Goal: Task Accomplishment & Management: Complete application form

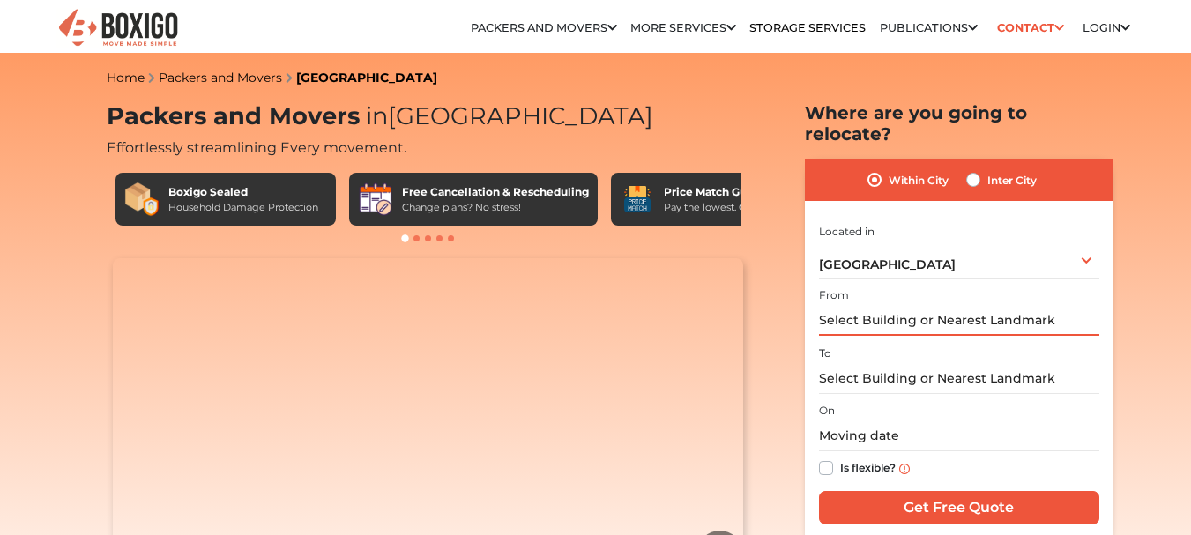
click at [862, 305] on input "text" at bounding box center [959, 320] width 280 height 31
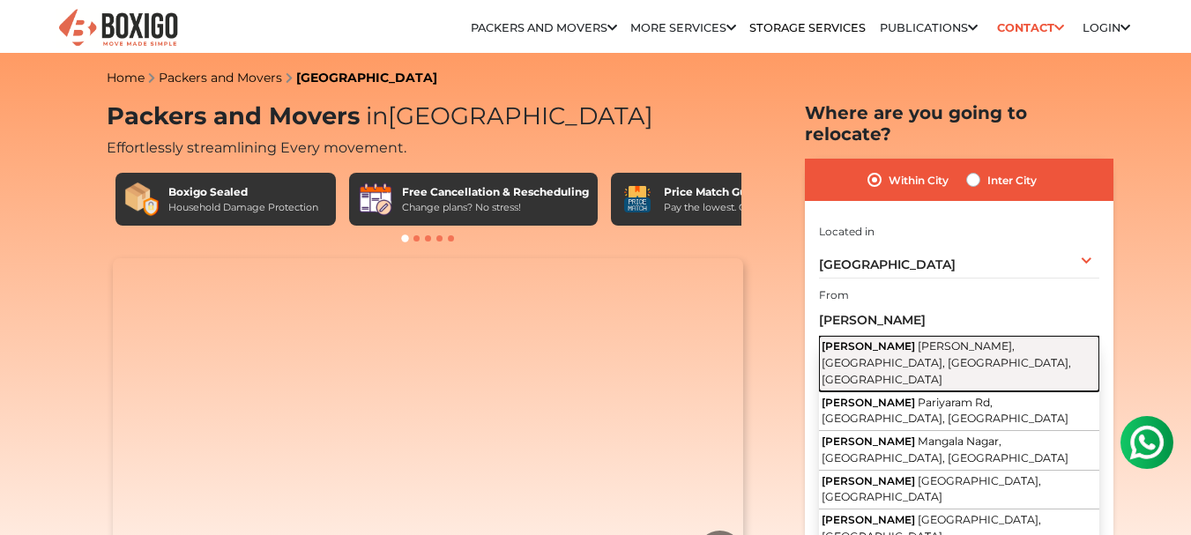
click at [925, 339] on span "Jayanti Nagar, Horamavu, Bengaluru, Karnataka" at bounding box center [947, 362] width 250 height 46
type input "Jasmine Villa, Jayanti Nagar, Horamavu, Bengaluru, Karnataka"
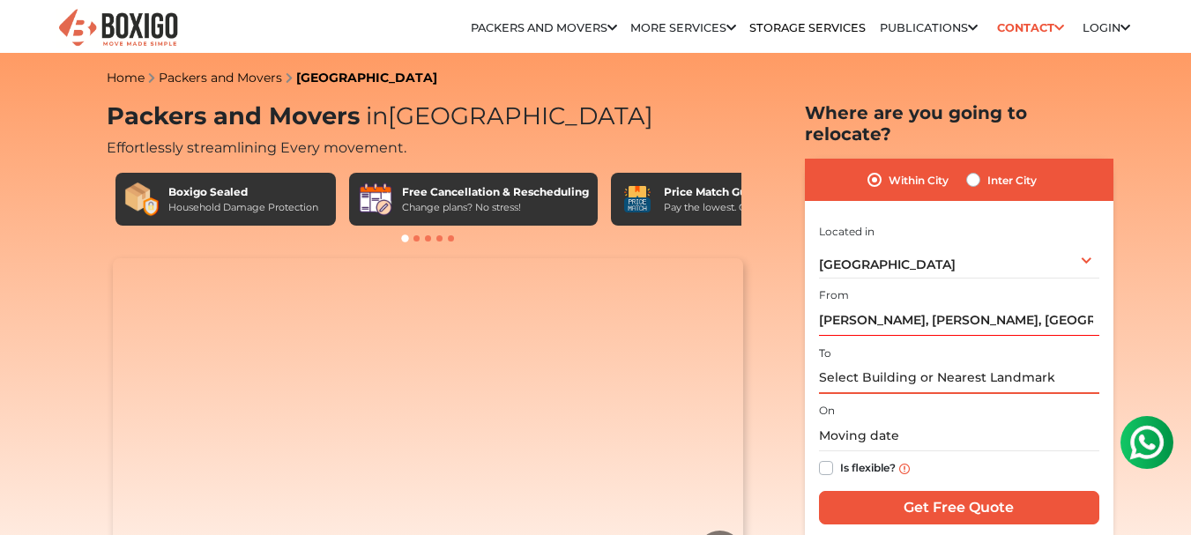
click at [915, 363] on input "text" at bounding box center [959, 378] width 280 height 31
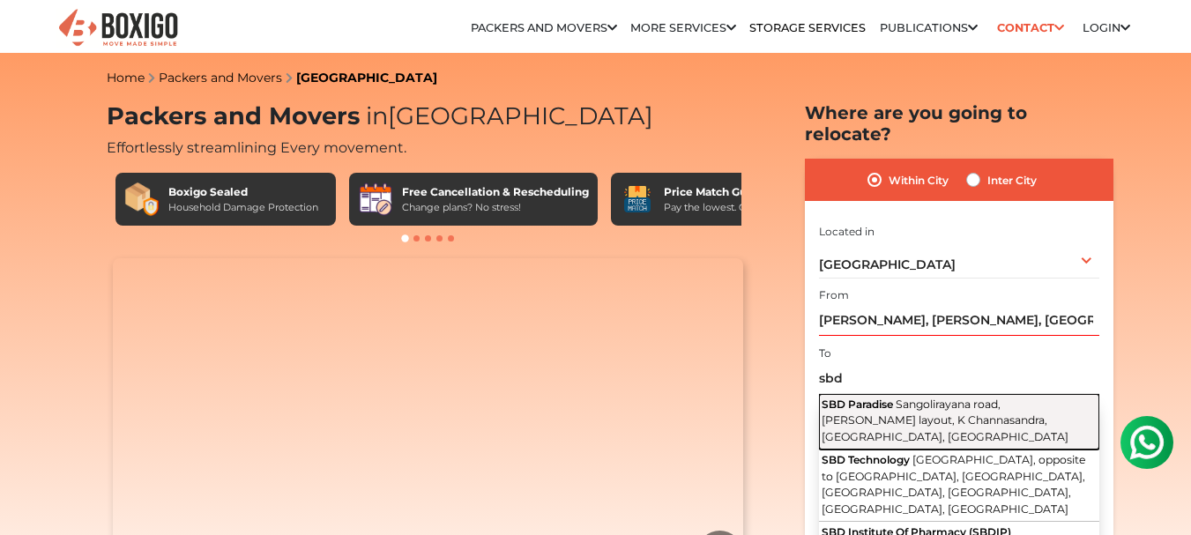
click at [903, 398] on span "Sangolirayana road, Pete Krishnappa layout, K Channasandra, Bengaluru, Karnataka" at bounding box center [945, 421] width 247 height 46
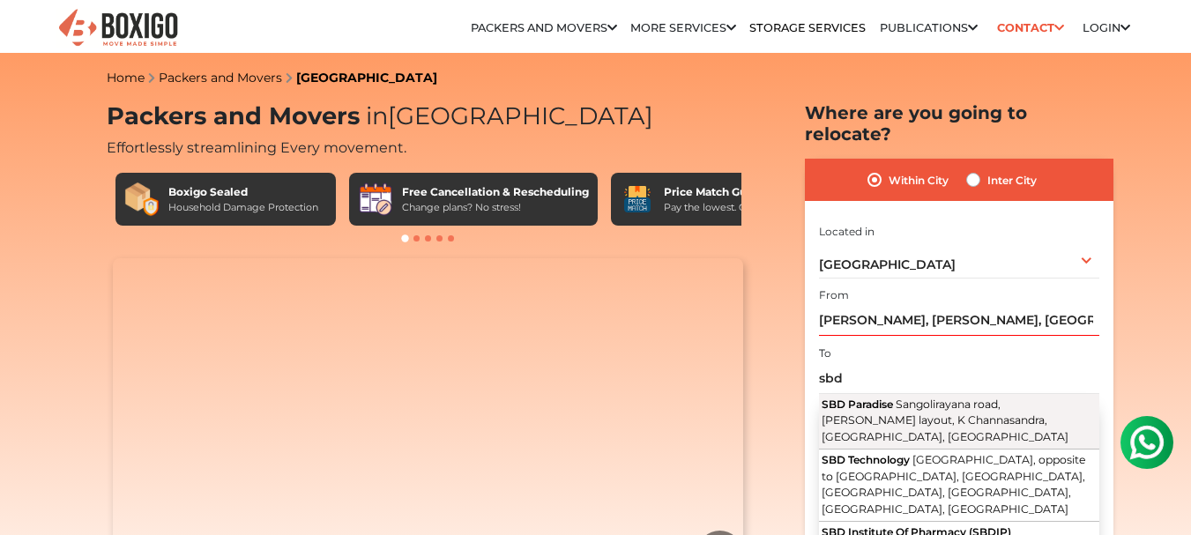
type input "SBD Paradise, Sangolirayana road, Pete Krishnappa layout, K Channasandra, Benga…"
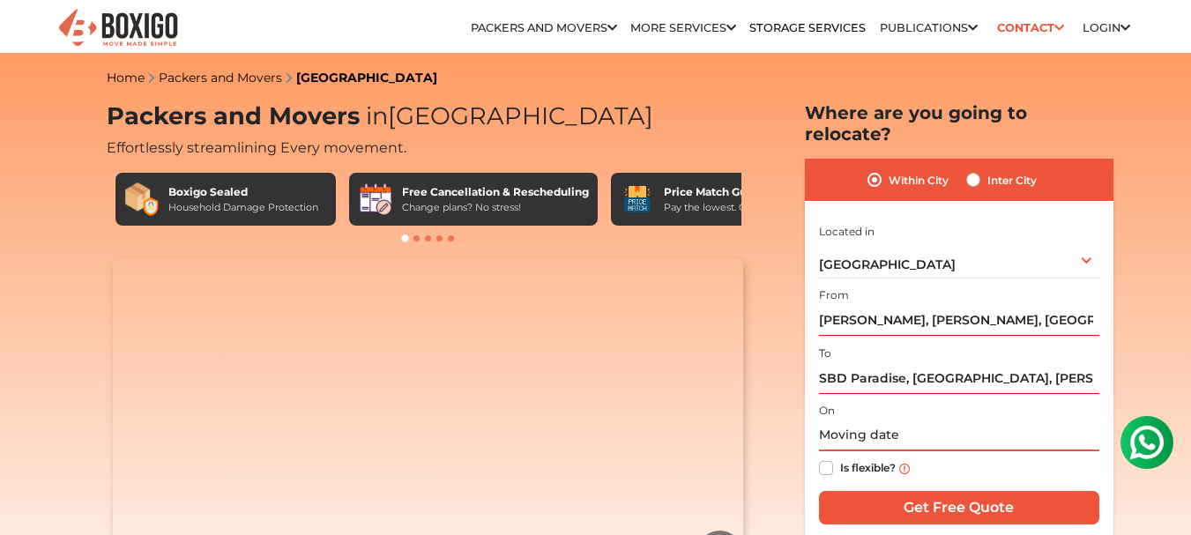
click at [862, 421] on input "text" at bounding box center [959, 436] width 280 height 31
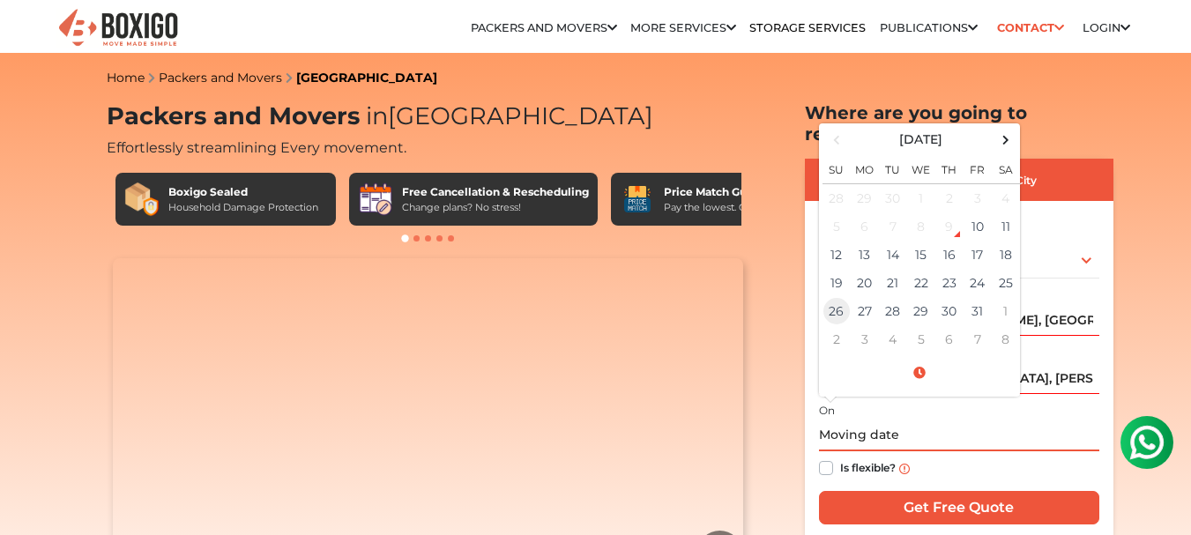
click at [831, 297] on td "26" at bounding box center [837, 311] width 28 height 28
type input "10/26/2025 12:00 AM"
click at [840, 458] on label "Is flexible?" at bounding box center [868, 467] width 56 height 19
click at [828, 458] on input "Is flexible?" at bounding box center [826, 467] width 14 height 18
checkbox input "true"
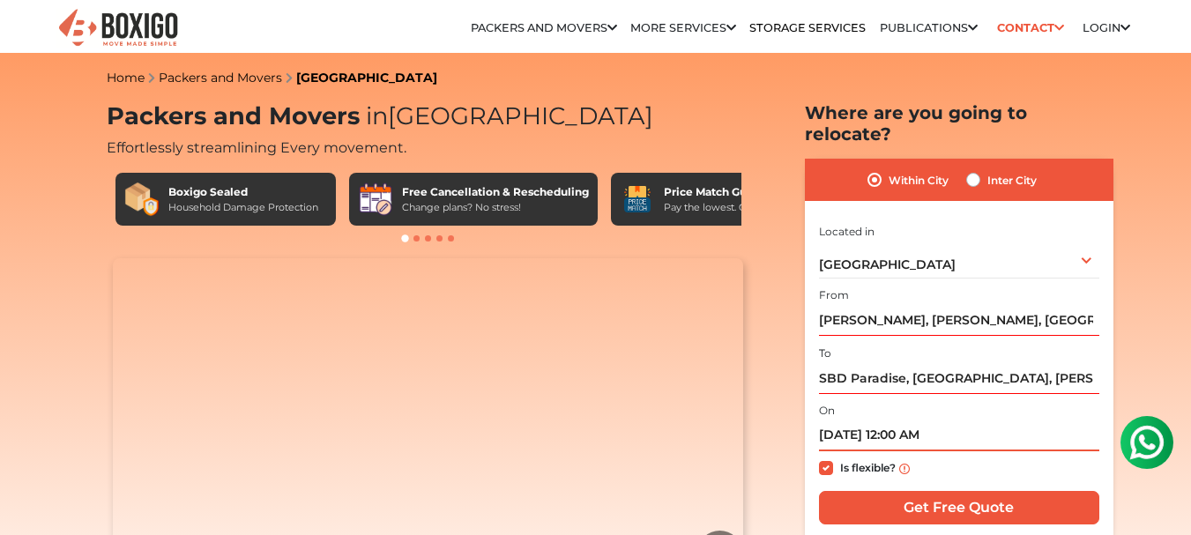
click at [926, 421] on input "10/26/2025 12:00 AM" at bounding box center [959, 436] width 280 height 31
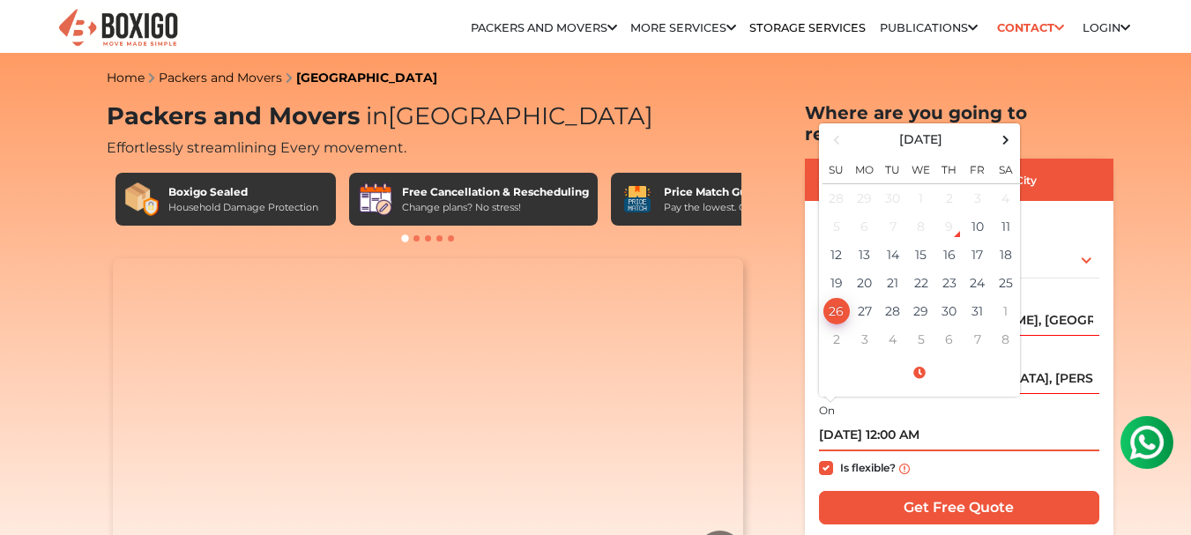
click at [902, 421] on input "10/26/2025 12:00 AM" at bounding box center [959, 436] width 280 height 31
type input "10/26/2025 10:00 AM"
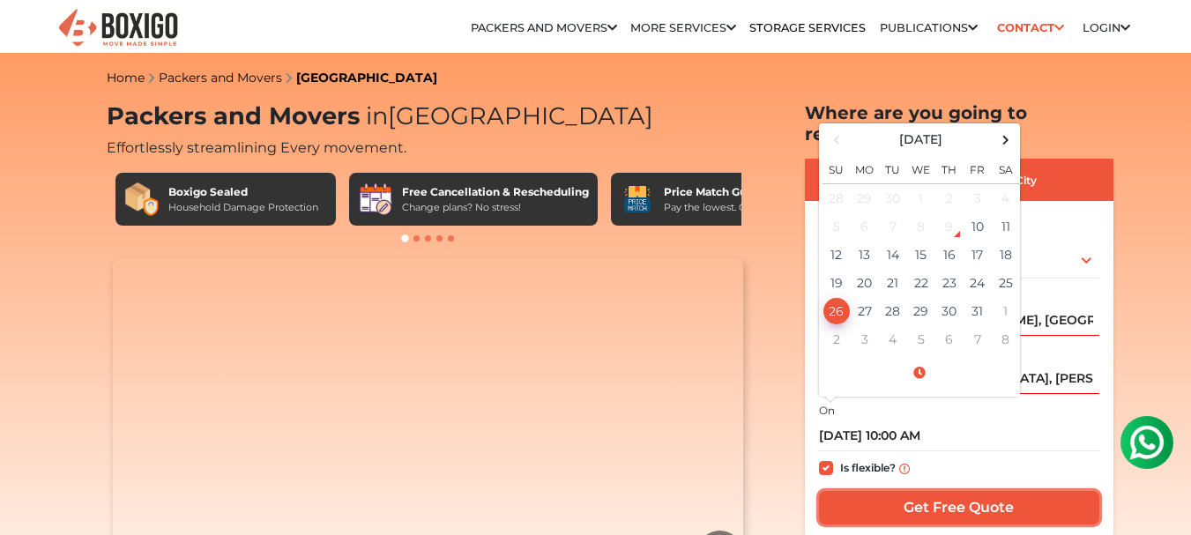
click at [928, 491] on input "Get Free Quote" at bounding box center [959, 508] width 280 height 34
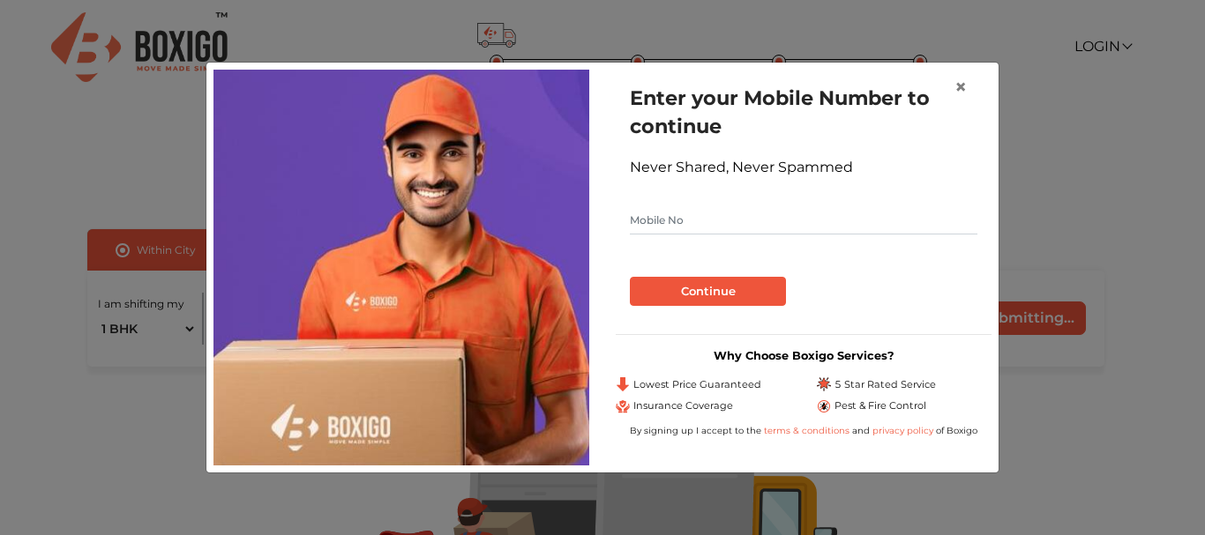
click at [730, 209] on input "text" at bounding box center [803, 220] width 347 height 28
type input "8086451242"
click at [722, 298] on button "Continue" at bounding box center [708, 292] width 156 height 30
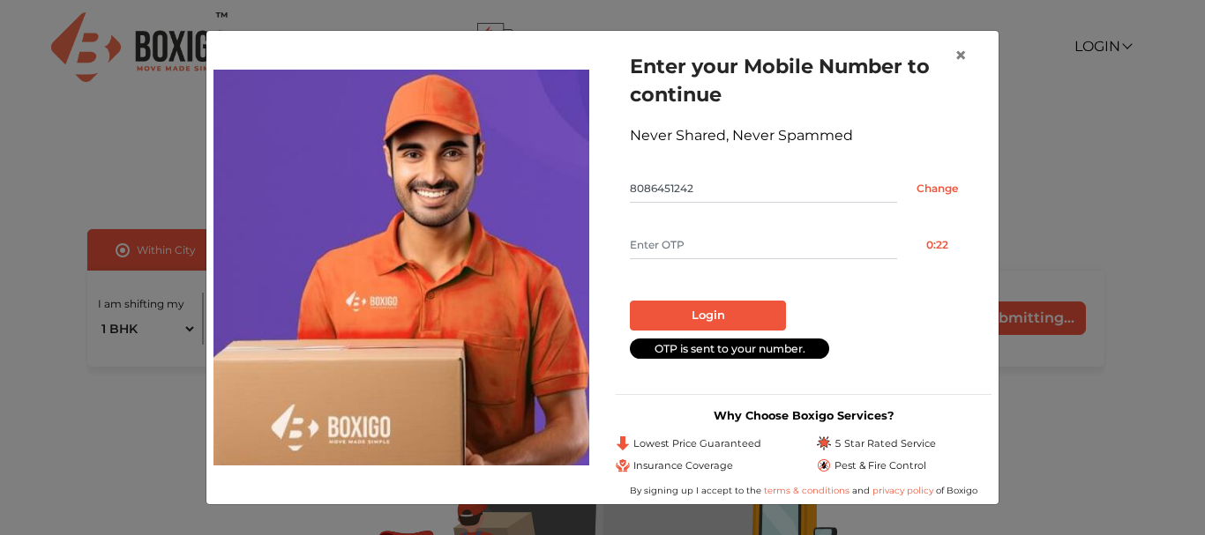
click at [740, 252] on input "text" at bounding box center [763, 245] width 267 height 28
type input "1646"
click at [706, 307] on button "Login" at bounding box center [708, 316] width 156 height 30
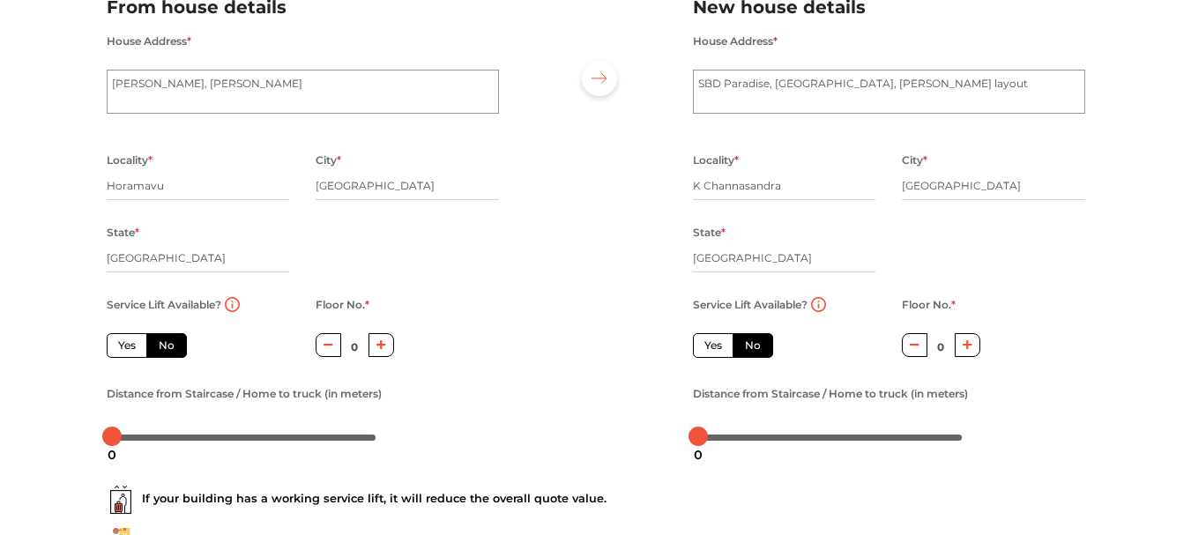
scroll to position [176, 0]
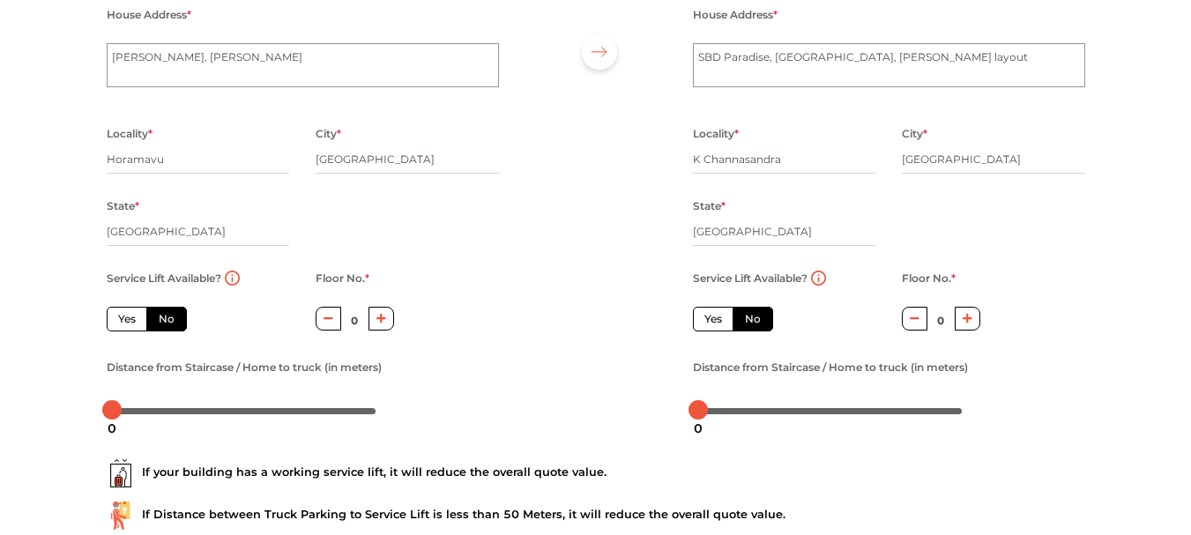
click at [386, 320] on button "button" at bounding box center [382, 319] width 26 height 24
type input "2"
click at [966, 317] on icon "button" at bounding box center [968, 318] width 10 height 11
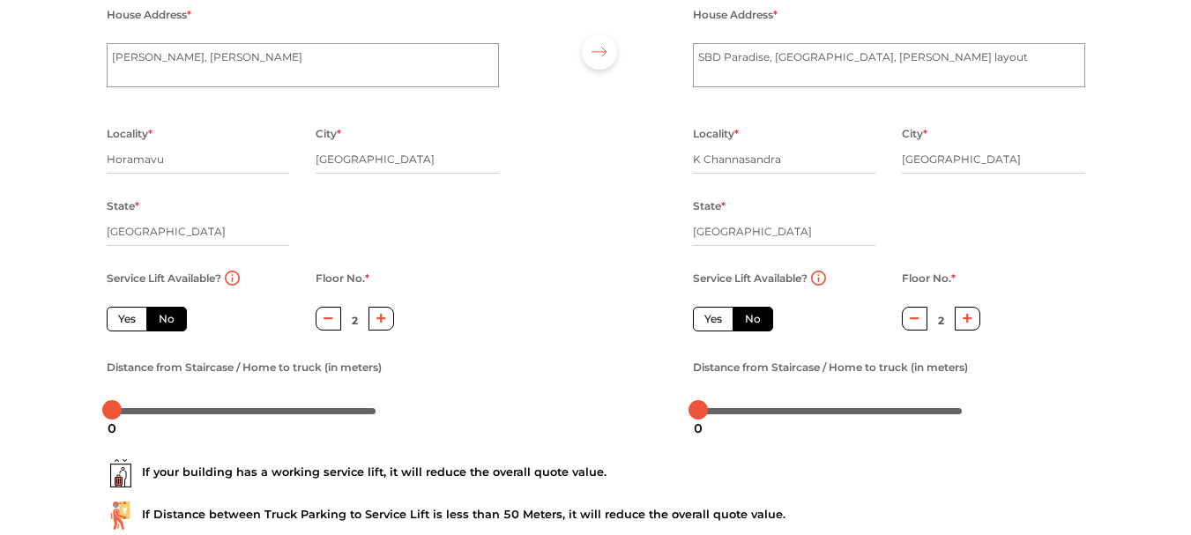
click at [966, 317] on icon "button" at bounding box center [968, 318] width 10 height 11
type input "3"
click at [709, 320] on label "Yes" at bounding box center [713, 319] width 41 height 25
click at [709, 320] on input "Yes" at bounding box center [710, 316] width 11 height 11
radio input "true"
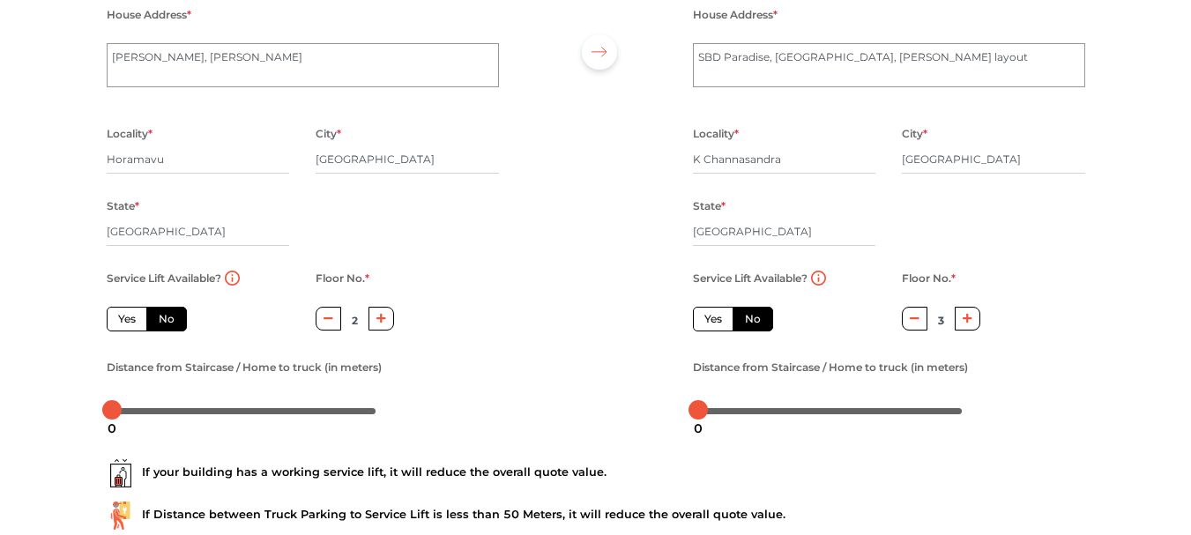
radio input "false"
type input "0"
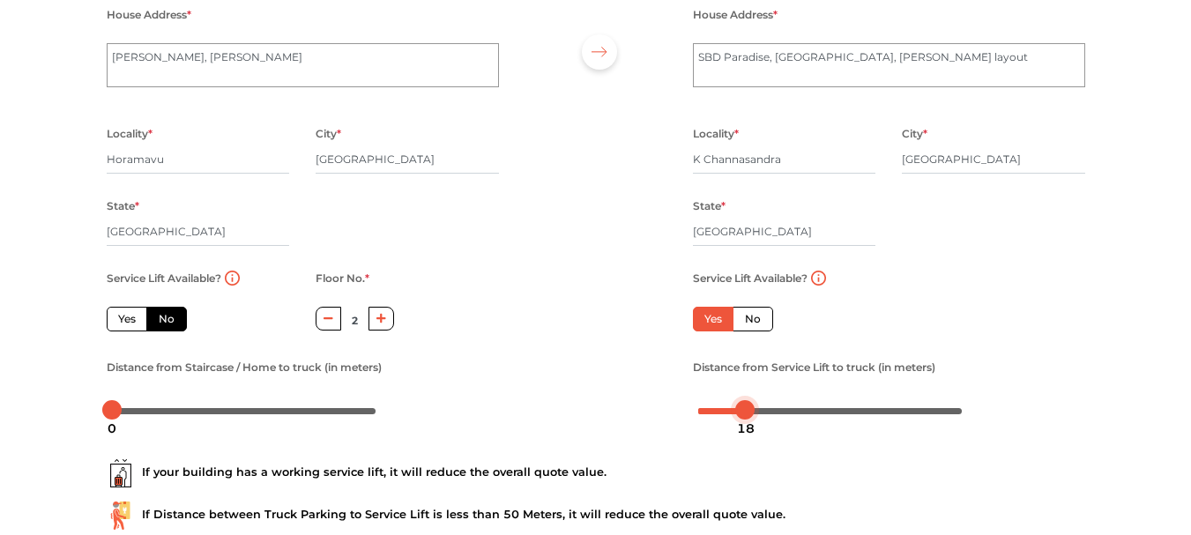
drag, startPoint x: 694, startPoint y: 412, endPoint x: 742, endPoint y: 412, distance: 48.5
click at [742, 412] on div at bounding box center [744, 409] width 19 height 19
drag, startPoint x: 747, startPoint y: 408, endPoint x: 779, endPoint y: 408, distance: 31.7
click at [779, 408] on div at bounding box center [776, 409] width 19 height 19
drag, startPoint x: 780, startPoint y: 407, endPoint x: 768, endPoint y: 412, distance: 12.6
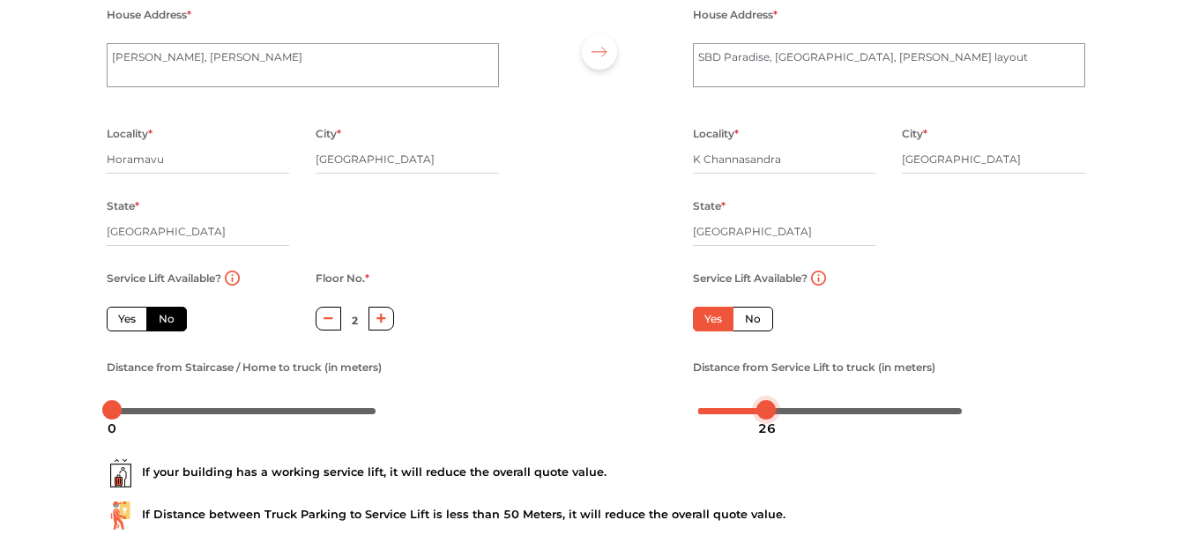
click at [768, 412] on div at bounding box center [766, 409] width 19 height 19
click at [765, 405] on div at bounding box center [763, 409] width 19 height 19
drag, startPoint x: 114, startPoint y: 408, endPoint x: 220, endPoint y: 408, distance: 105.8
click at [220, 408] on div at bounding box center [216, 409] width 19 height 19
drag, startPoint x: 759, startPoint y: 408, endPoint x: 798, endPoint y: 408, distance: 38.8
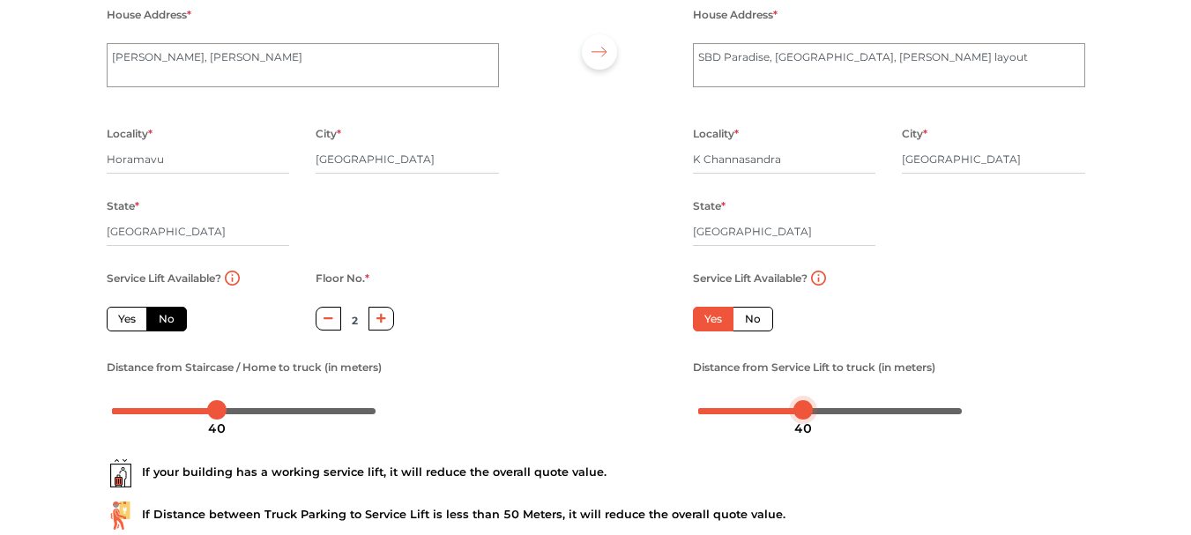
click at [798, 408] on div at bounding box center [803, 409] width 19 height 19
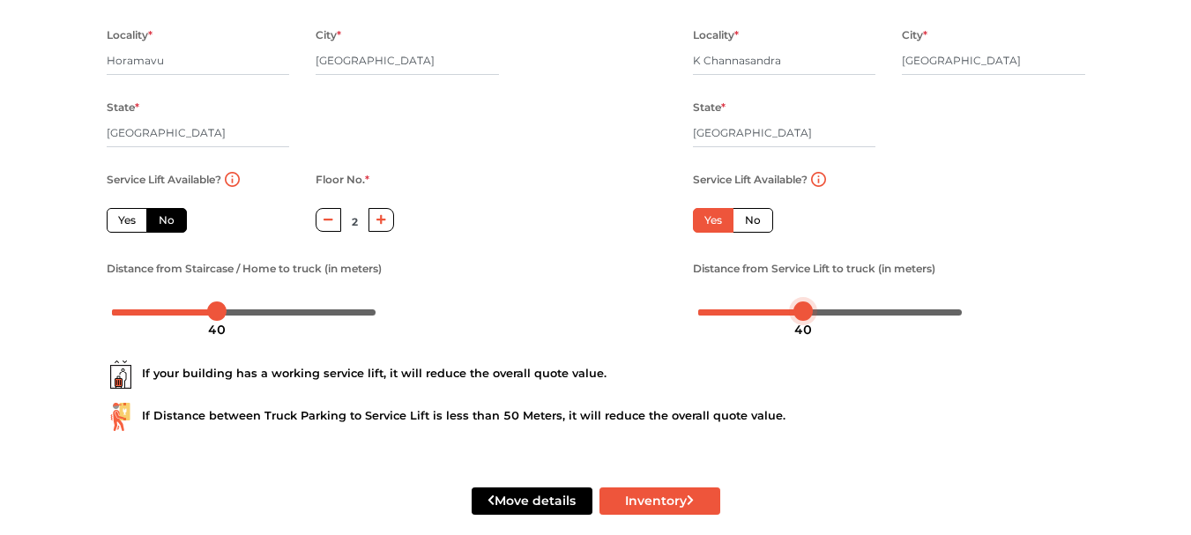
scroll to position [297, 0]
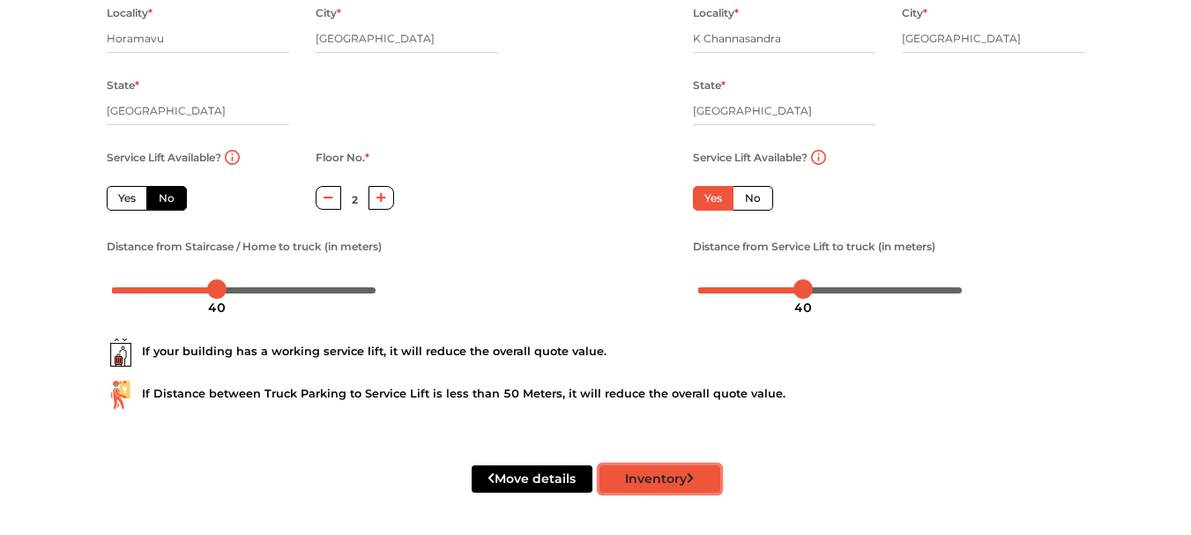
click at [657, 490] on button "Inventory" at bounding box center [660, 479] width 121 height 27
radio input "true"
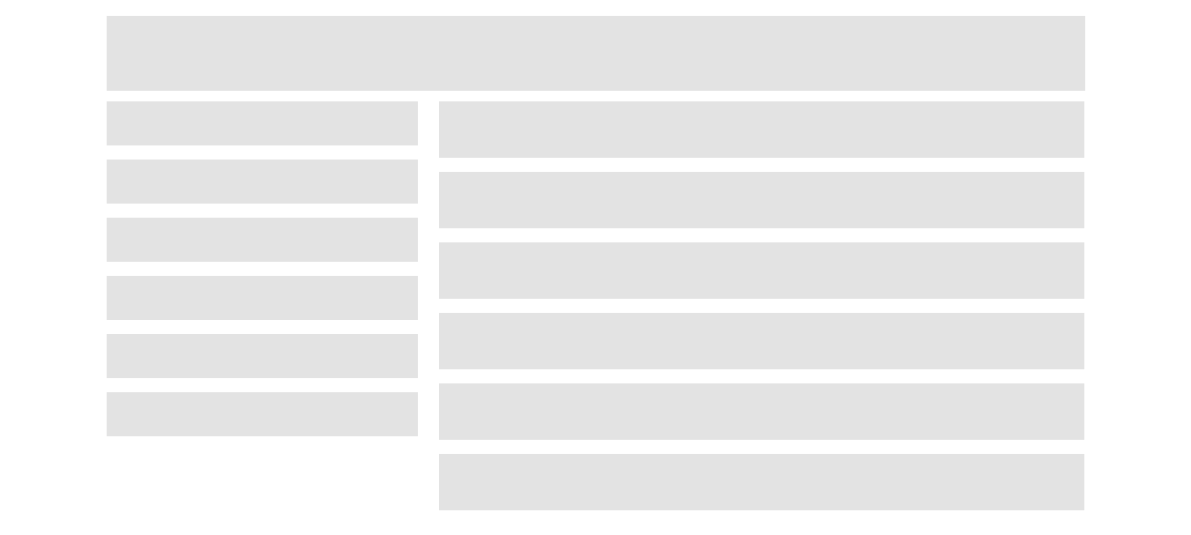
scroll to position [68, 0]
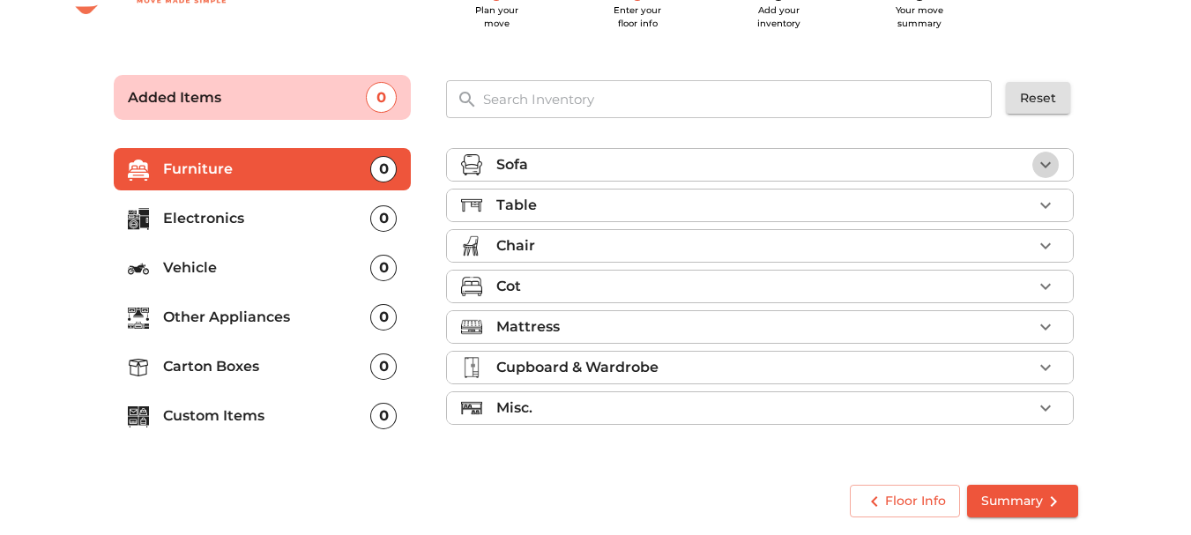
click at [1051, 165] on icon "button" at bounding box center [1045, 164] width 21 height 21
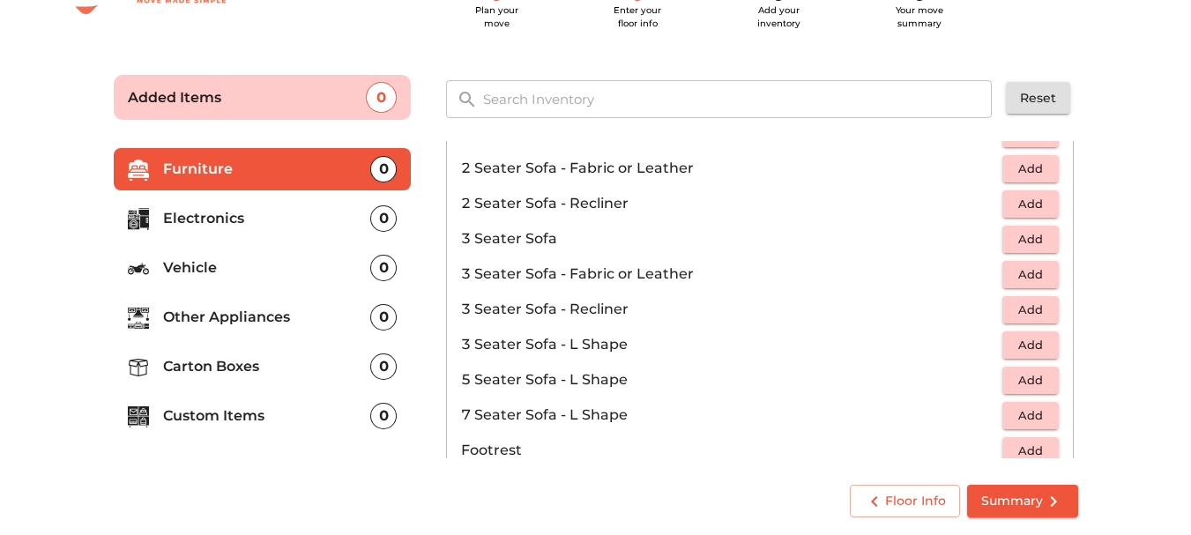
scroll to position [265, 0]
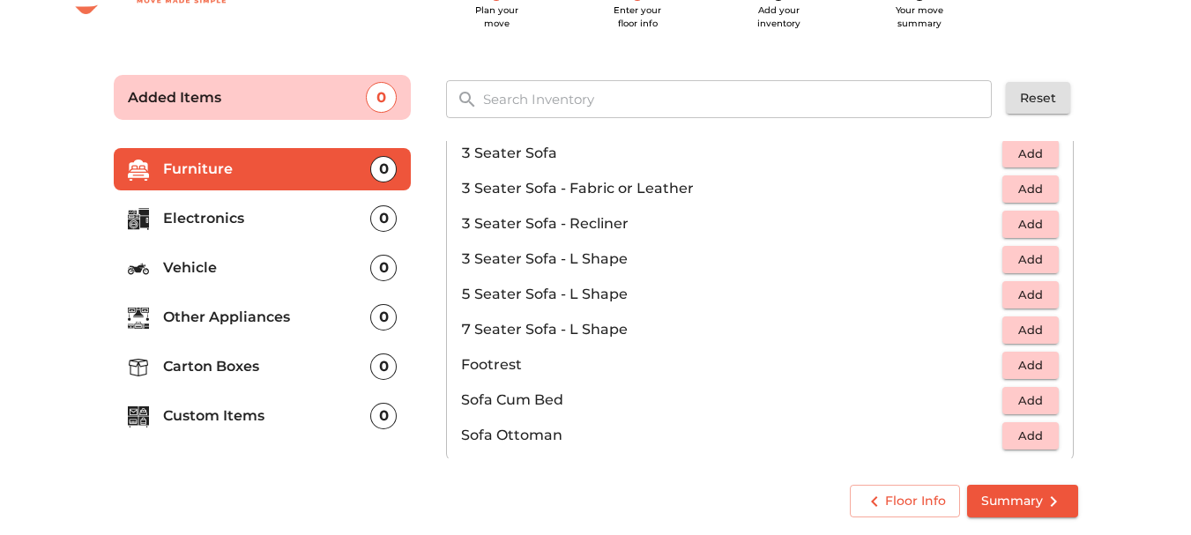
click at [1029, 296] on span "Add" at bounding box center [1030, 295] width 39 height 20
click at [1034, 404] on span "Add" at bounding box center [1030, 401] width 39 height 20
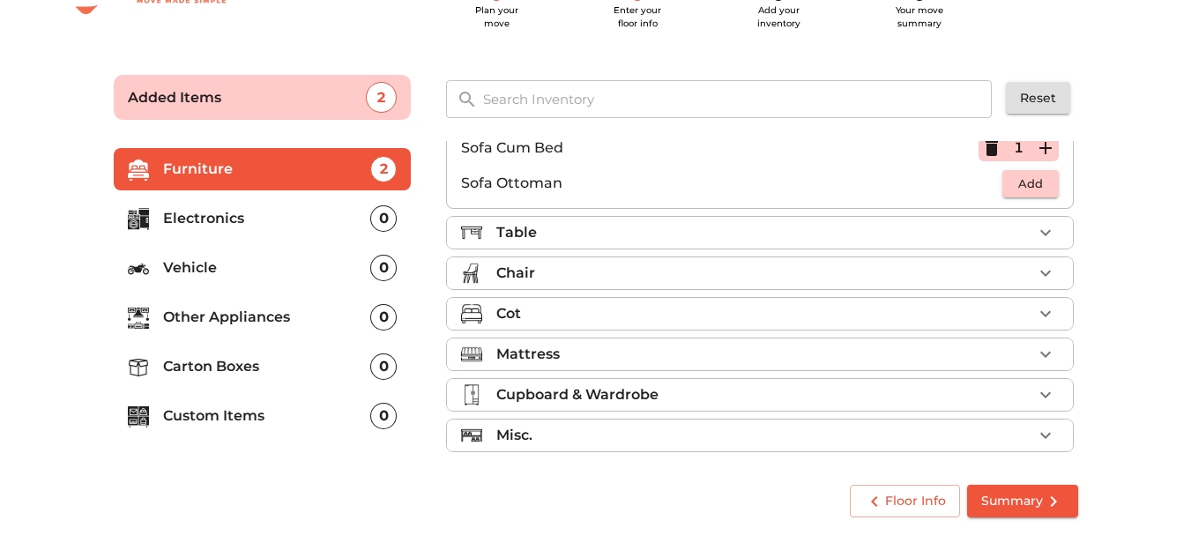
scroll to position [525, 0]
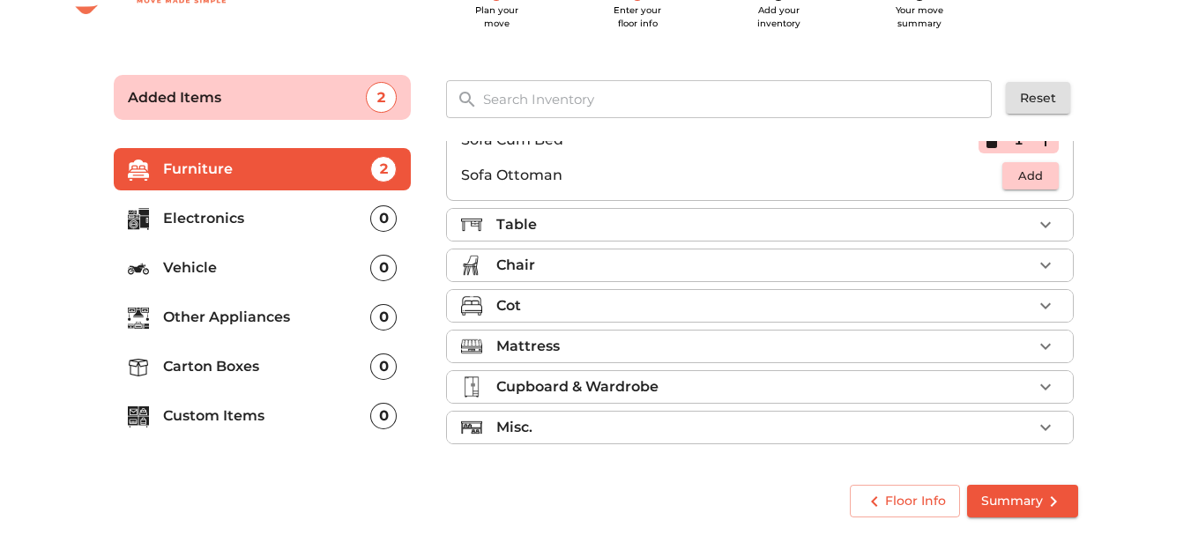
click at [1037, 220] on icon "button" at bounding box center [1045, 224] width 21 height 21
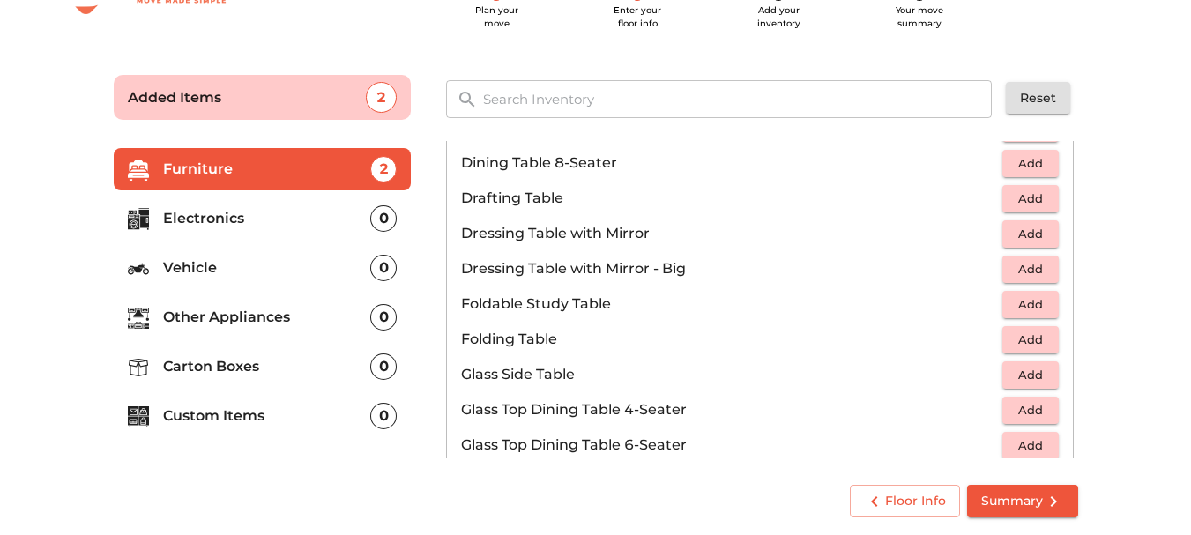
scroll to position [260, 0]
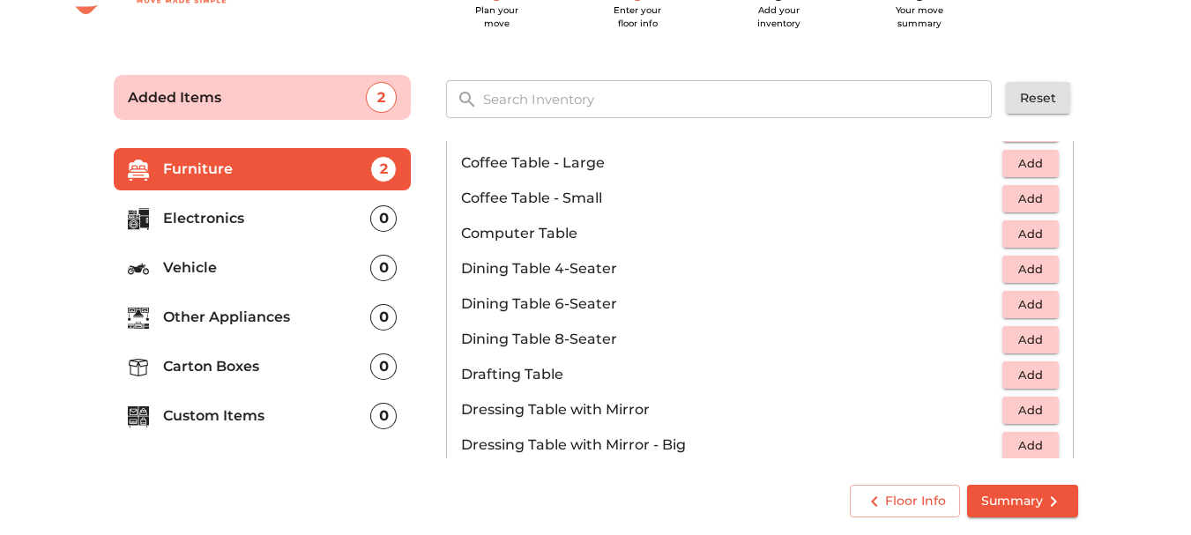
click at [1027, 270] on span "Add" at bounding box center [1030, 269] width 39 height 20
click at [1037, 235] on span "Add" at bounding box center [1030, 234] width 39 height 20
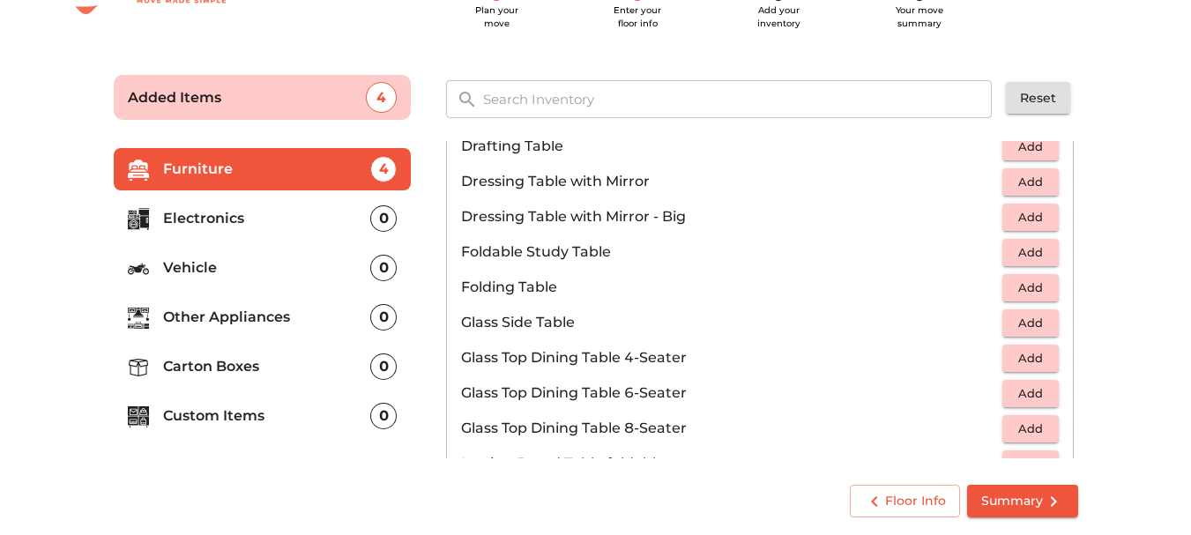
scroll to position [529, 0]
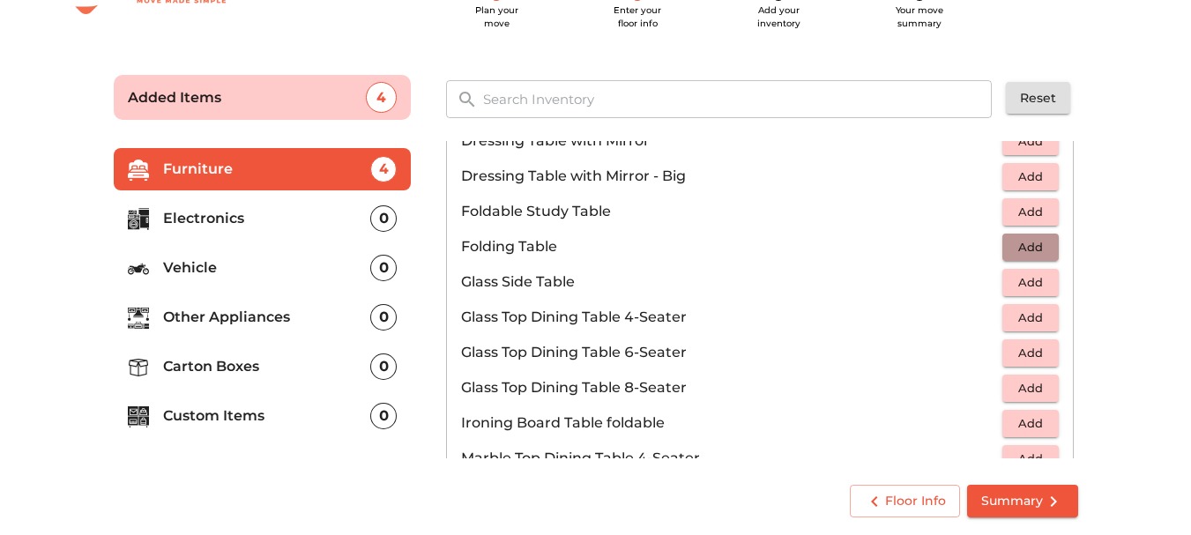
click at [1034, 249] on span "Add" at bounding box center [1030, 247] width 39 height 20
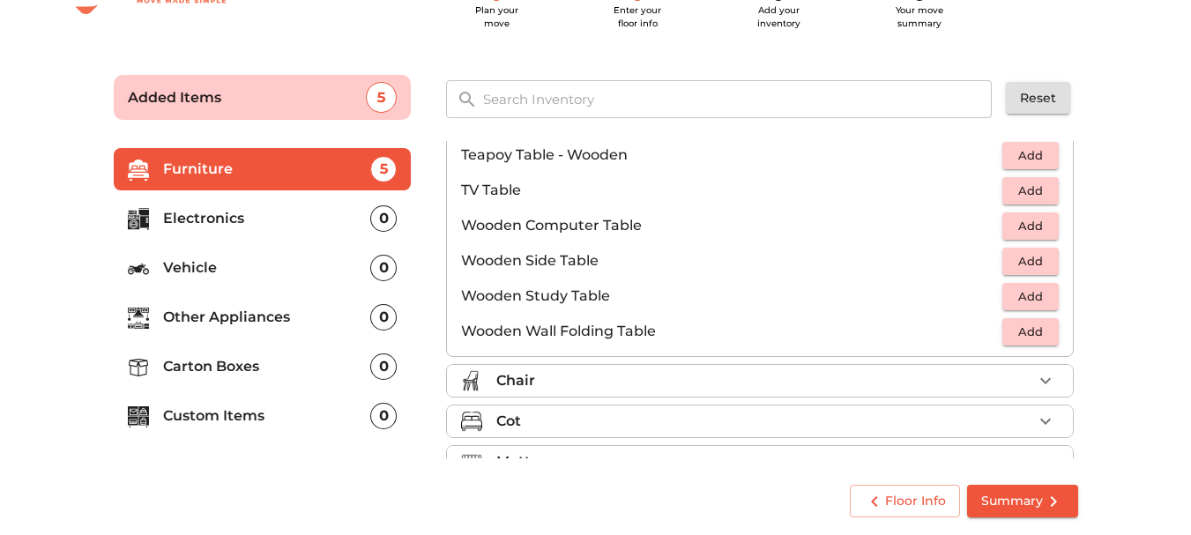
scroll to position [1146, 0]
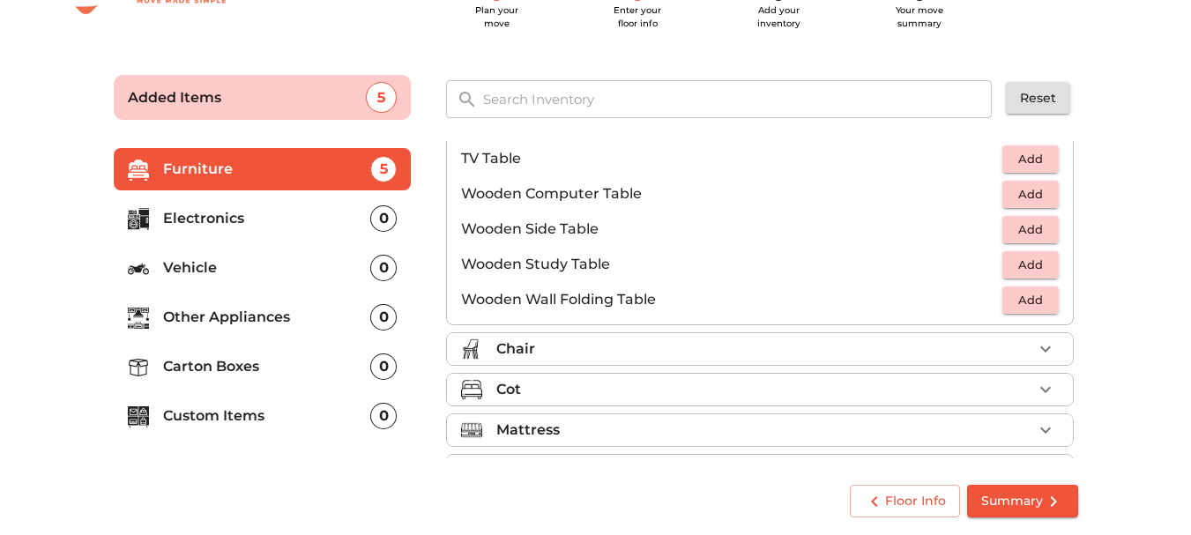
click at [1044, 349] on icon "button" at bounding box center [1045, 349] width 21 height 21
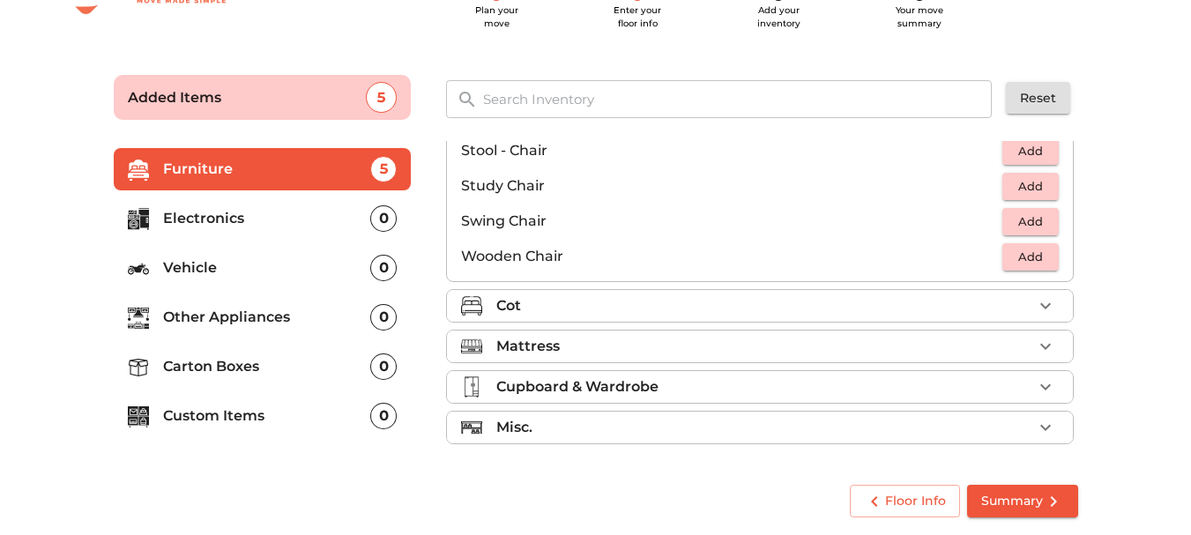
scroll to position [736, 0]
click at [1026, 153] on span "Add" at bounding box center [1030, 151] width 39 height 20
click at [1040, 255] on span "Add" at bounding box center [1030, 257] width 39 height 20
click at [1040, 255] on icon "button" at bounding box center [1045, 256] width 21 height 21
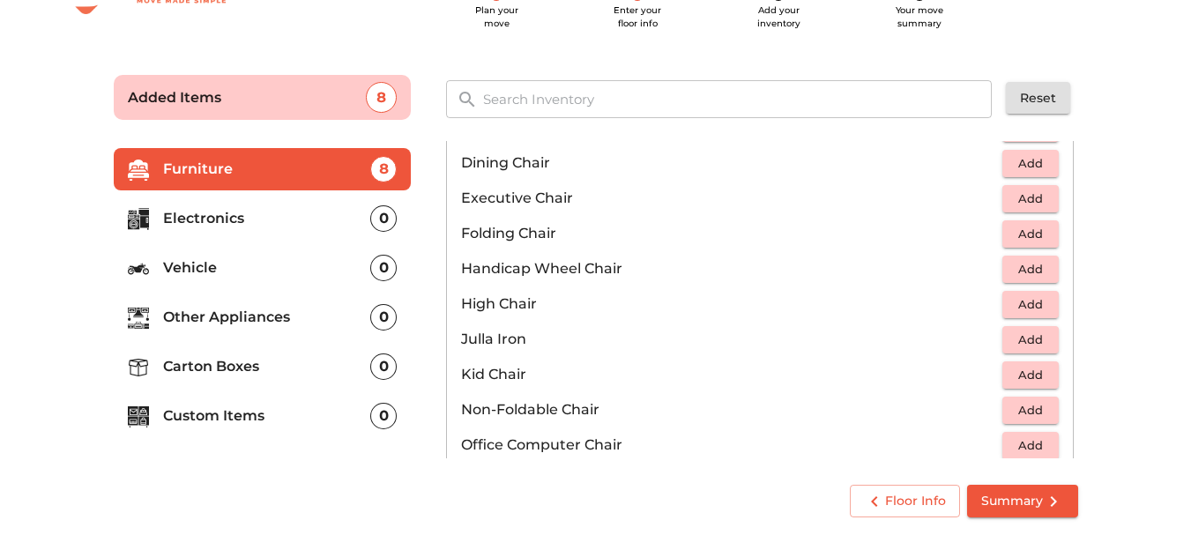
scroll to position [295, 0]
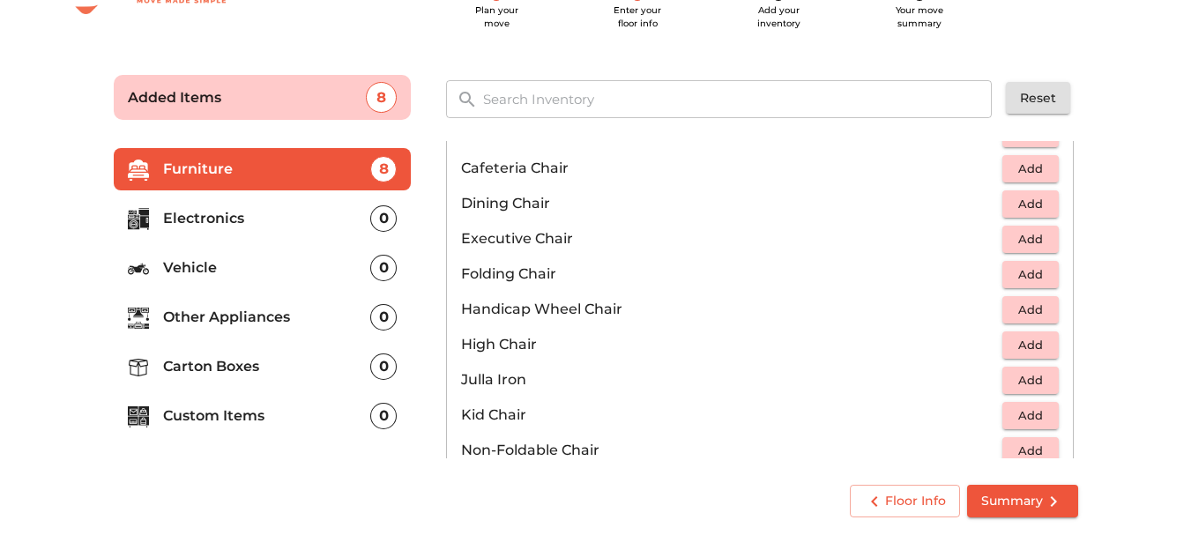
click at [1034, 199] on span "Add" at bounding box center [1030, 204] width 39 height 20
click at [1035, 199] on icon "button" at bounding box center [1045, 203] width 21 height 21
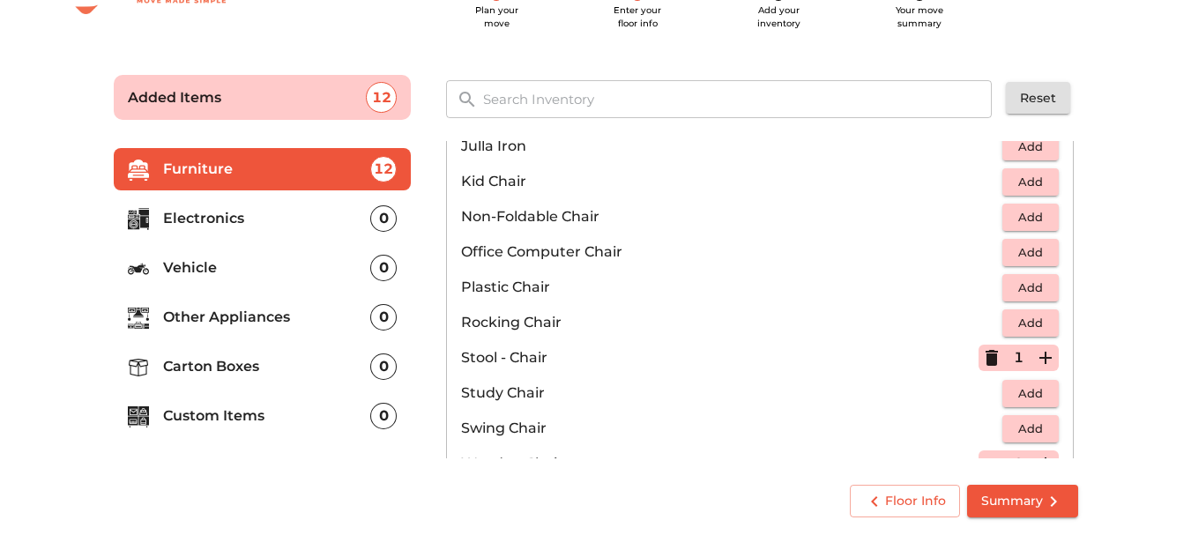
scroll to position [617, 0]
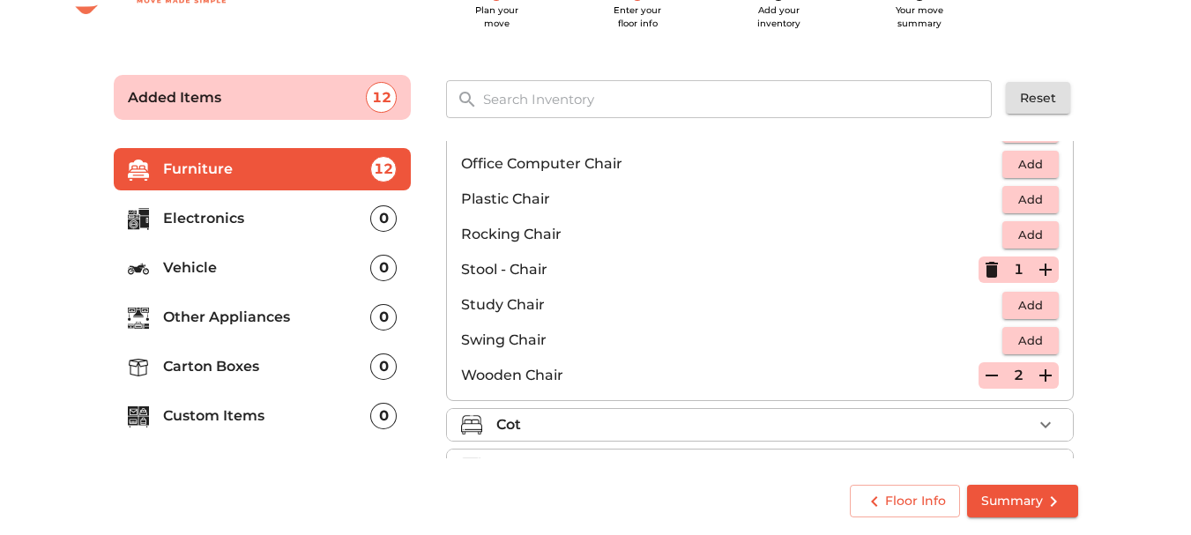
click at [1043, 202] on button "Add" at bounding box center [1031, 199] width 56 height 27
click at [981, 202] on icon "button" at bounding box center [991, 199] width 21 height 21
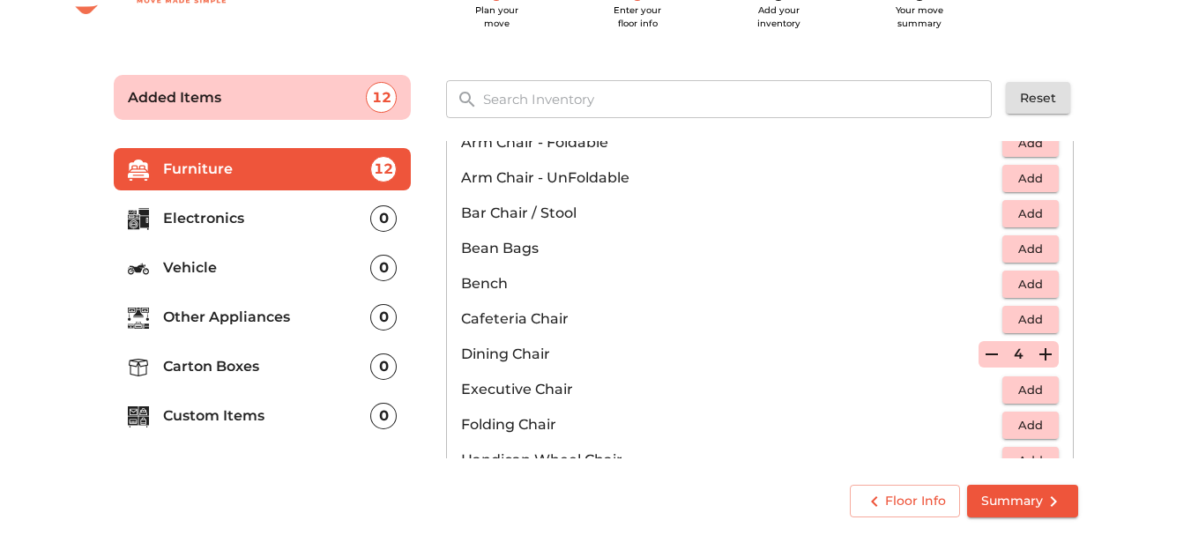
scroll to position [176, 0]
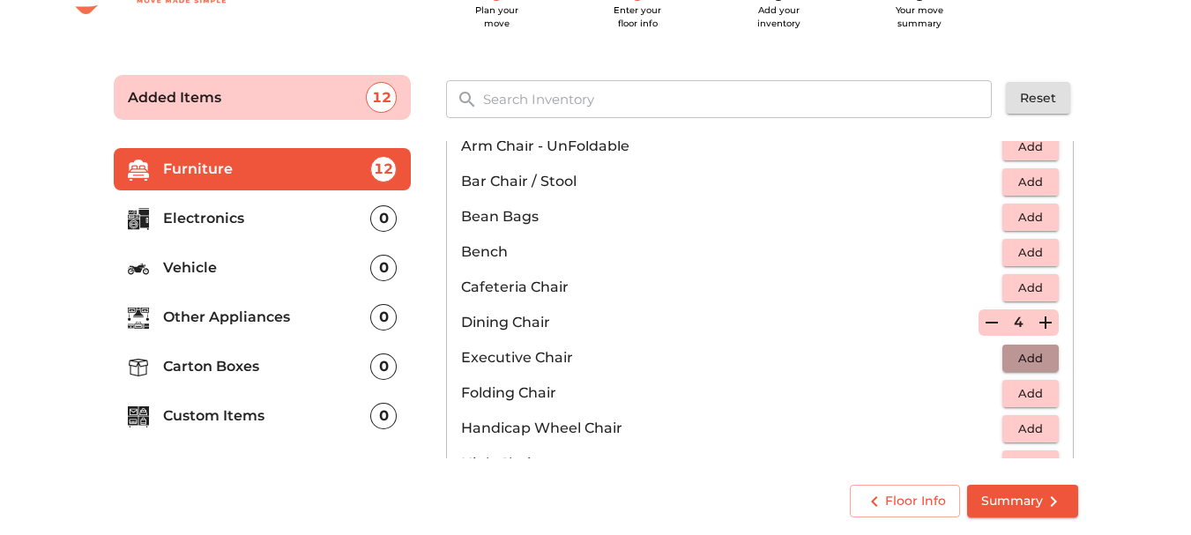
click at [1041, 356] on span "Add" at bounding box center [1030, 358] width 39 height 20
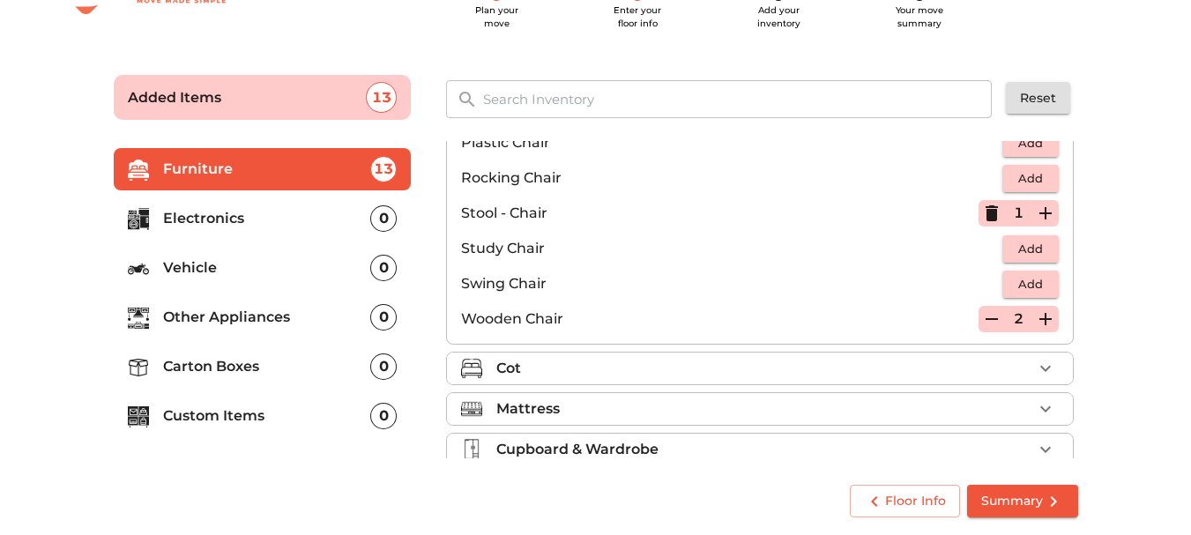
scroll to position [705, 0]
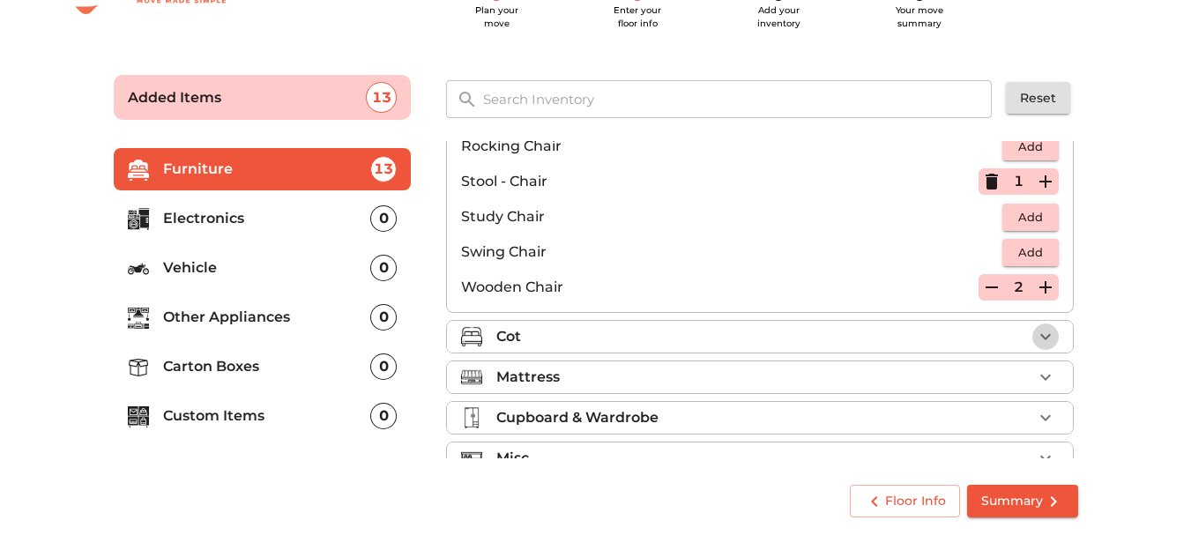
click at [1035, 331] on icon "button" at bounding box center [1045, 336] width 21 height 21
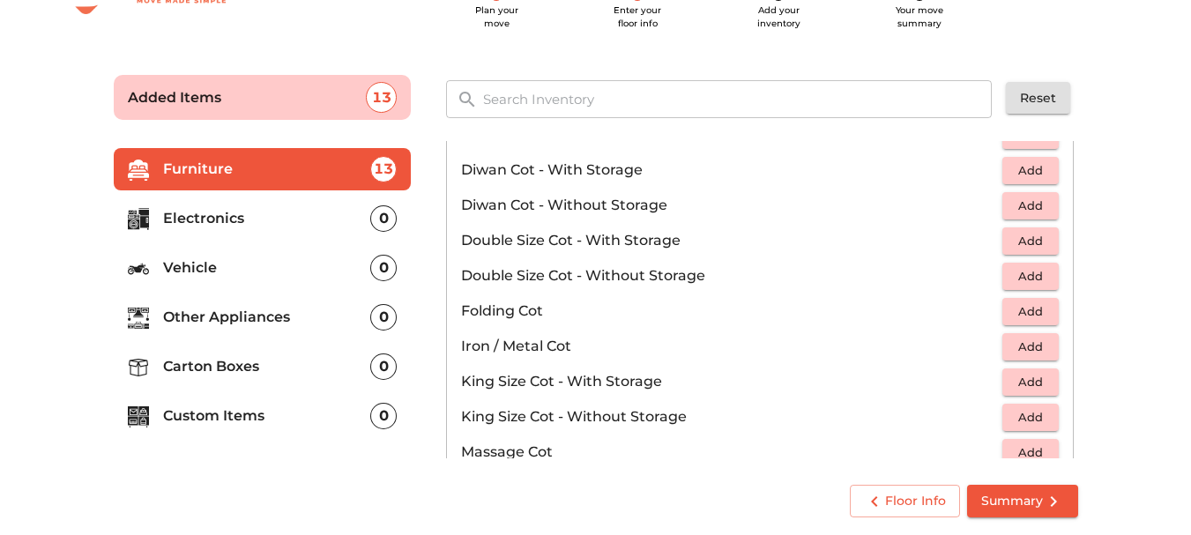
scroll to position [295, 0]
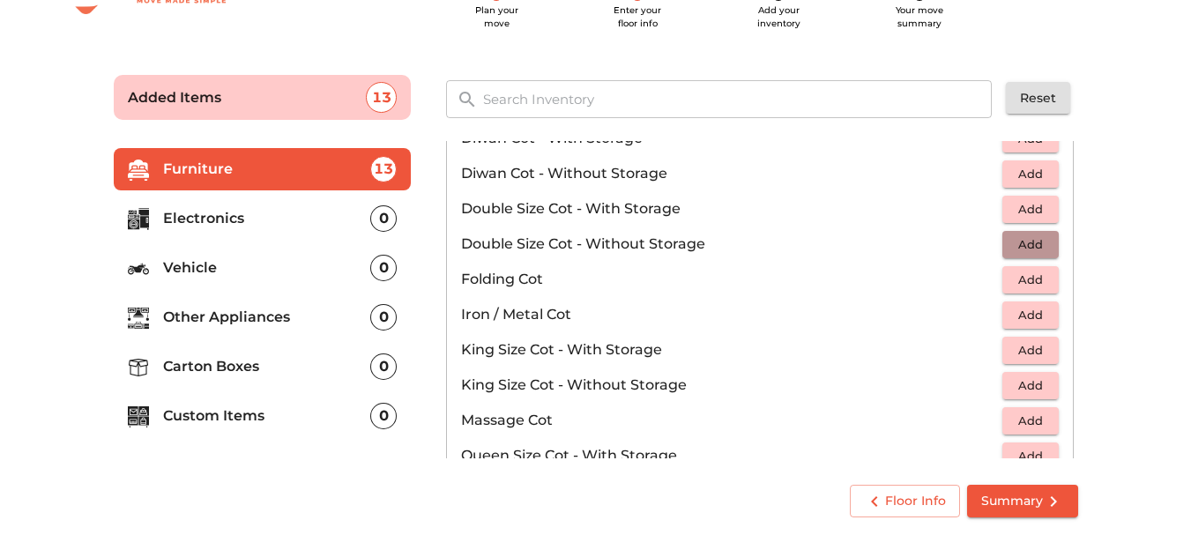
click at [1032, 247] on span "Add" at bounding box center [1030, 245] width 39 height 20
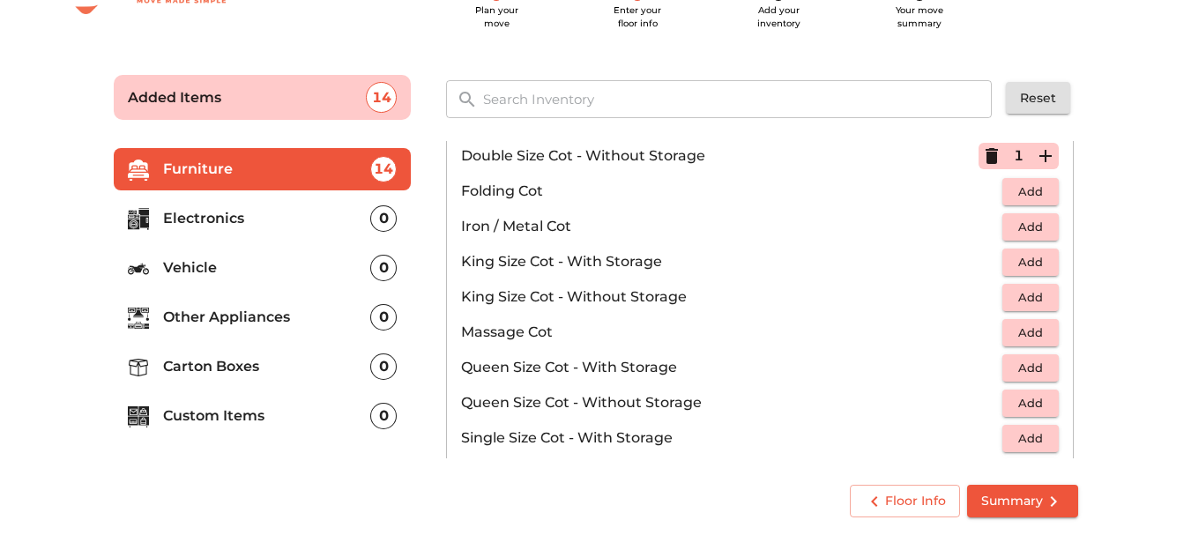
click at [1021, 300] on span "Add" at bounding box center [1030, 297] width 39 height 20
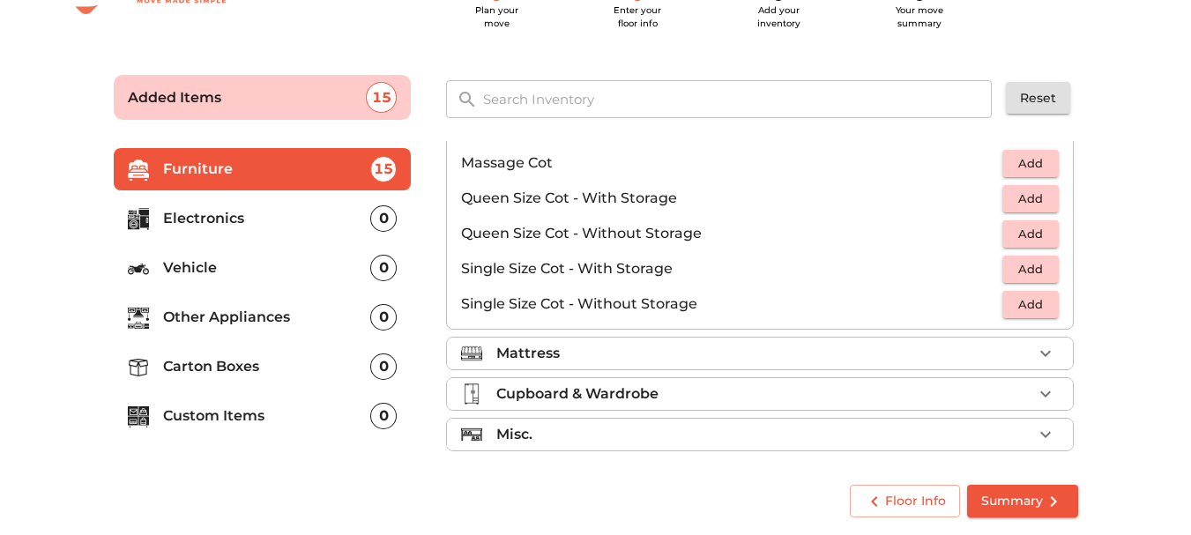
scroll to position [560, 0]
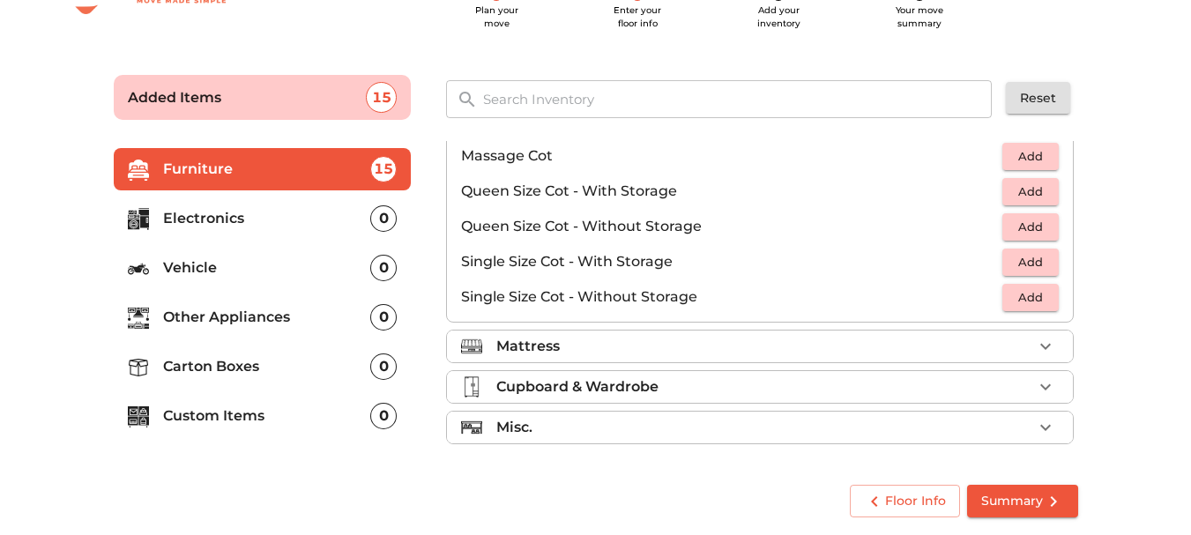
click at [1045, 347] on icon "button" at bounding box center [1045, 346] width 21 height 21
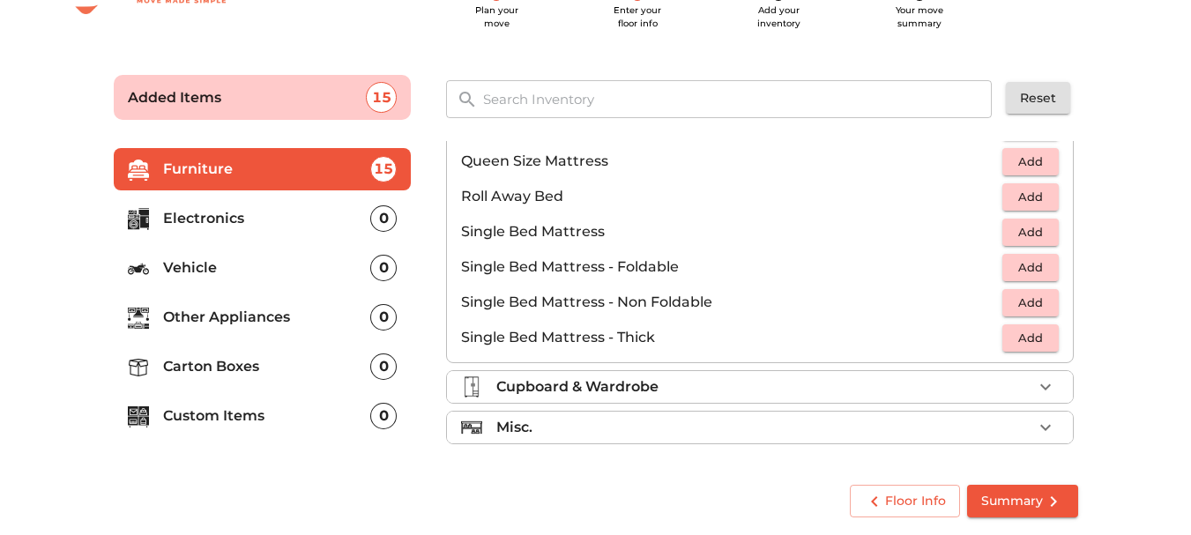
scroll to position [200, 0]
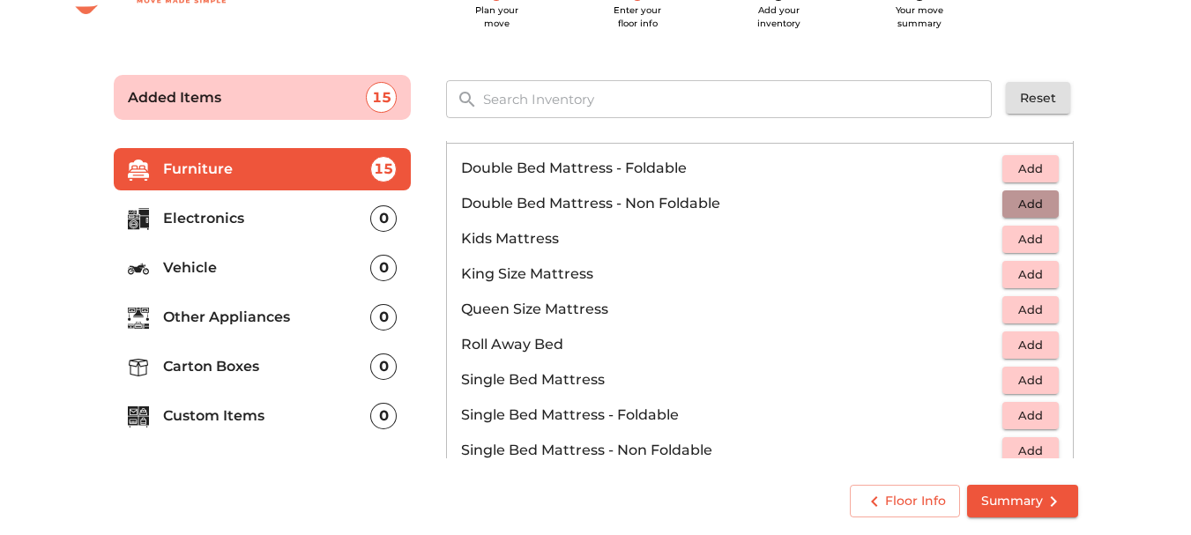
click at [1016, 206] on span "Add" at bounding box center [1030, 204] width 39 height 20
click at [1023, 279] on span "Add" at bounding box center [1030, 275] width 39 height 20
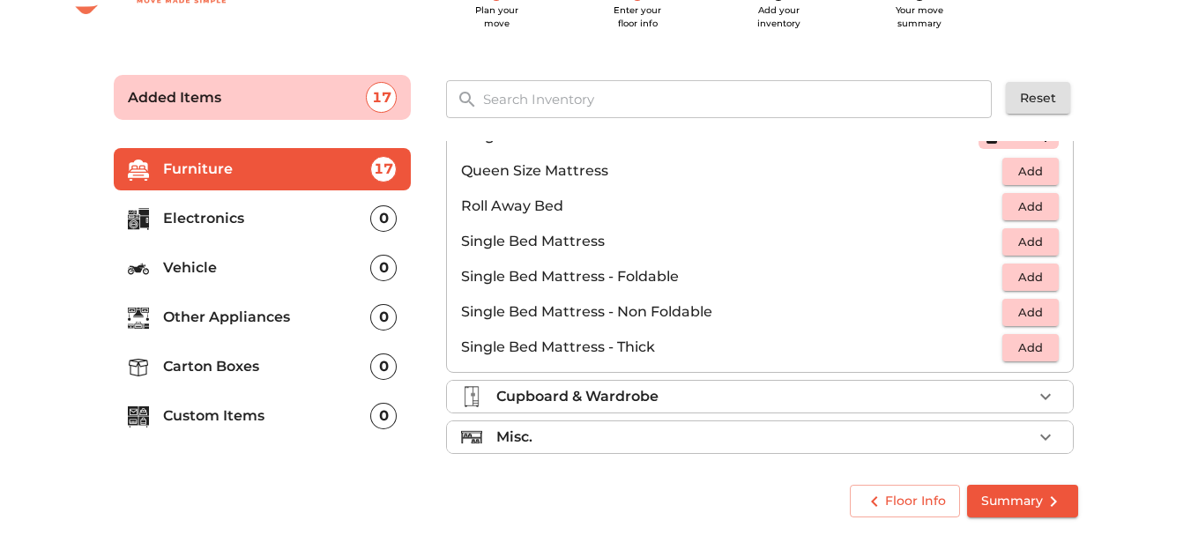
scroll to position [348, 0]
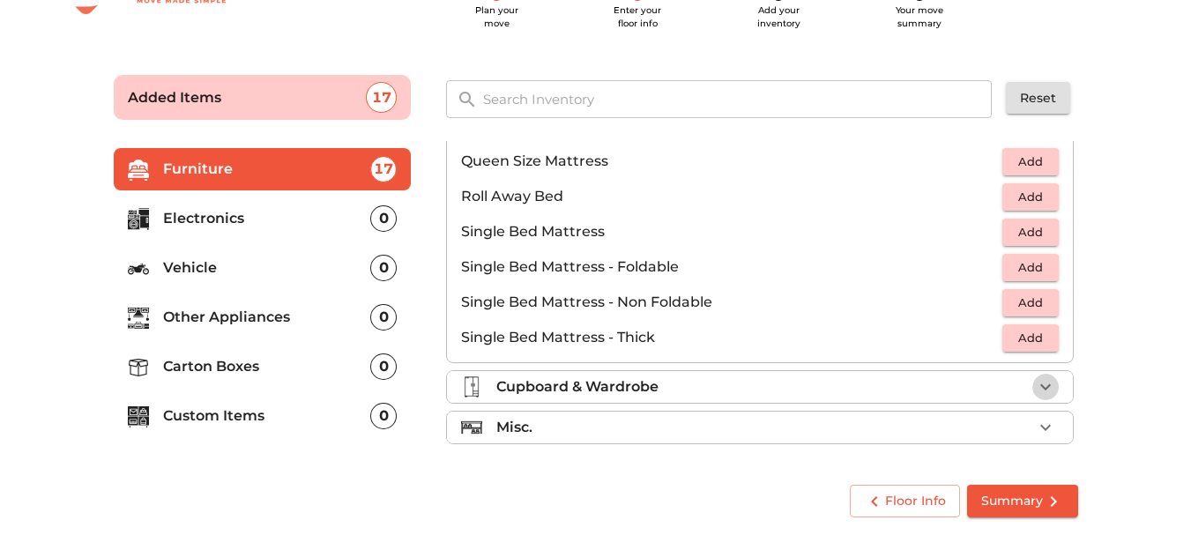
click at [1036, 387] on icon "button" at bounding box center [1045, 387] width 21 height 21
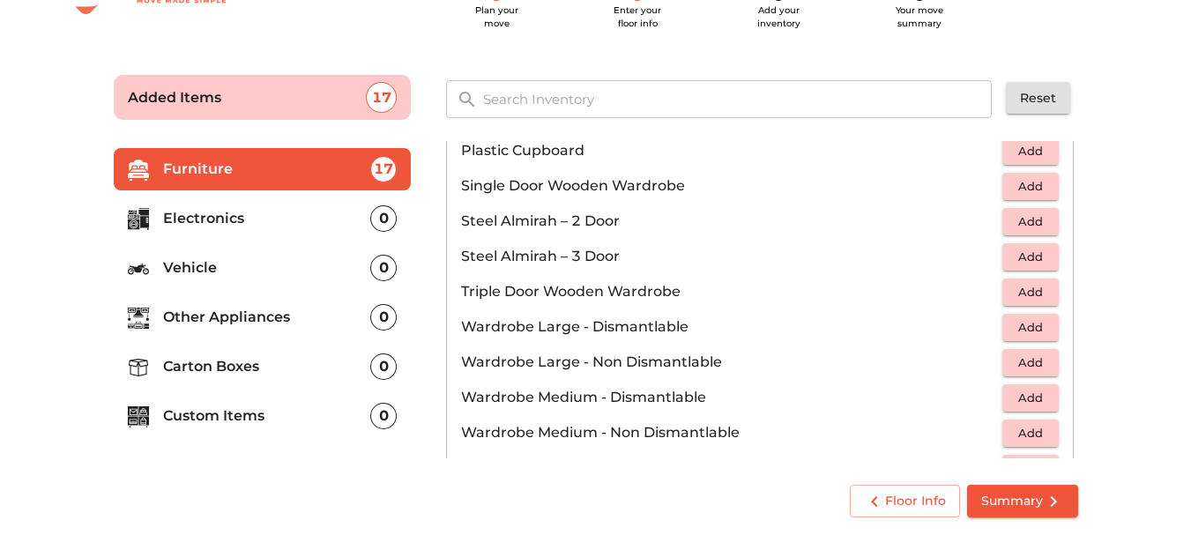
scroll to position [595, 0]
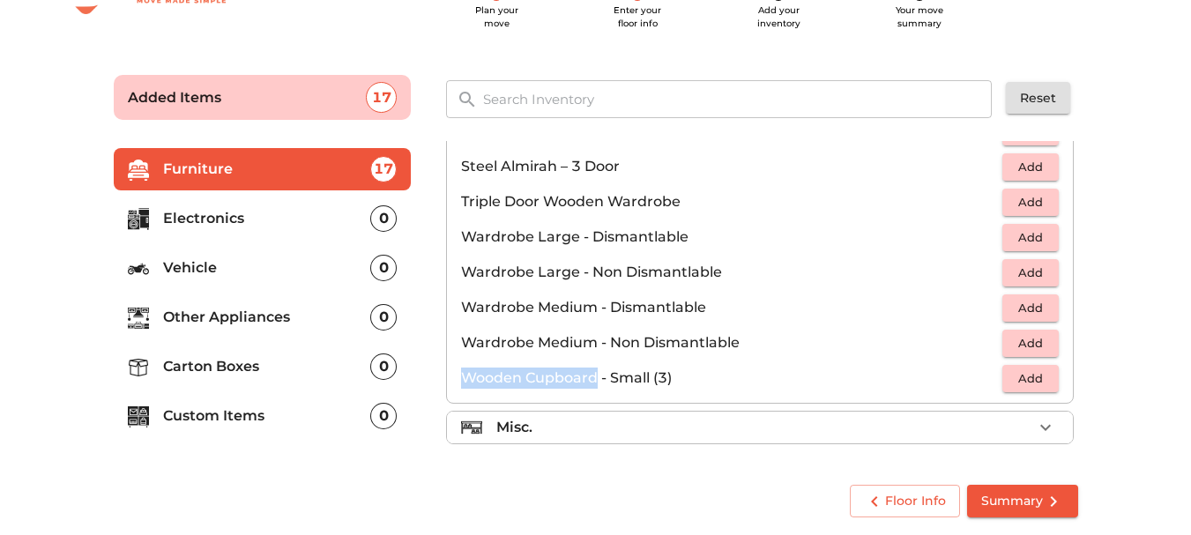
drag, startPoint x: 597, startPoint y: 377, endPoint x: 465, endPoint y: 379, distance: 132.3
click at [465, 379] on p "Wooden Cupboard - Small (3)" at bounding box center [731, 378] width 541 height 21
copy p "Wooden Cupboard"
click at [1035, 422] on icon "button" at bounding box center [1045, 427] width 21 height 21
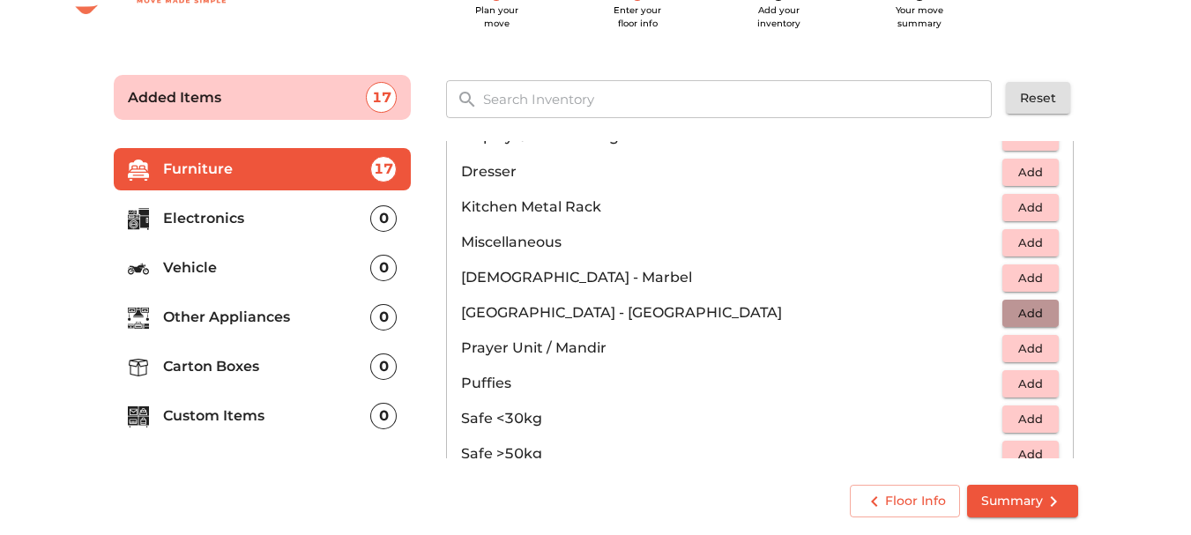
click at [1016, 313] on span "Add" at bounding box center [1030, 313] width 39 height 20
click at [1020, 211] on span "Add" at bounding box center [1030, 208] width 39 height 20
click at [1021, 243] on span "Add" at bounding box center [1030, 243] width 39 height 20
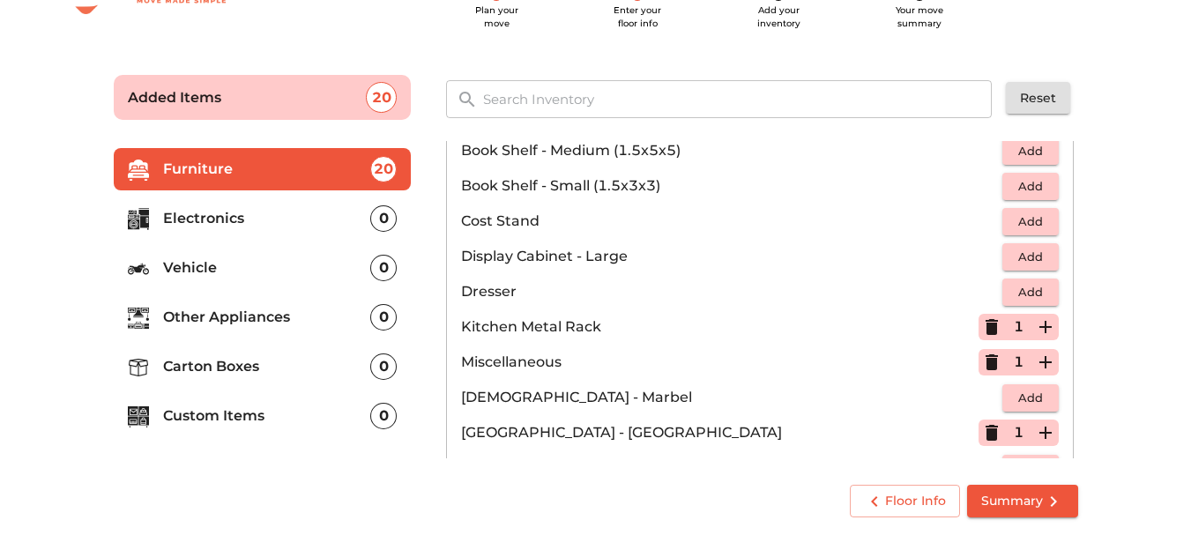
scroll to position [507, 0]
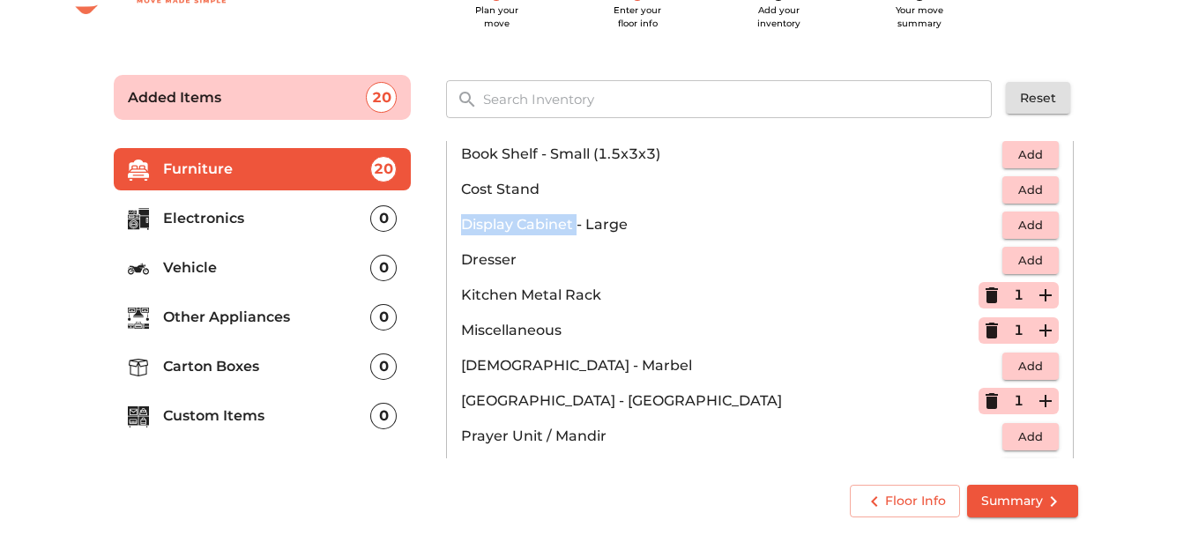
drag, startPoint x: 576, startPoint y: 226, endPoint x: 464, endPoint y: 227, distance: 112.0
click at [464, 227] on p "Display Cabinet - Large" at bounding box center [731, 224] width 541 height 21
copy p "Display Cabinet"
drag, startPoint x: 609, startPoint y: 294, endPoint x: 438, endPoint y: 304, distance: 171.4
click at [438, 304] on div "Sofa 2 Added Table 3 Added Chair 8 Added Cot 2 Added Mattress 2 Added Cupboard …" at bounding box center [762, 300] width 667 height 354
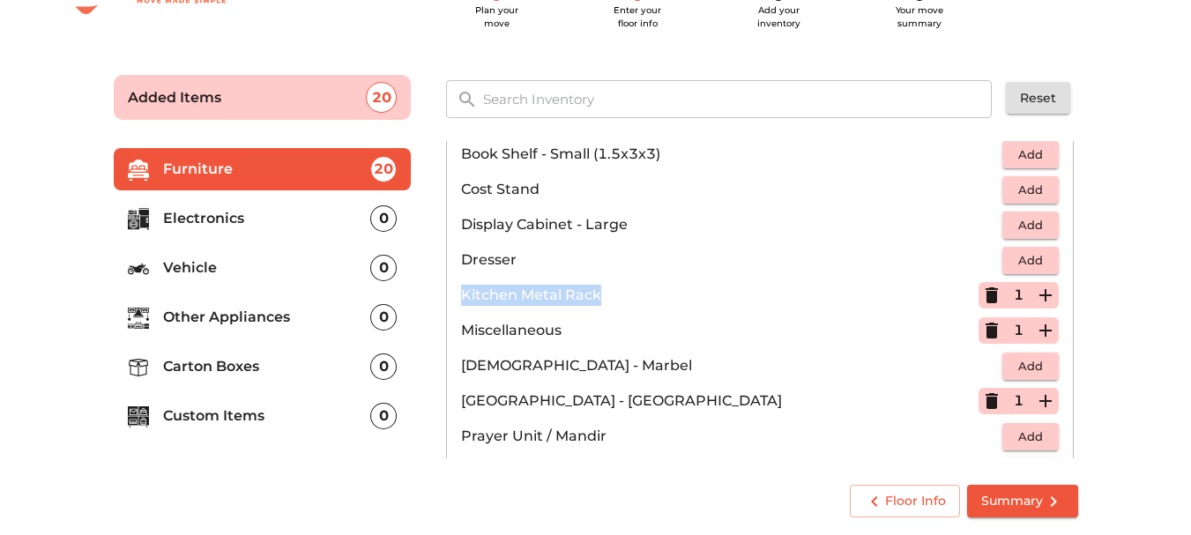
copy p "Kitchen Metal Rack"
click at [986, 298] on icon "button" at bounding box center [992, 295] width 12 height 16
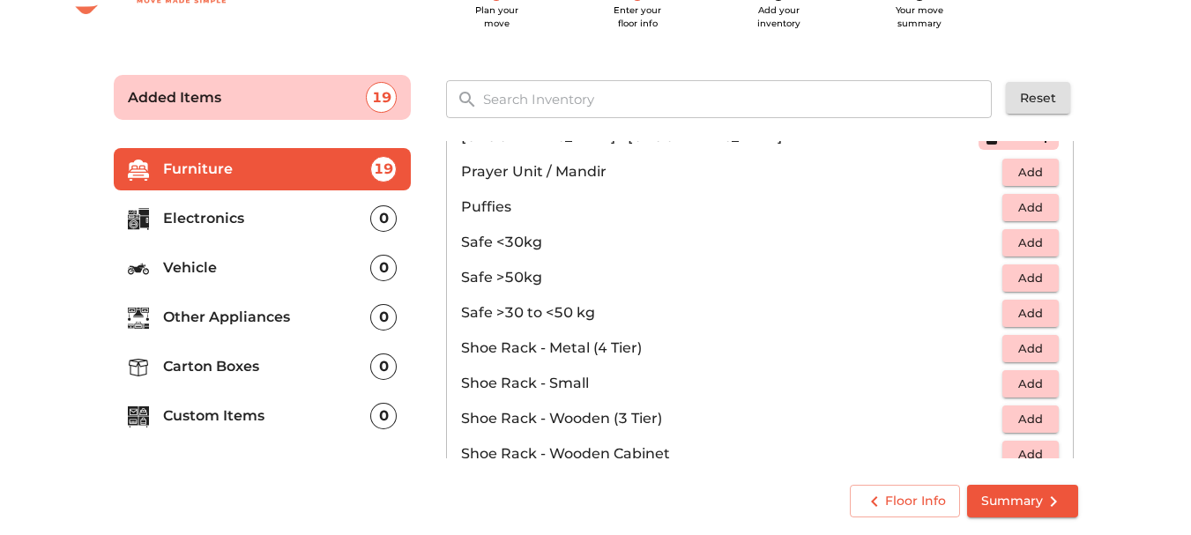
scroll to position [860, 0]
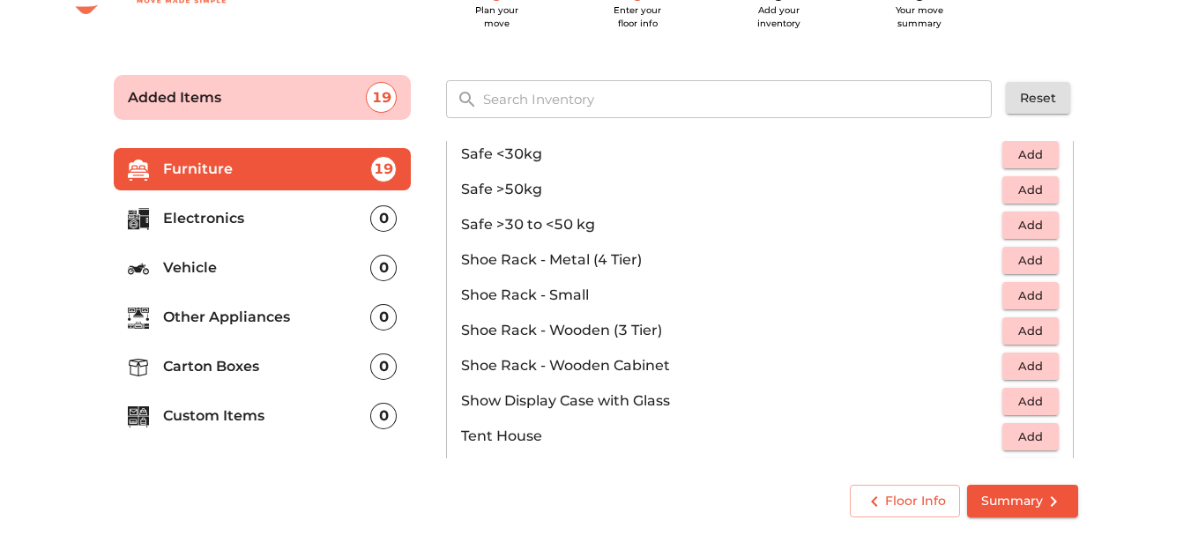
click at [1015, 296] on span "Add" at bounding box center [1030, 296] width 39 height 20
click at [1013, 375] on span "Add" at bounding box center [1030, 366] width 39 height 20
click at [986, 298] on icon "button" at bounding box center [992, 295] width 12 height 16
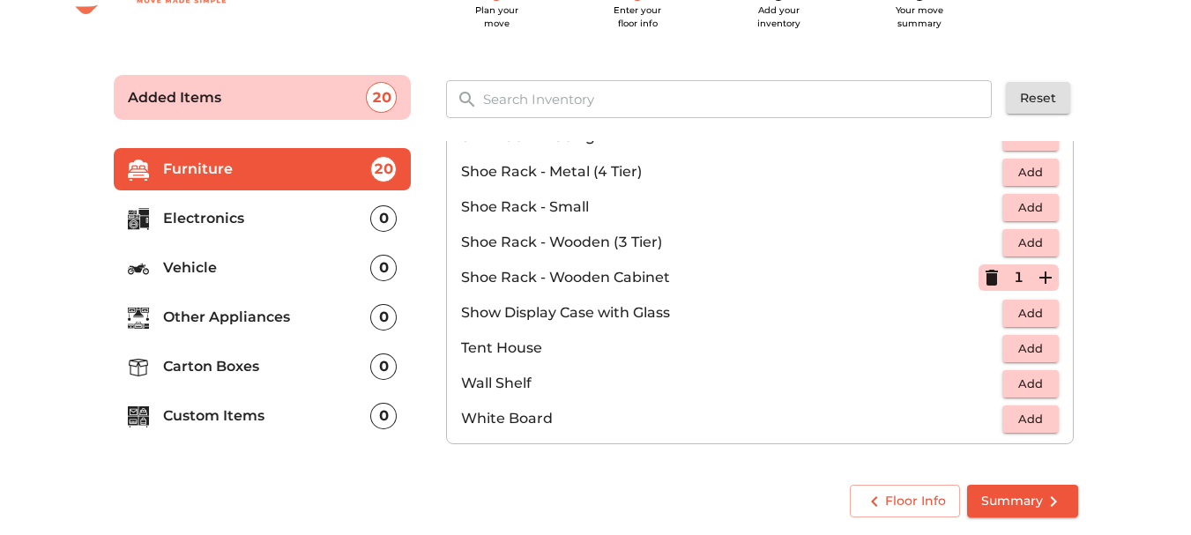
click at [683, 314] on p "Show Display Case with Glass" at bounding box center [731, 312] width 541 height 21
click at [1041, 384] on span "Add" at bounding box center [1030, 384] width 39 height 20
click at [238, 213] on p "Electronics" at bounding box center [267, 218] width 208 height 21
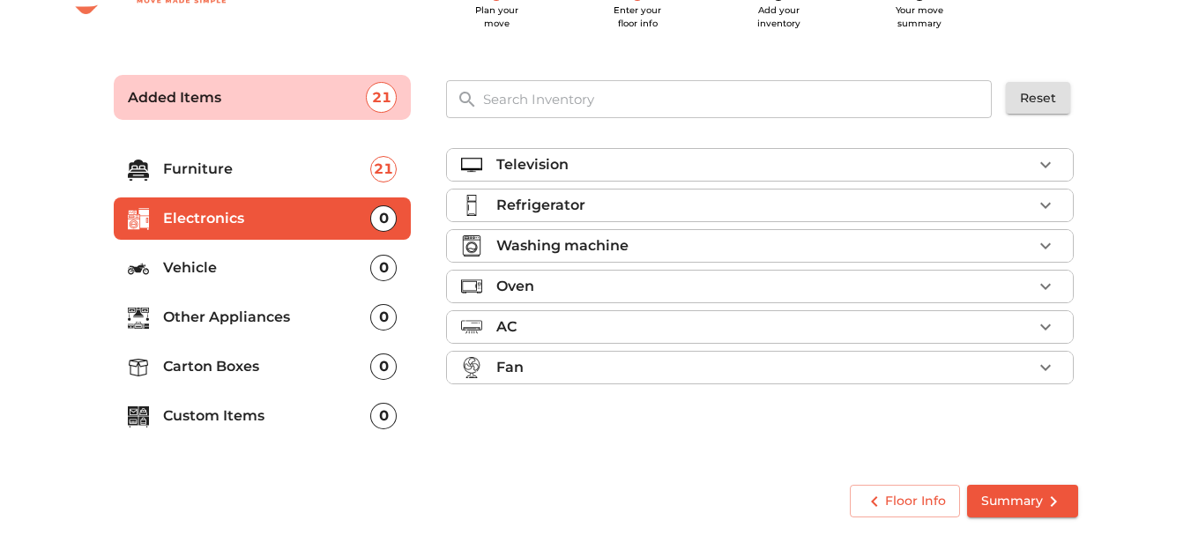
scroll to position [0, 0]
click at [1045, 161] on icon "button" at bounding box center [1045, 164] width 21 height 21
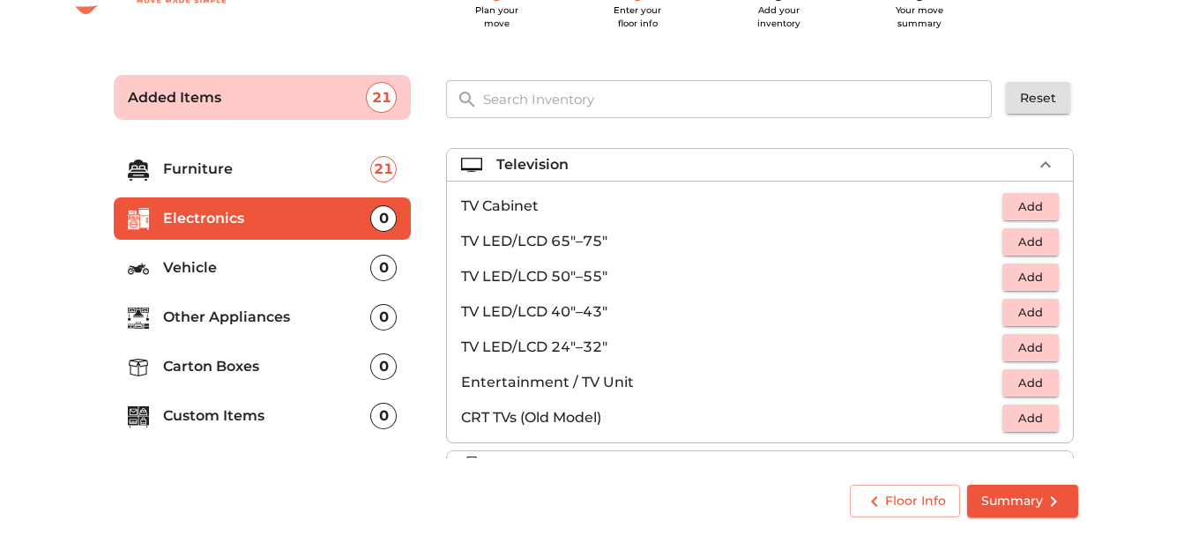
click at [1018, 344] on span "Add" at bounding box center [1030, 348] width 39 height 20
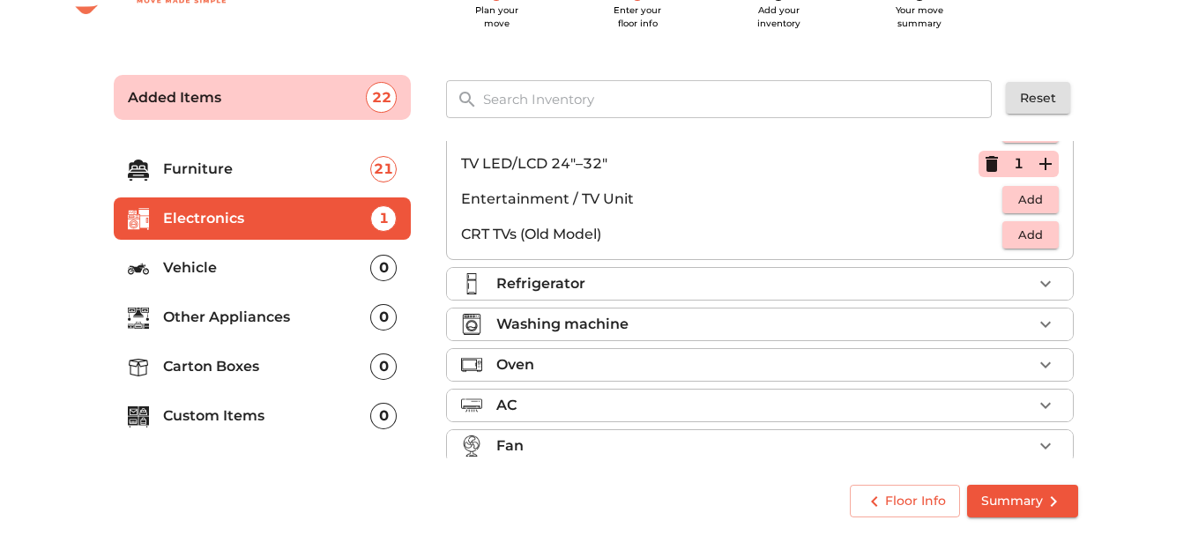
scroll to position [202, 0]
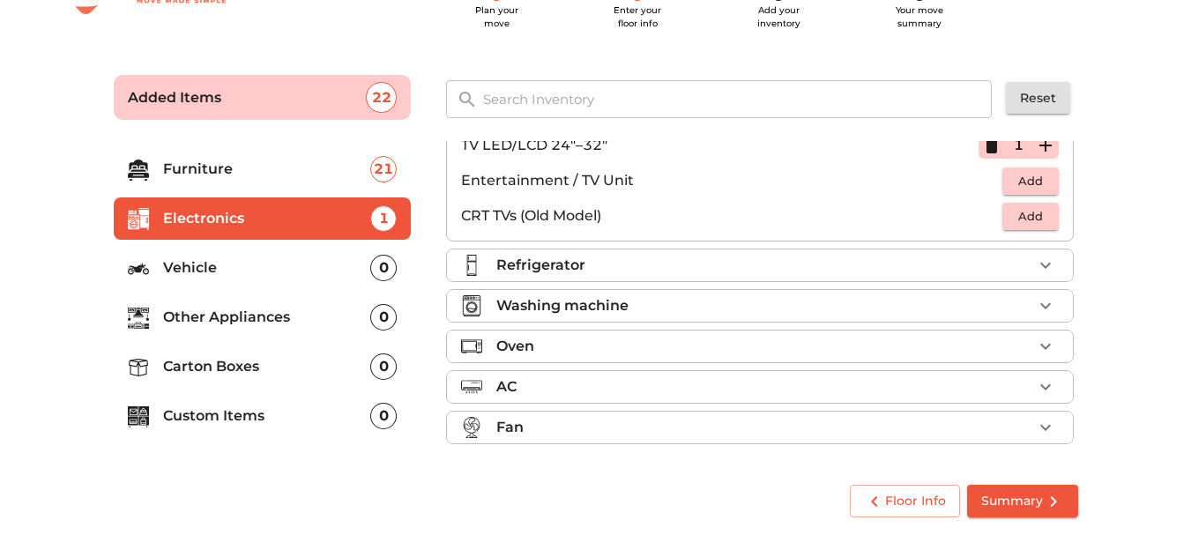
click at [1035, 266] on icon "button" at bounding box center [1045, 265] width 21 height 21
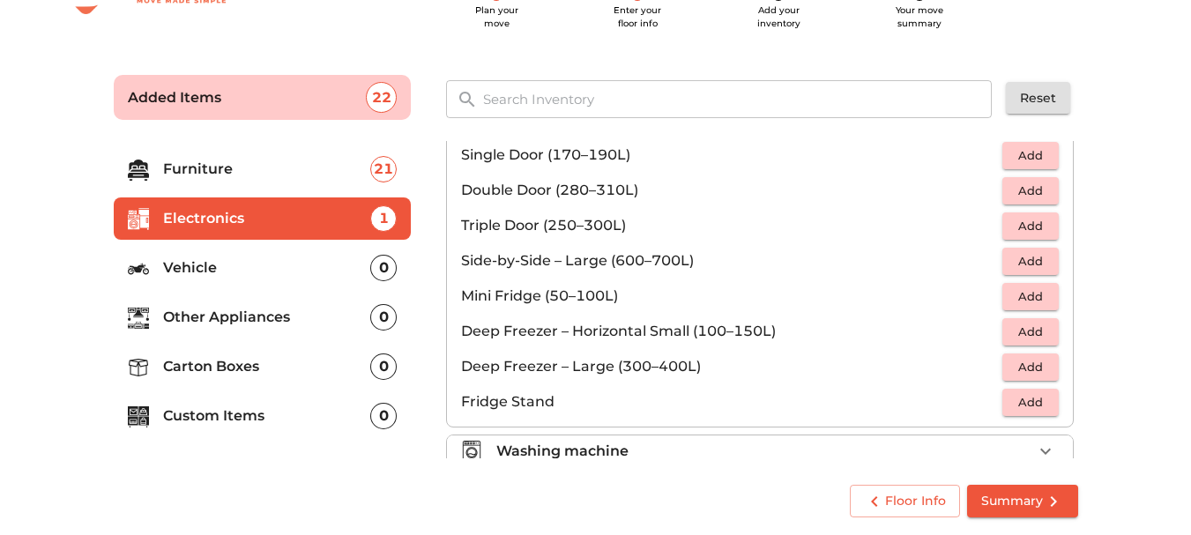
scroll to position [61, 0]
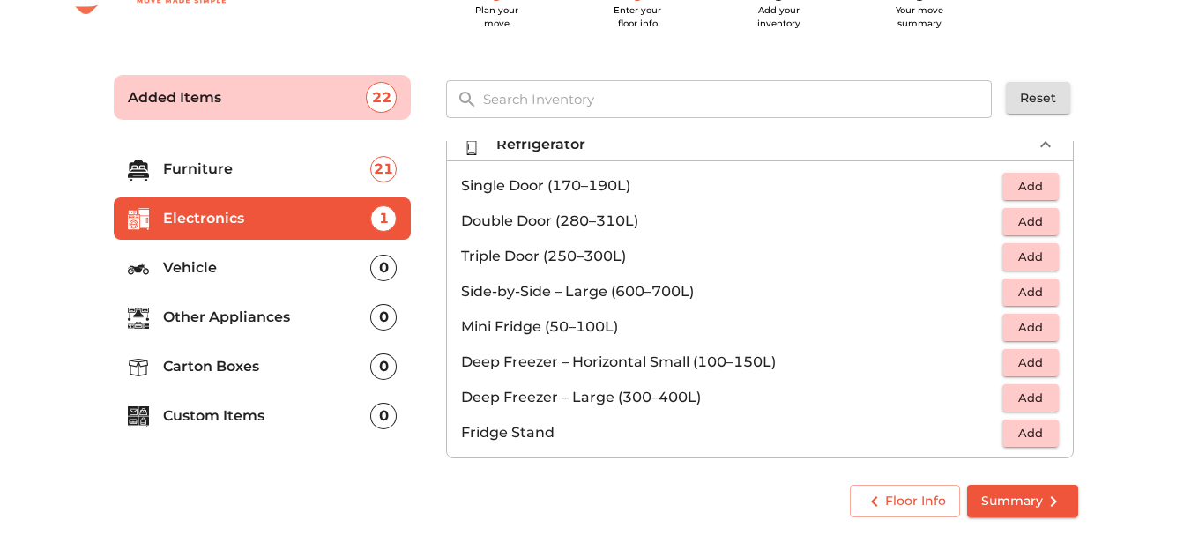
click at [1019, 188] on span "Add" at bounding box center [1030, 186] width 39 height 20
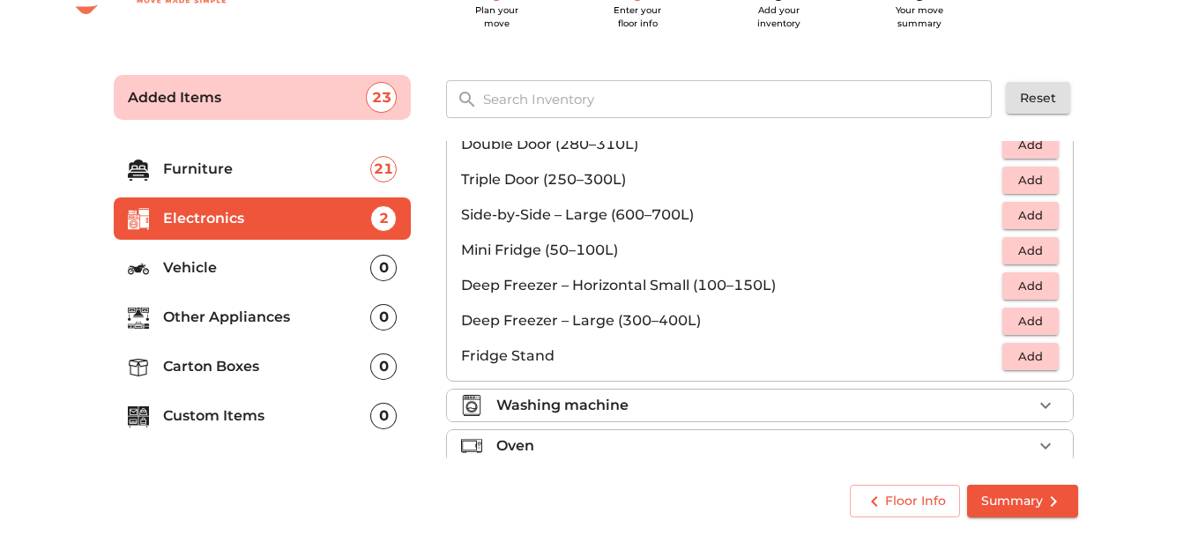
scroll to position [237, 0]
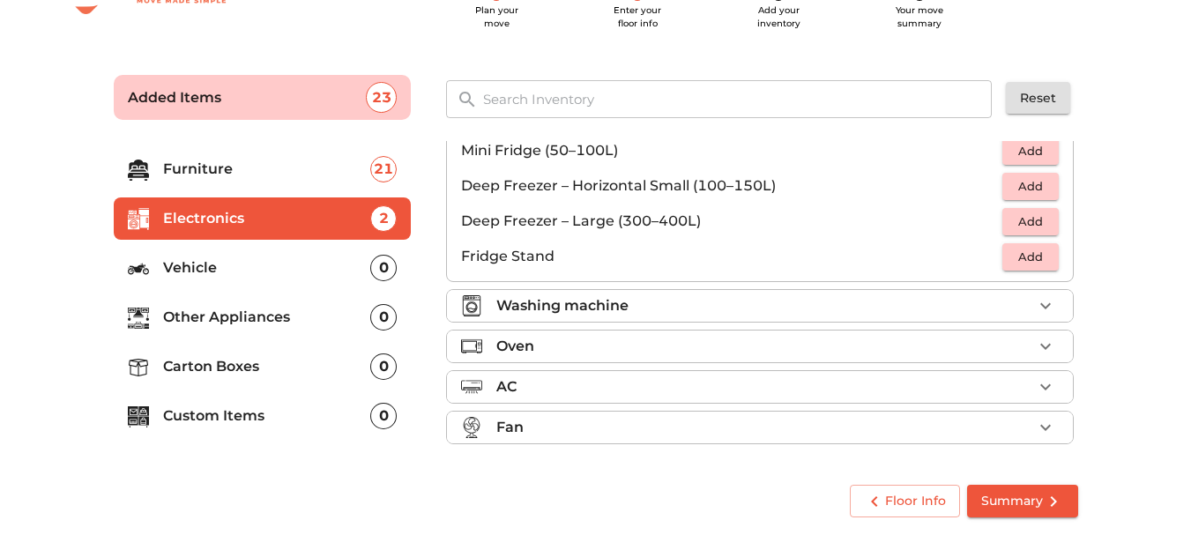
click at [970, 306] on div "Washing machine" at bounding box center [764, 305] width 536 height 21
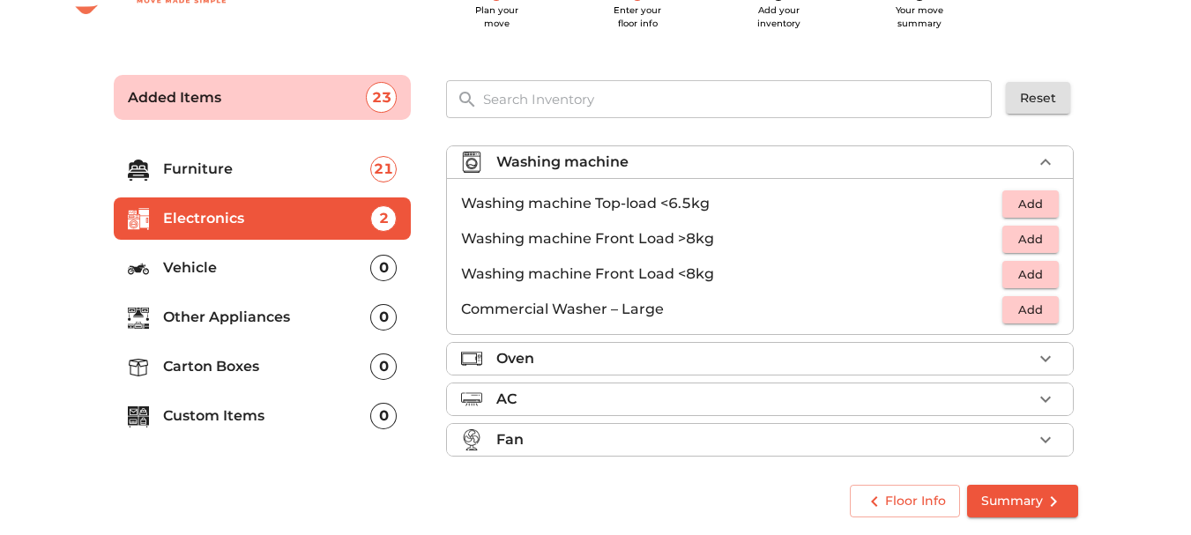
scroll to position [0, 0]
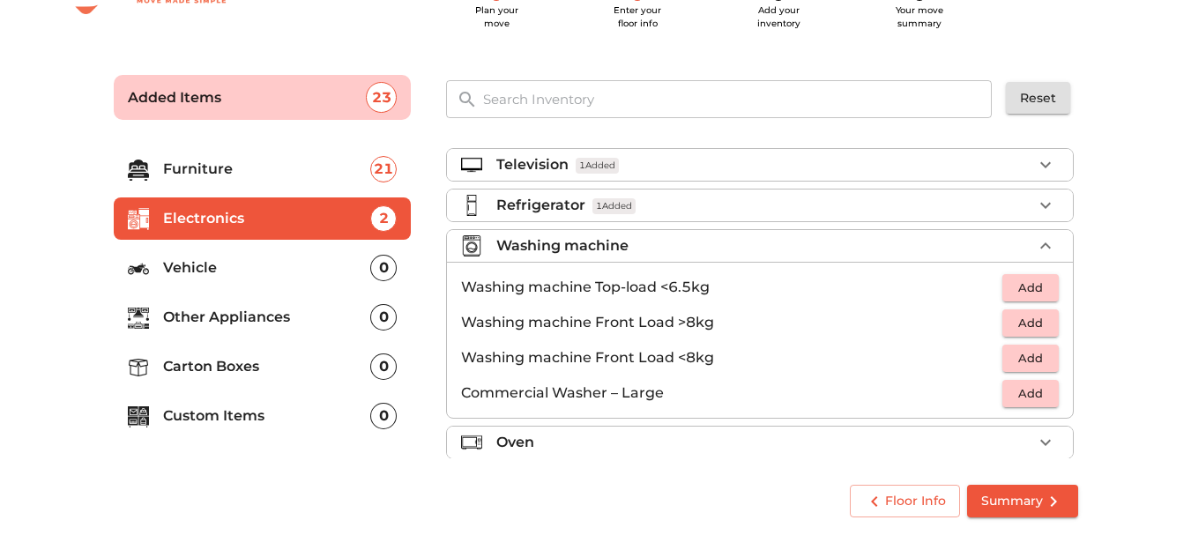
click at [1023, 290] on span "Add" at bounding box center [1030, 288] width 39 height 20
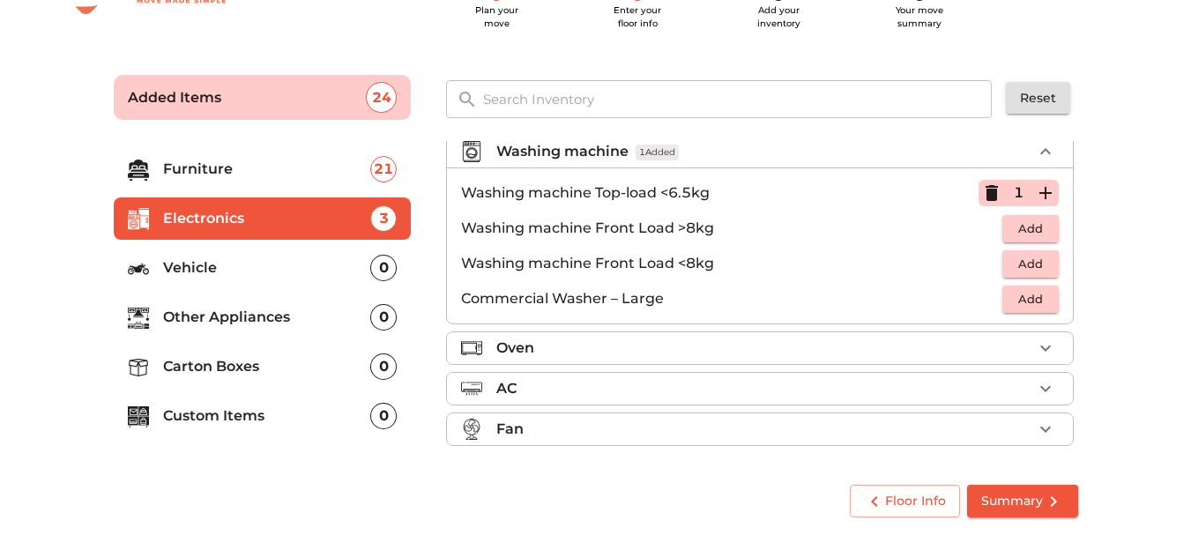
scroll to position [96, 0]
click at [231, 275] on p "Vehicle" at bounding box center [267, 267] width 208 height 21
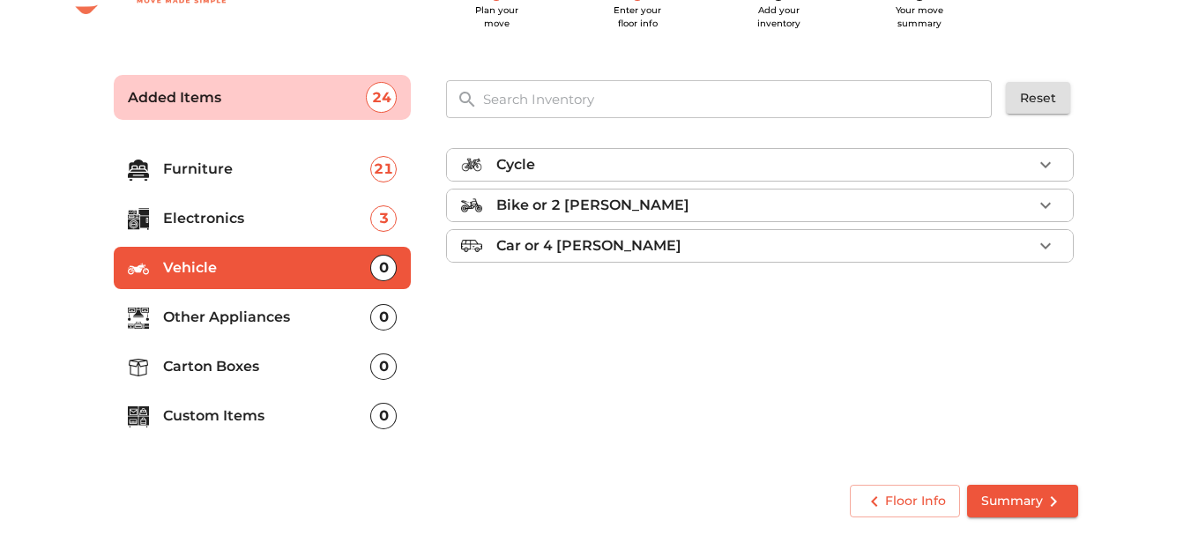
scroll to position [0, 0]
click at [1043, 205] on icon "button" at bounding box center [1046, 206] width 11 height 6
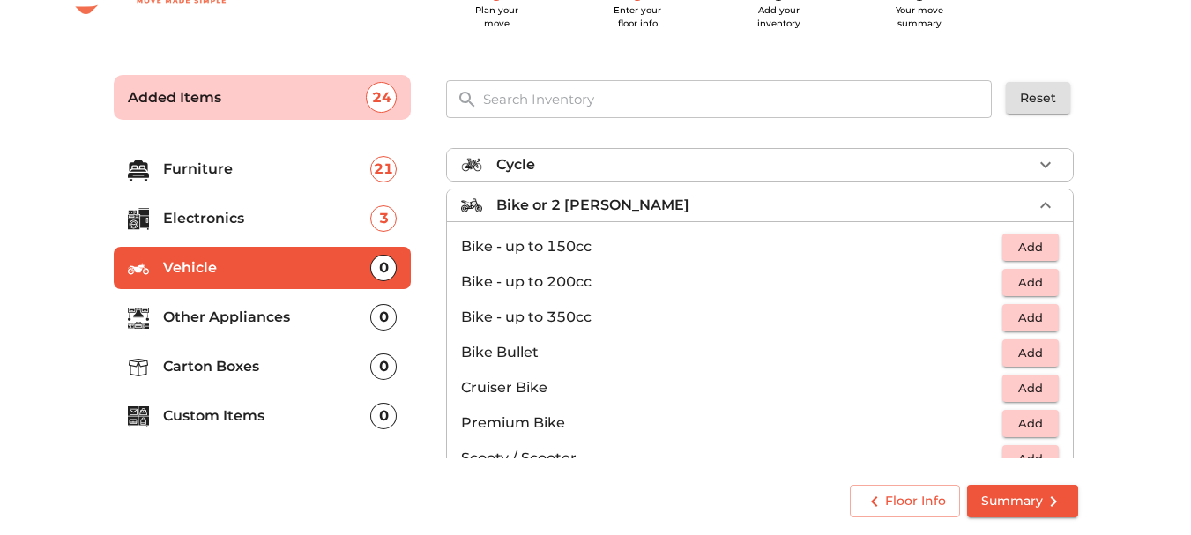
click at [1043, 205] on icon "button" at bounding box center [1045, 205] width 21 height 21
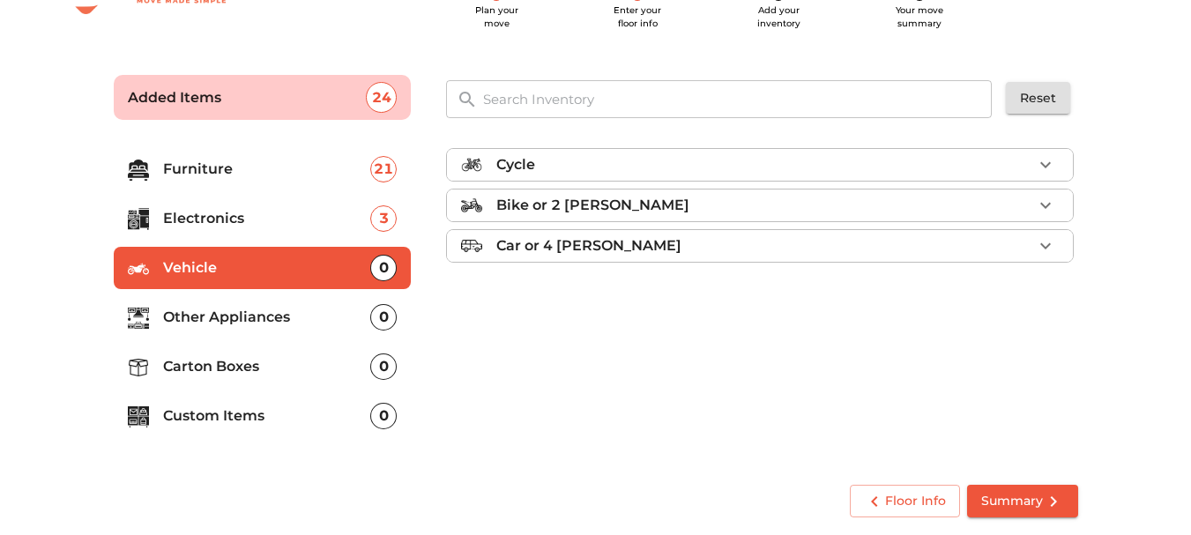
click at [1029, 208] on div "Bike or 2 [PERSON_NAME]" at bounding box center [764, 205] width 536 height 21
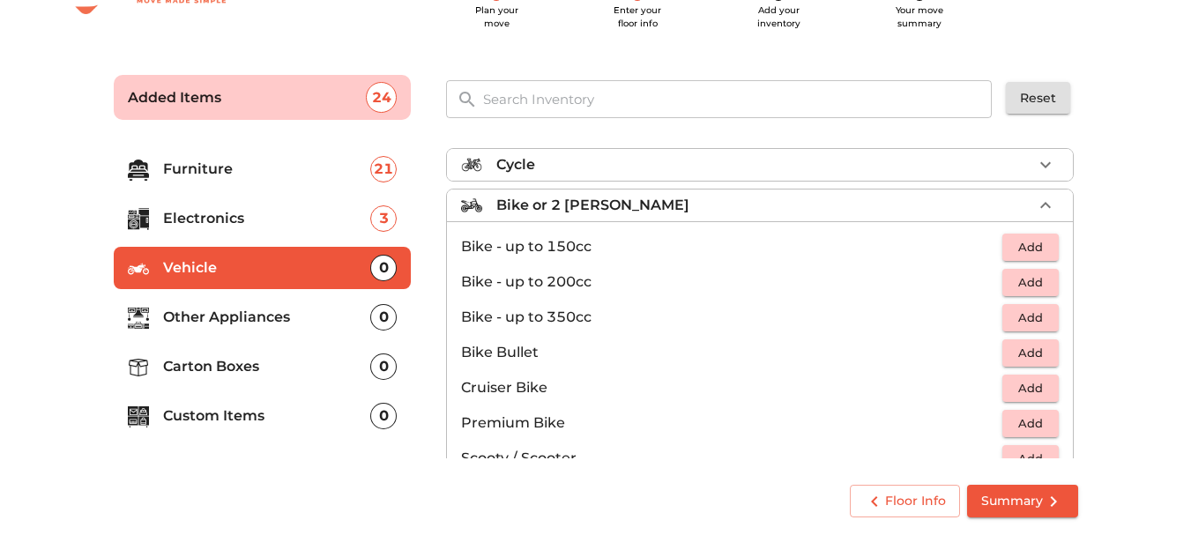
scroll to position [88, 0]
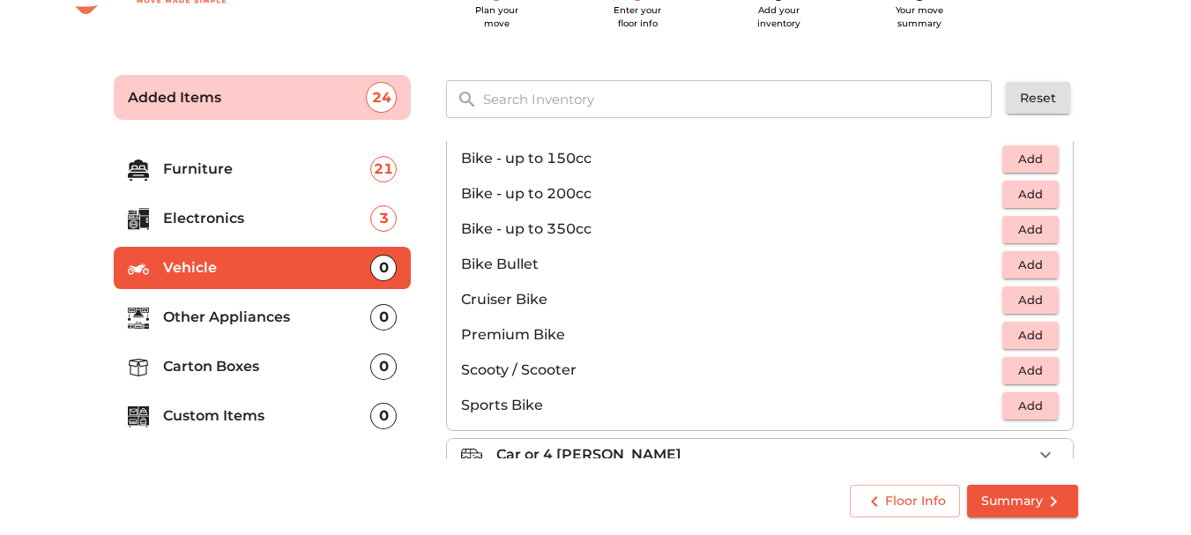
click at [1034, 368] on span "Add" at bounding box center [1030, 371] width 39 height 20
click at [277, 310] on p "Other Appliances" at bounding box center [267, 317] width 208 height 21
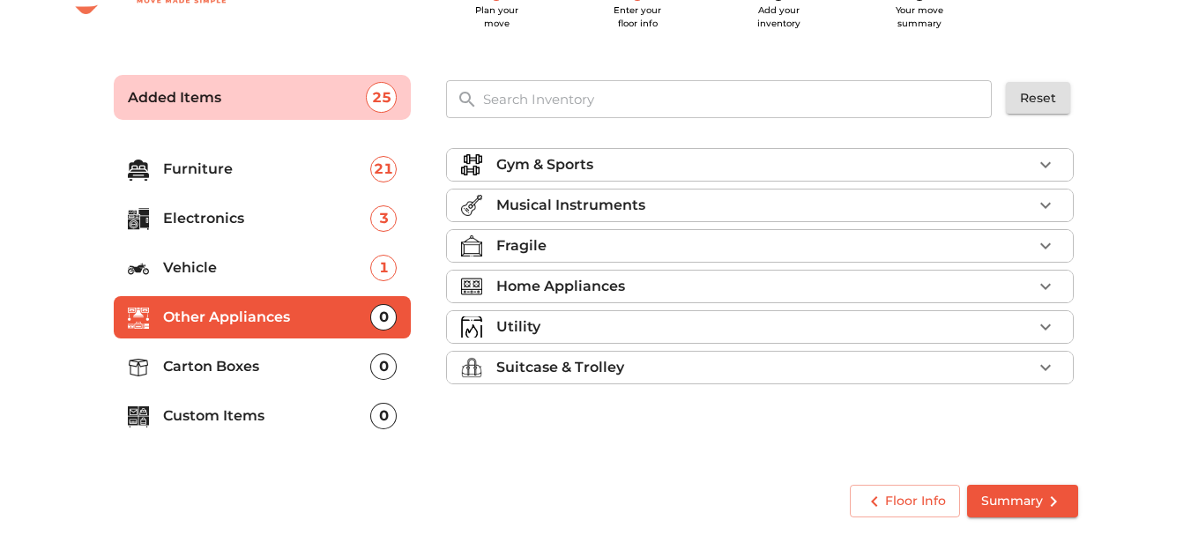
click at [1045, 250] on icon "button" at bounding box center [1045, 245] width 21 height 21
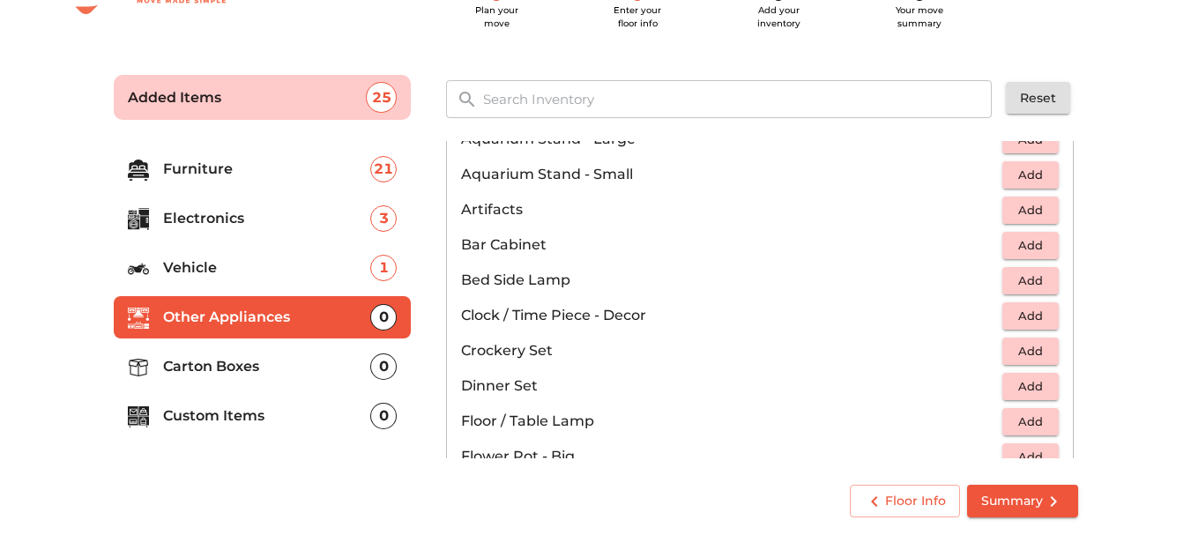
scroll to position [265, 0]
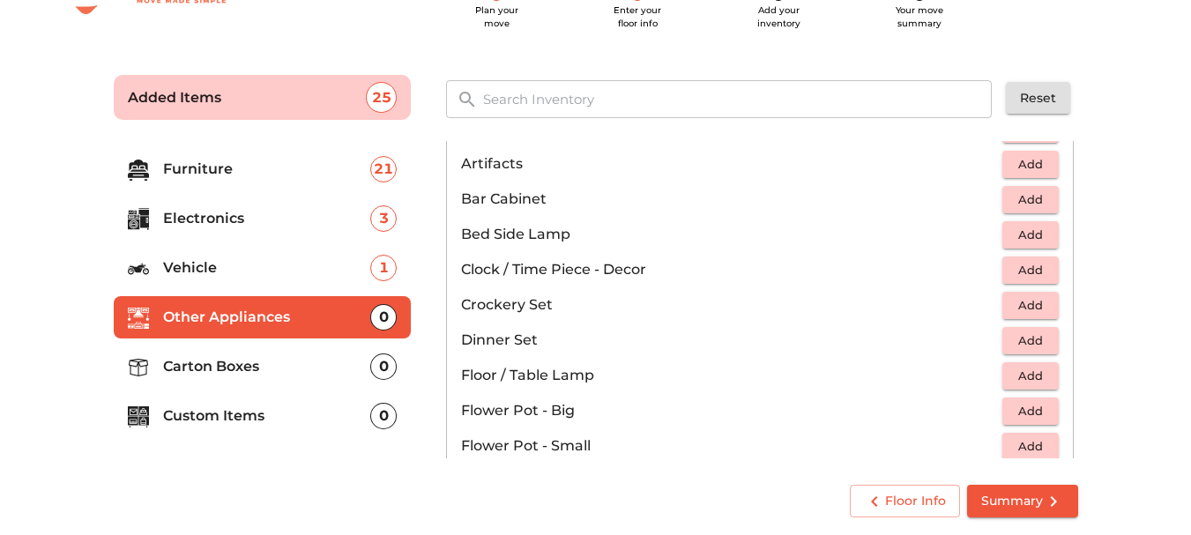
click at [1034, 343] on span "Add" at bounding box center [1030, 341] width 39 height 20
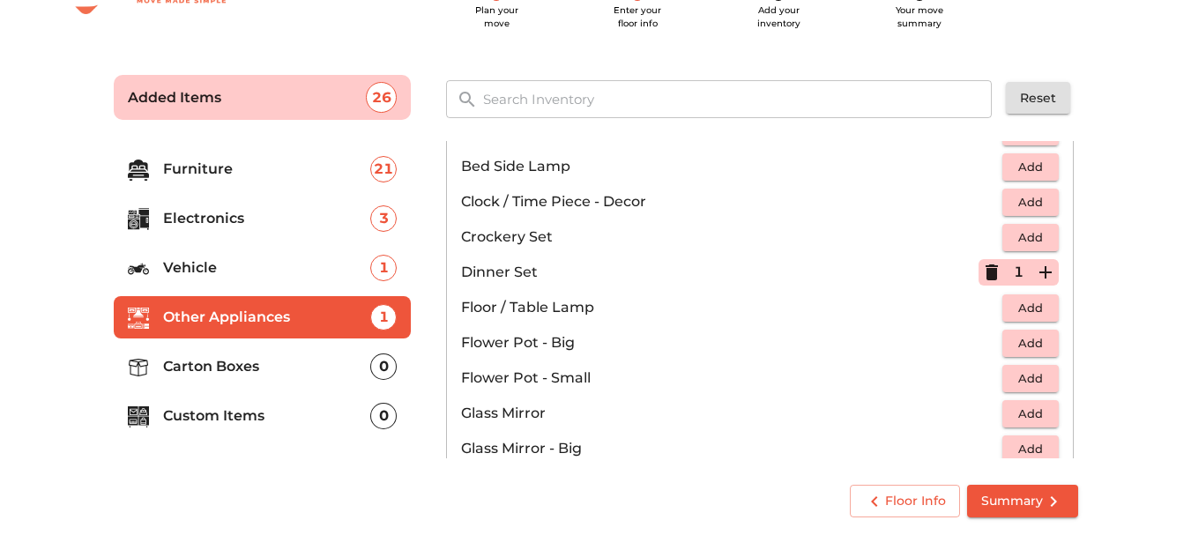
scroll to position [353, 0]
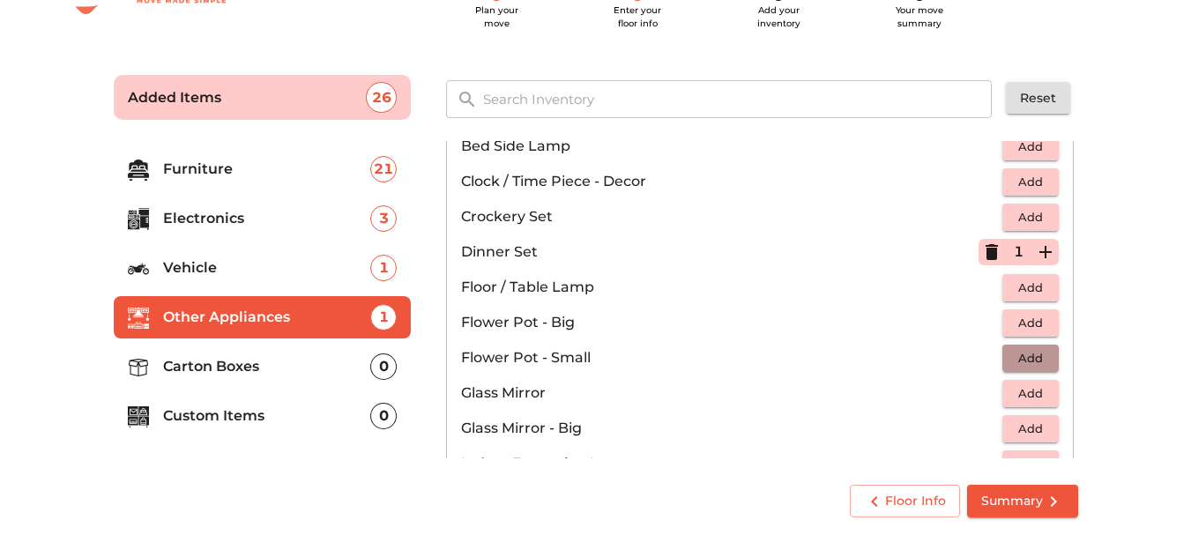
click at [1031, 354] on span "Add" at bounding box center [1030, 358] width 39 height 20
click at [1047, 359] on icon "button" at bounding box center [1045, 357] width 21 height 21
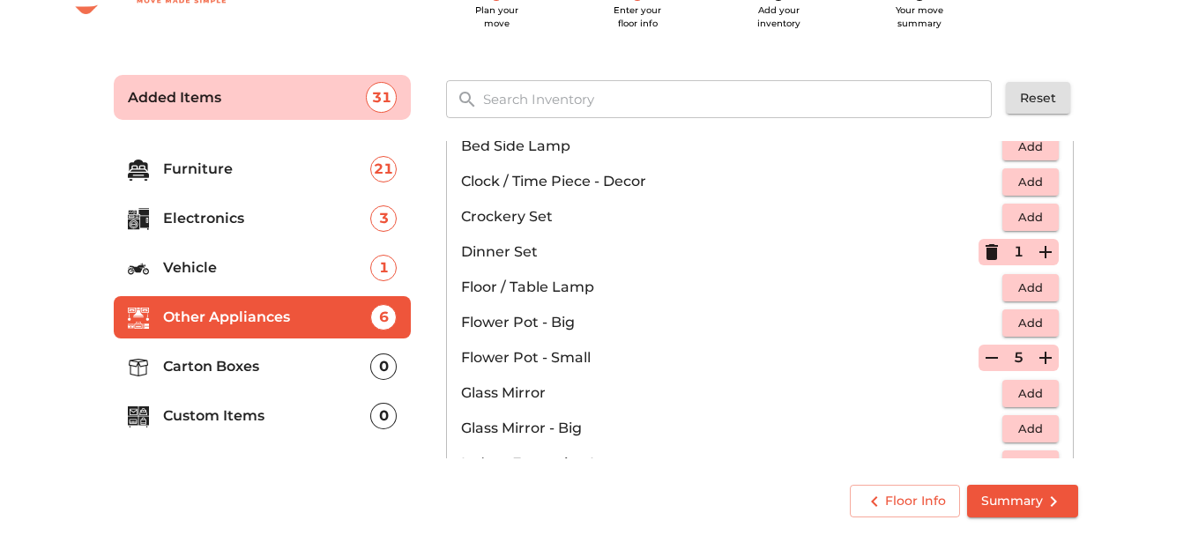
click at [1047, 359] on icon "button" at bounding box center [1045, 357] width 21 height 21
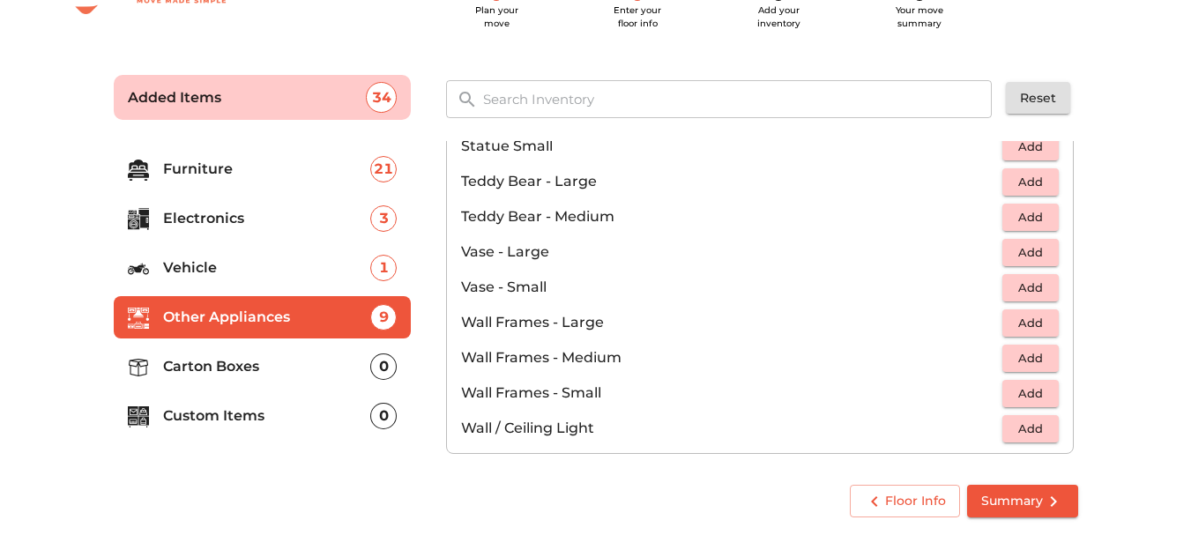
scroll to position [1146, 0]
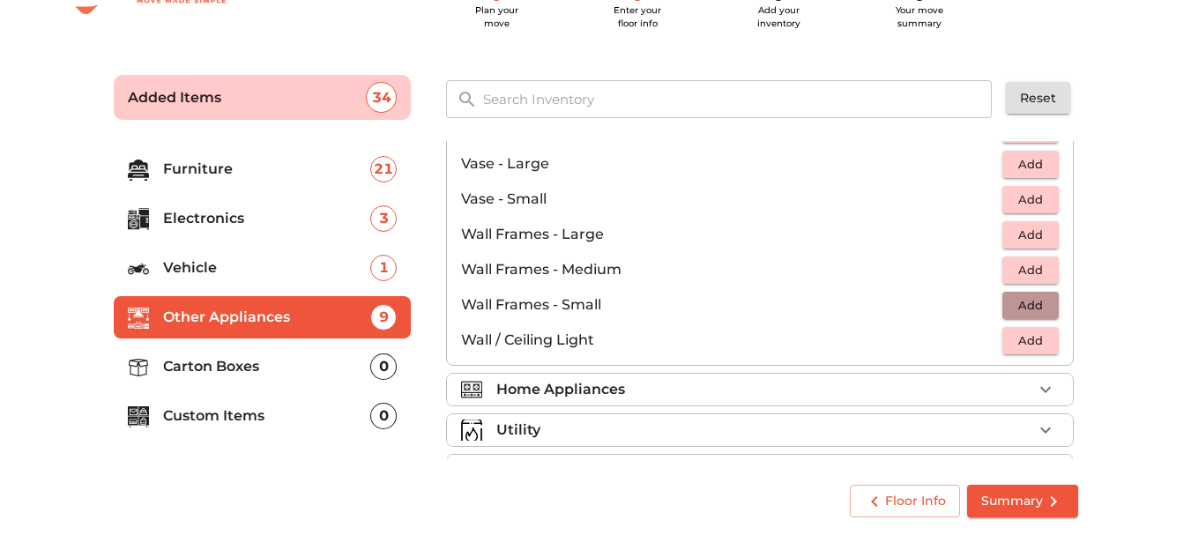
click at [1044, 300] on button "Add" at bounding box center [1031, 305] width 56 height 27
click at [1044, 300] on icon "button" at bounding box center [1045, 305] width 21 height 21
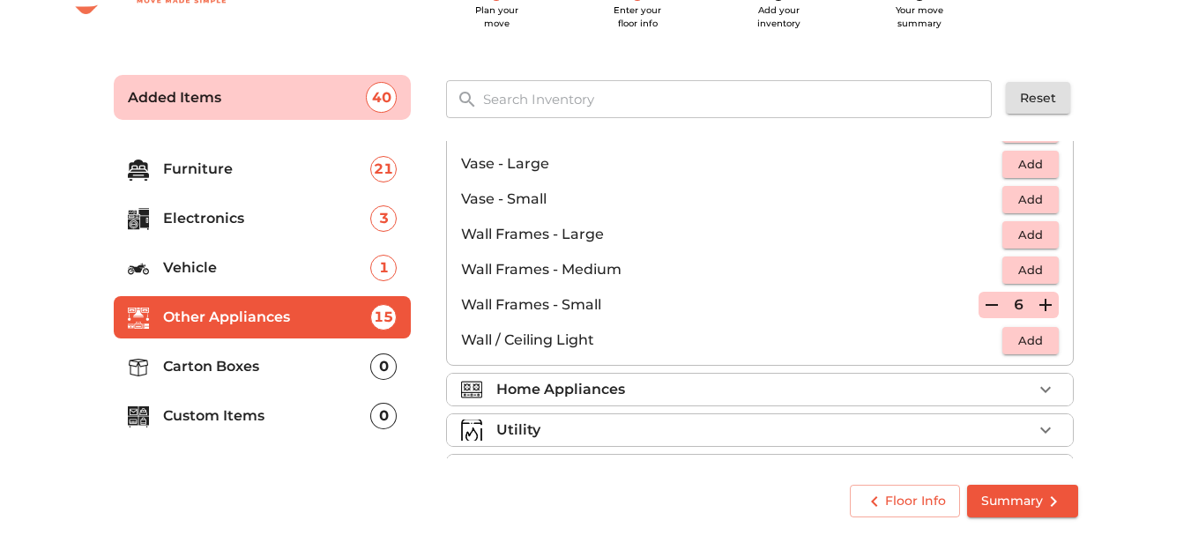
click at [1020, 389] on div "Home Appliances" at bounding box center [764, 389] width 536 height 21
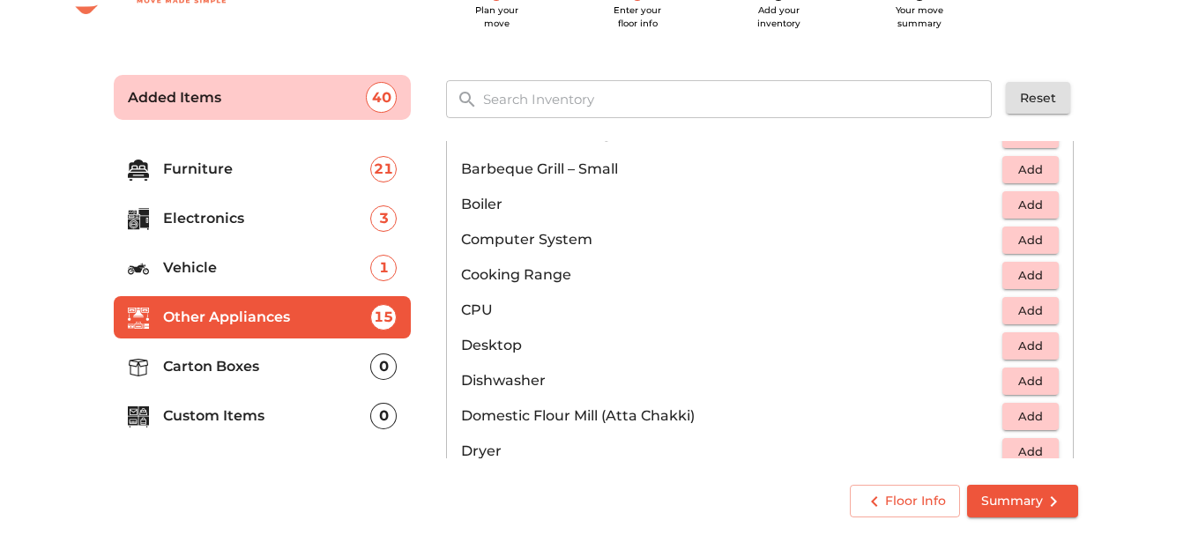
scroll to position [353, 0]
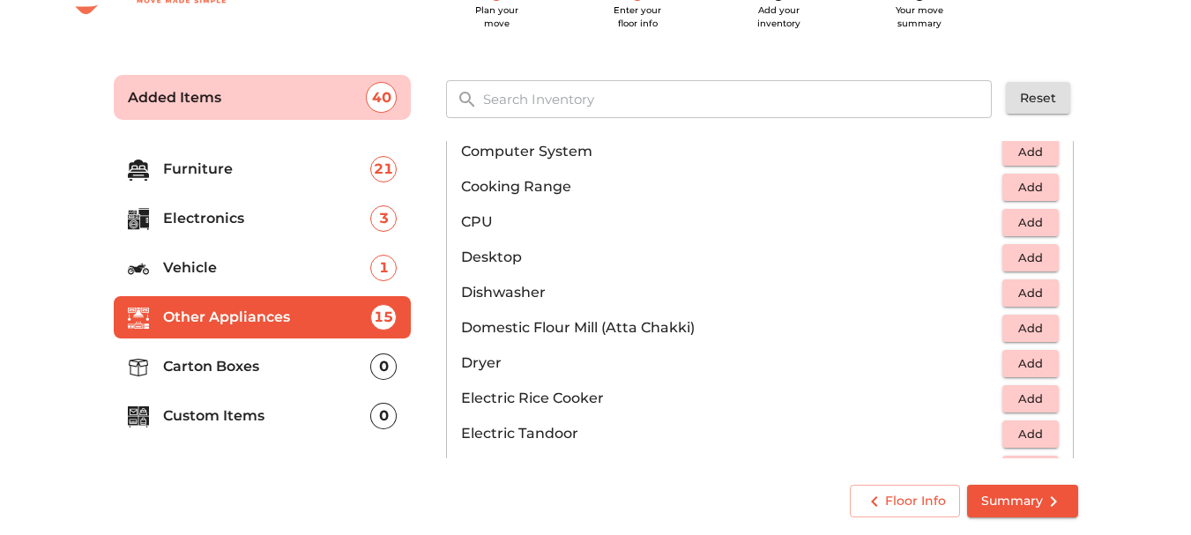
click at [1032, 257] on span "Add" at bounding box center [1030, 258] width 39 height 20
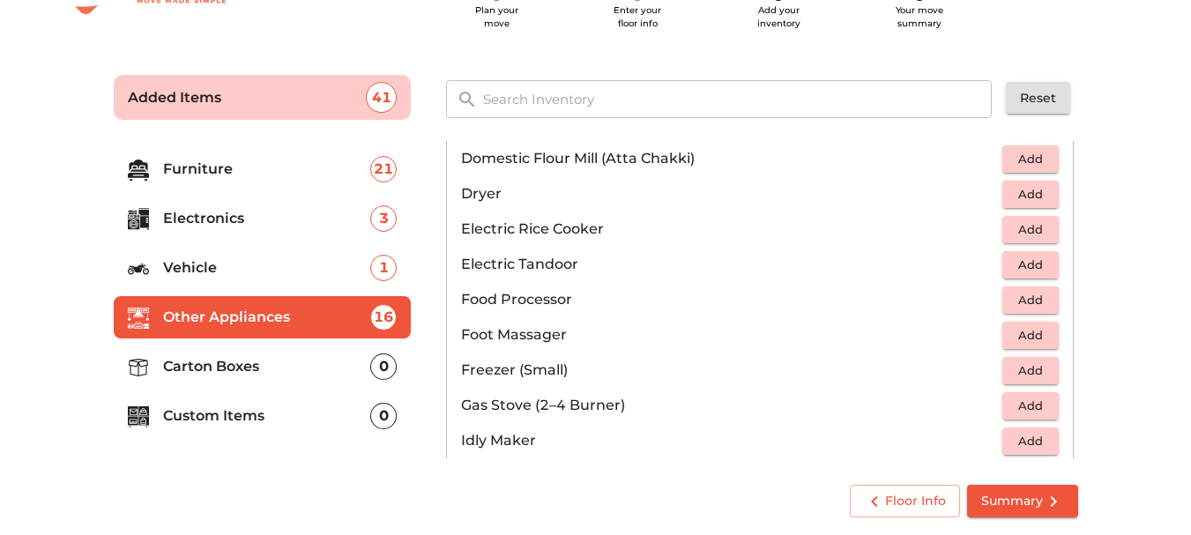
scroll to position [617, 0]
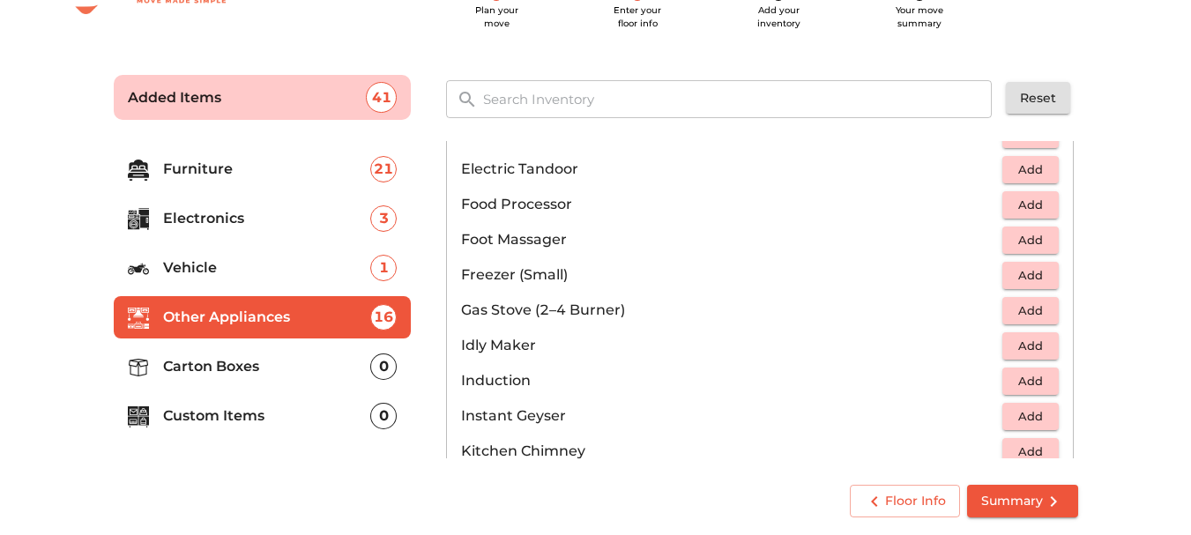
click at [1021, 308] on span "Add" at bounding box center [1030, 311] width 39 height 20
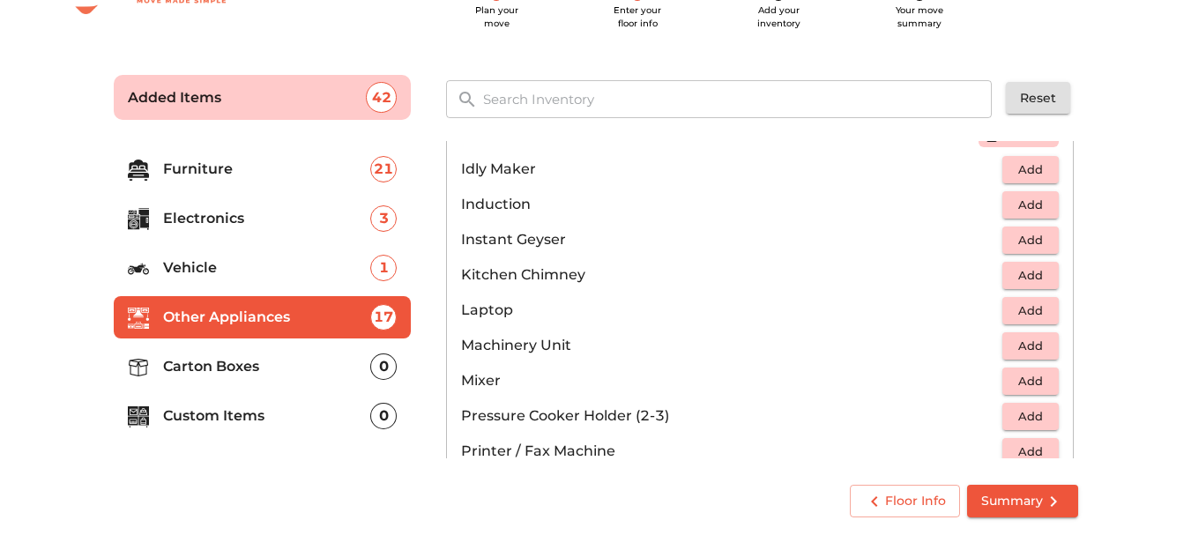
scroll to position [882, 0]
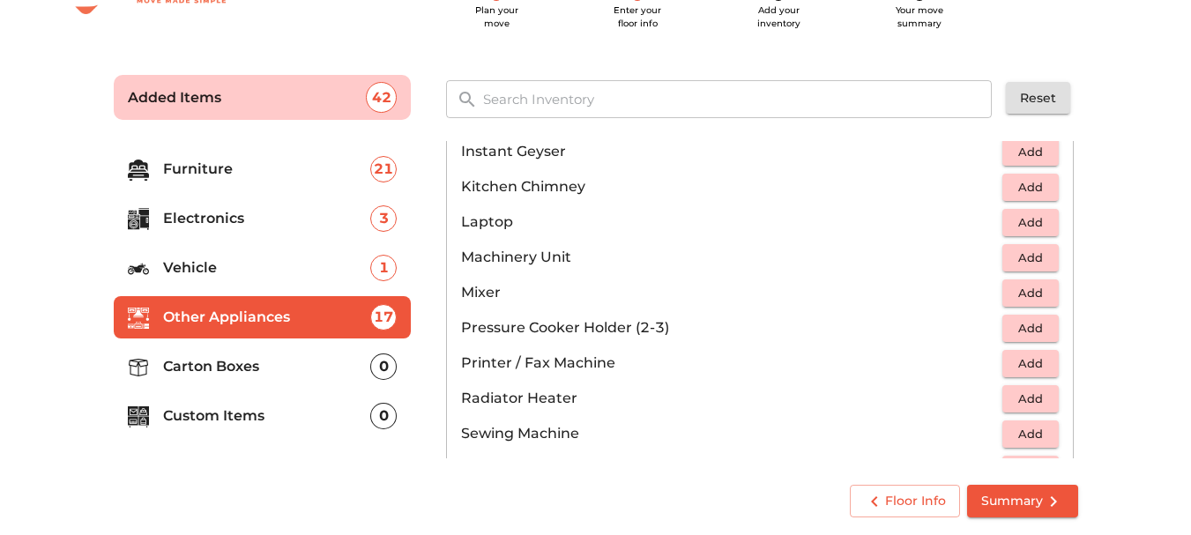
click at [1029, 295] on span "Add" at bounding box center [1030, 293] width 39 height 20
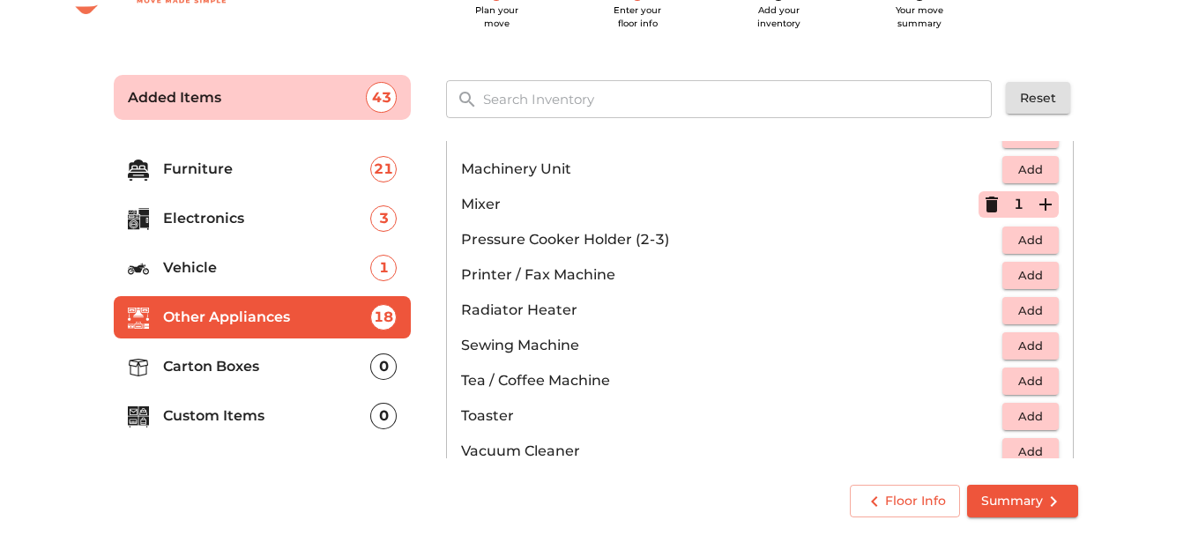
scroll to position [1146, 0]
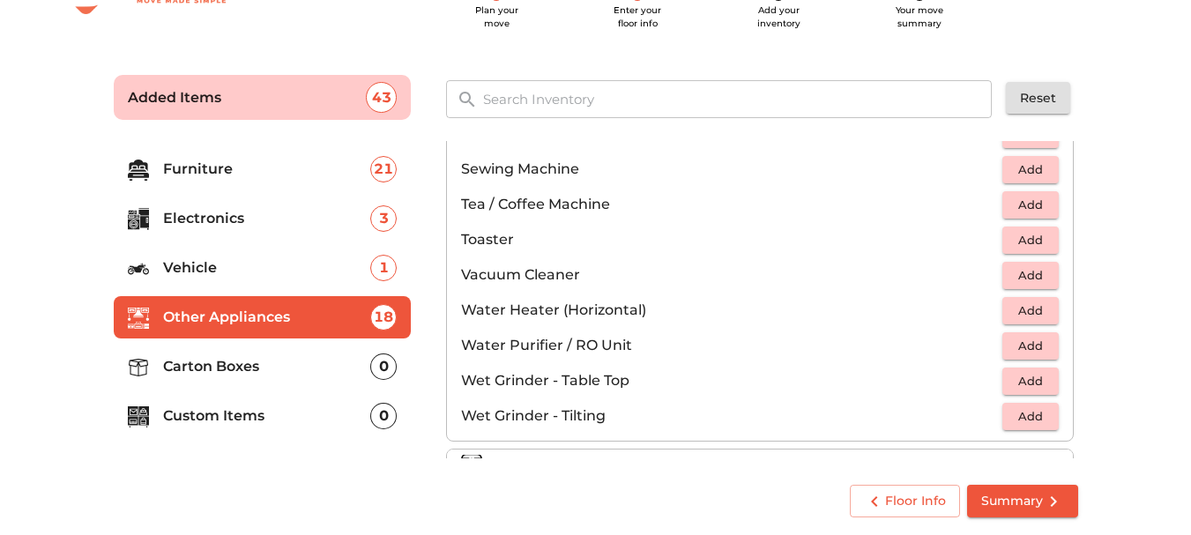
click at [1025, 350] on span "Add" at bounding box center [1030, 346] width 39 height 20
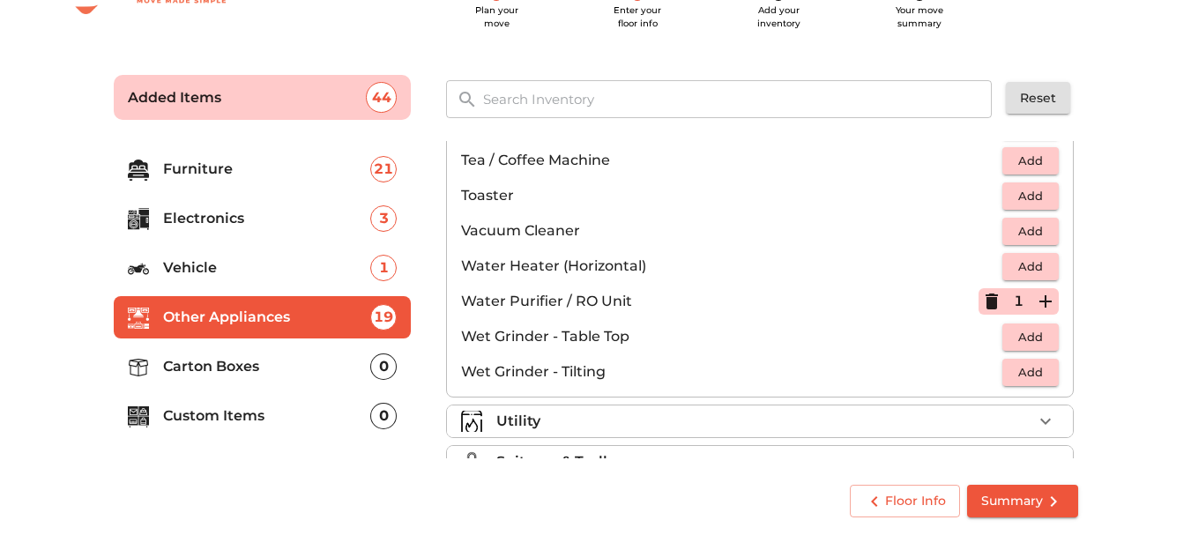
scroll to position [1225, 0]
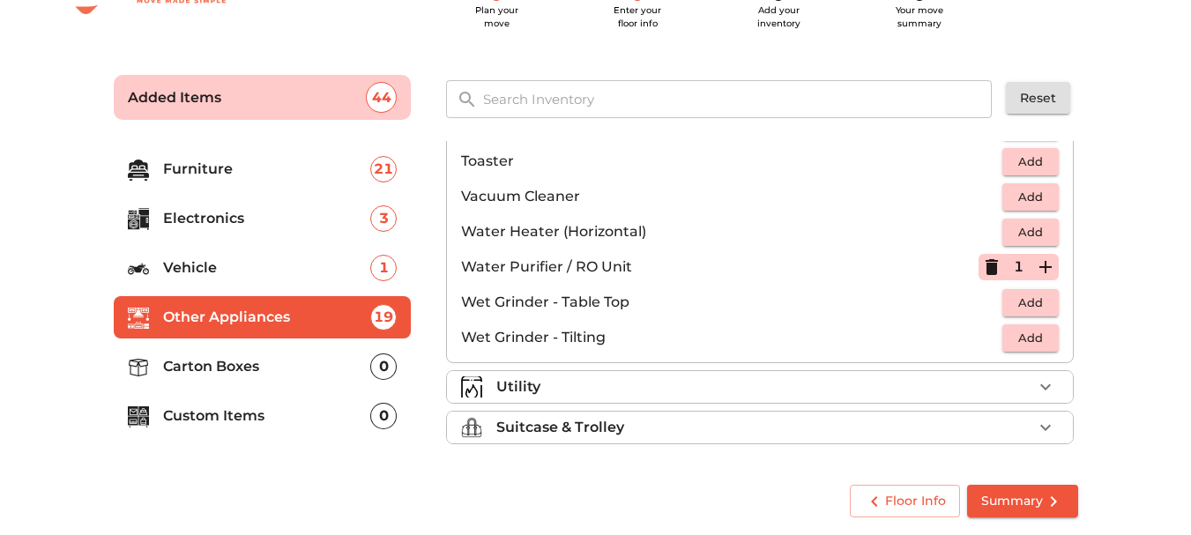
click at [1001, 384] on div "Utility" at bounding box center [764, 387] width 536 height 21
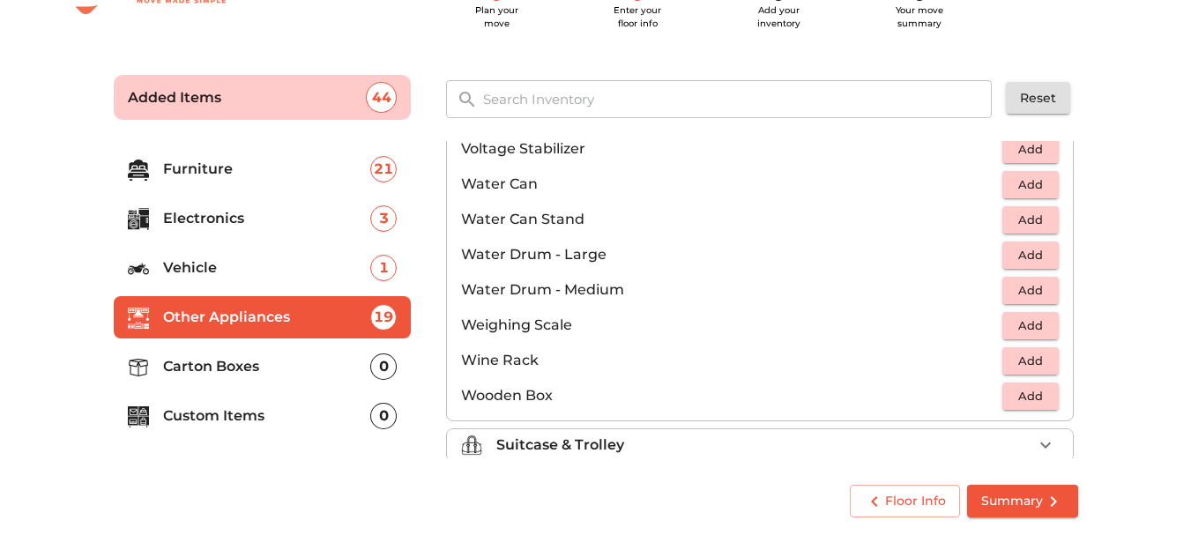
scroll to position [1331, 0]
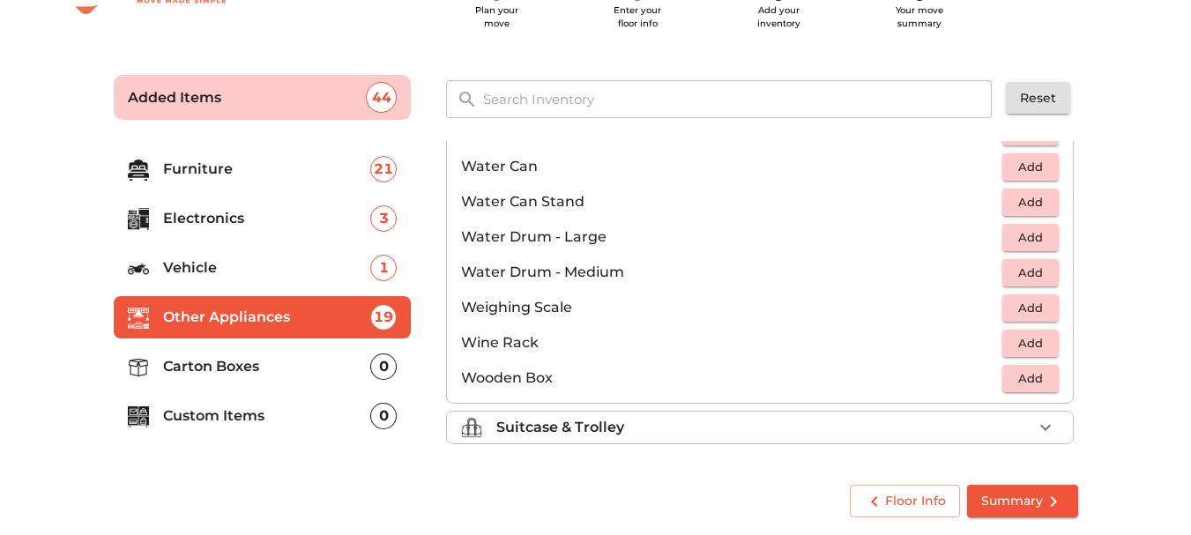
click at [844, 414] on li "Suitcase & Trolley" at bounding box center [760, 428] width 626 height 32
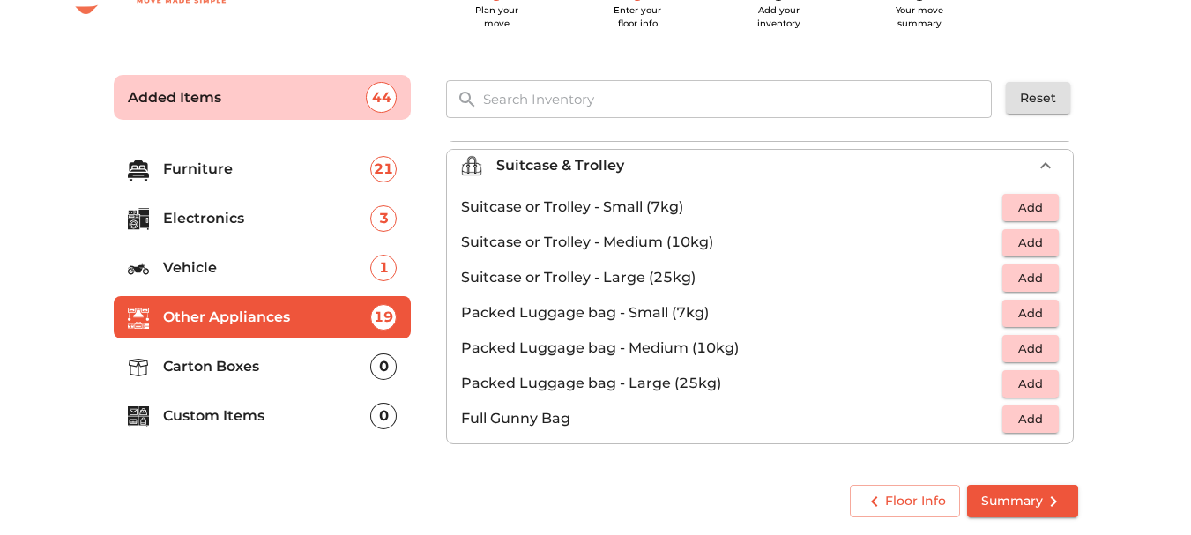
scroll to position [202, 0]
click at [1022, 213] on span "Add" at bounding box center [1030, 208] width 39 height 20
click at [986, 205] on icon "button" at bounding box center [992, 207] width 12 height 16
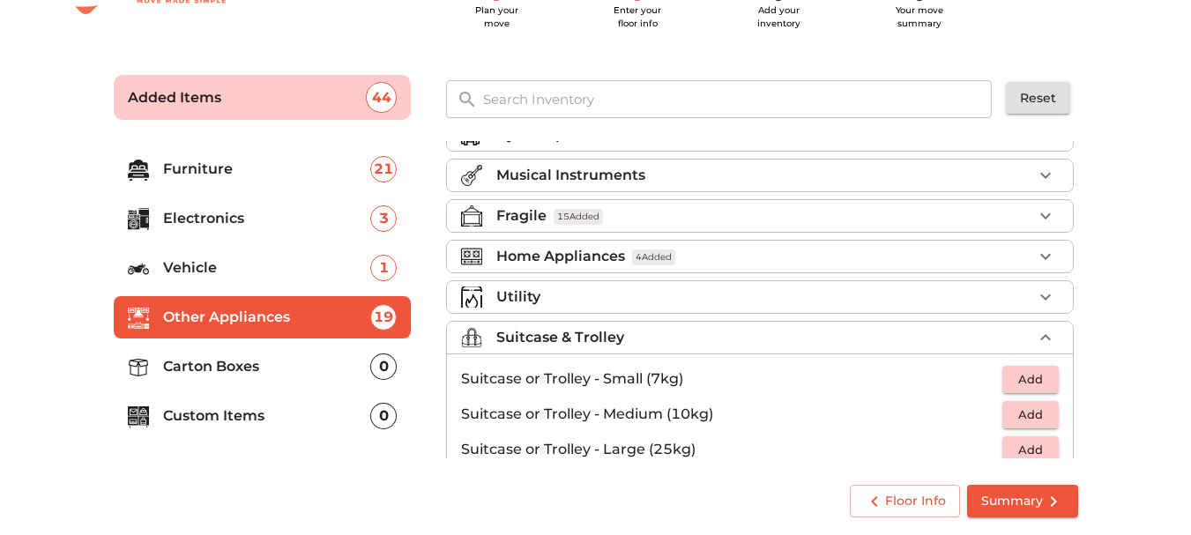
scroll to position [0, 0]
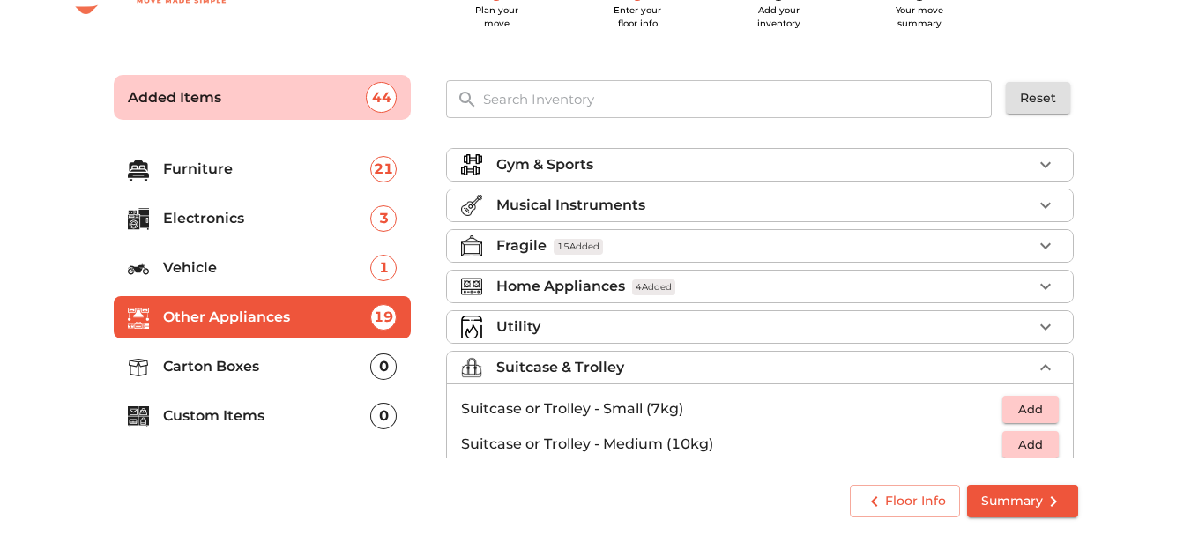
click at [1011, 317] on div "Utility" at bounding box center [764, 327] width 536 height 21
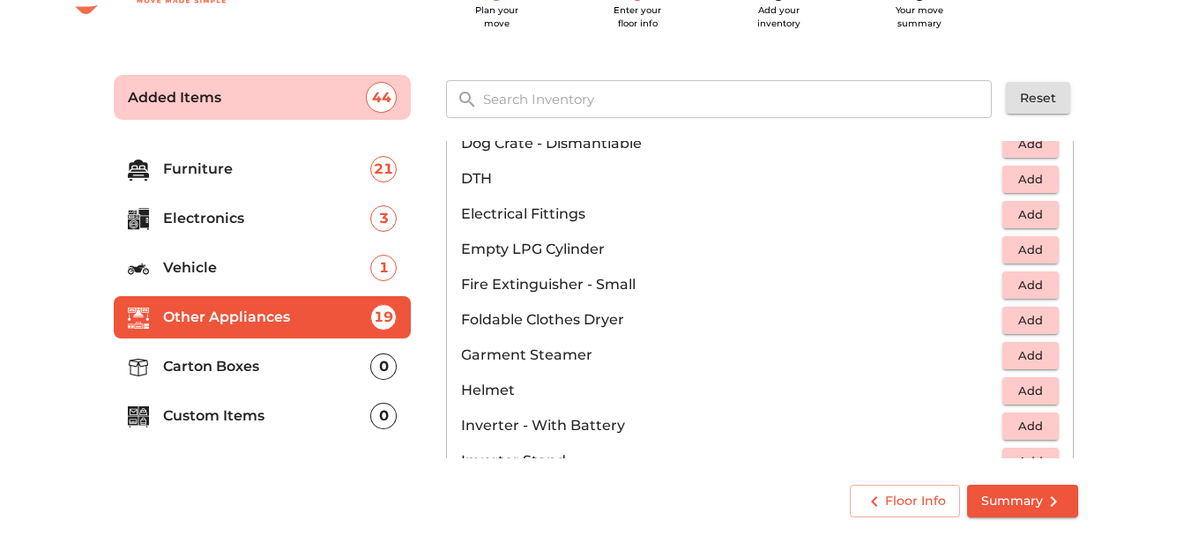
scroll to position [617, 0]
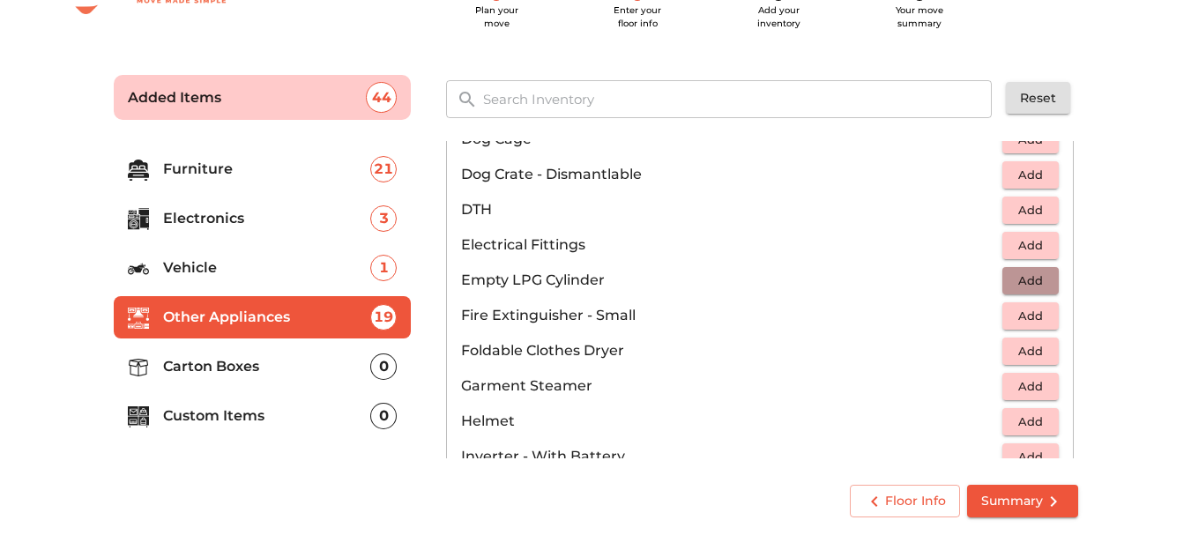
click at [1011, 271] on span "Add" at bounding box center [1030, 281] width 39 height 20
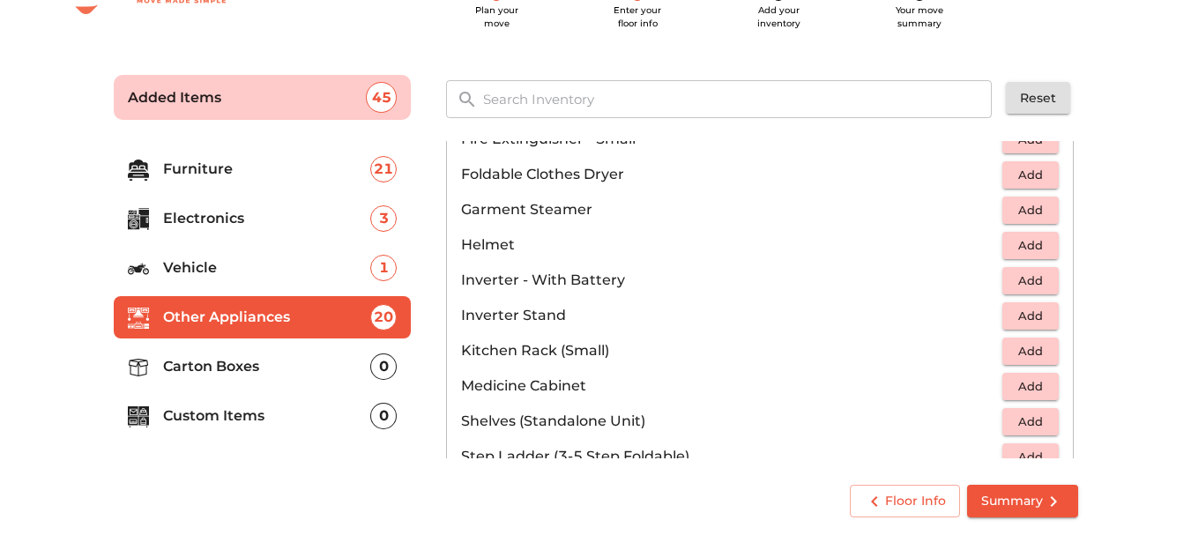
scroll to position [882, 0]
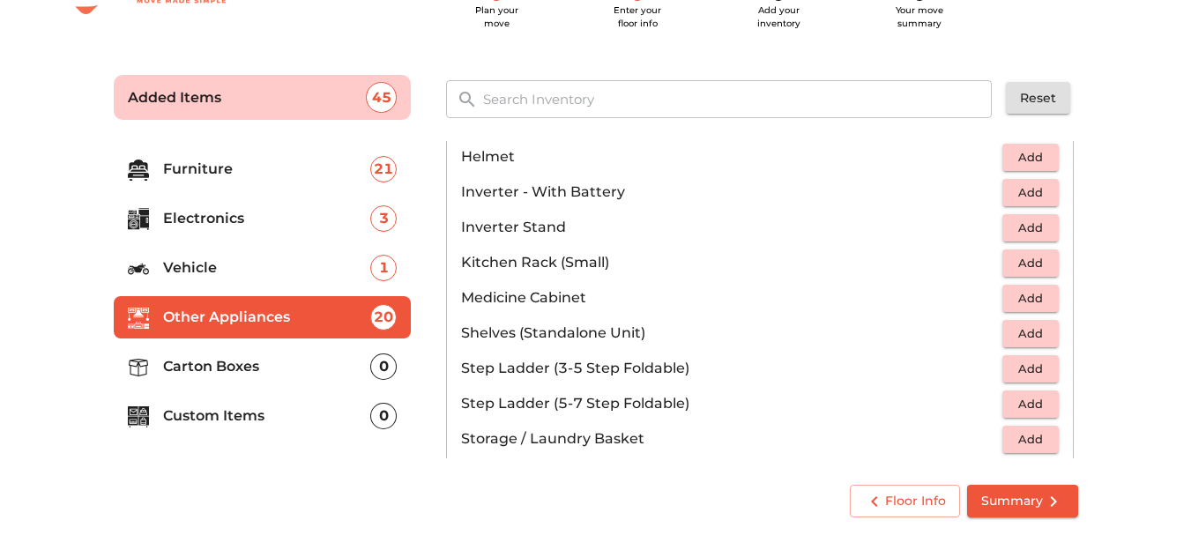
click at [1033, 262] on span "Add" at bounding box center [1030, 263] width 39 height 20
click at [1026, 334] on span "Add" at bounding box center [1030, 334] width 39 height 20
click at [986, 334] on icon "button" at bounding box center [992, 333] width 12 height 16
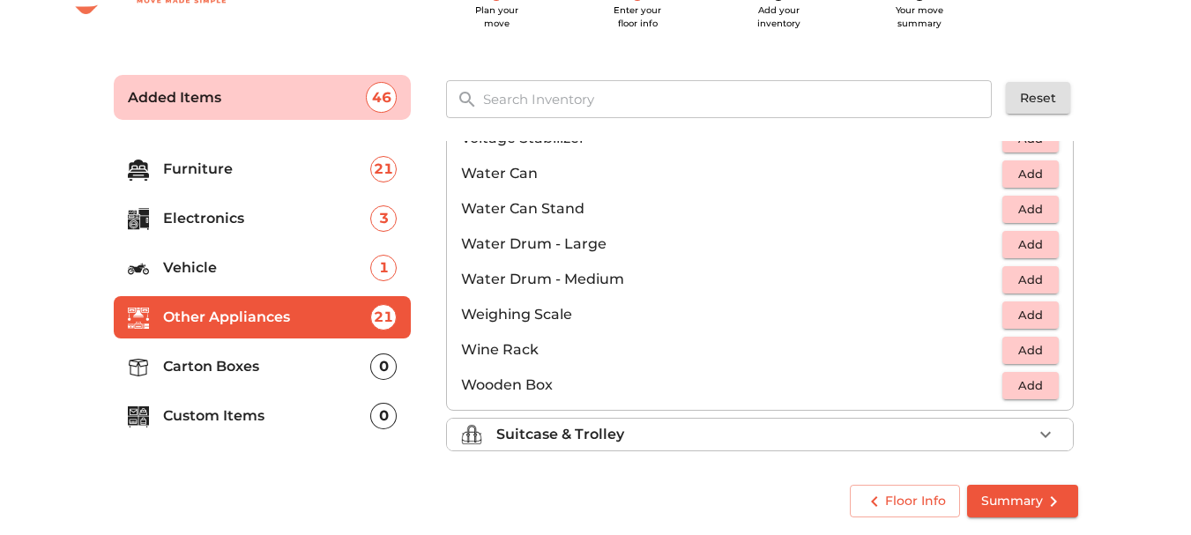
scroll to position [1331, 0]
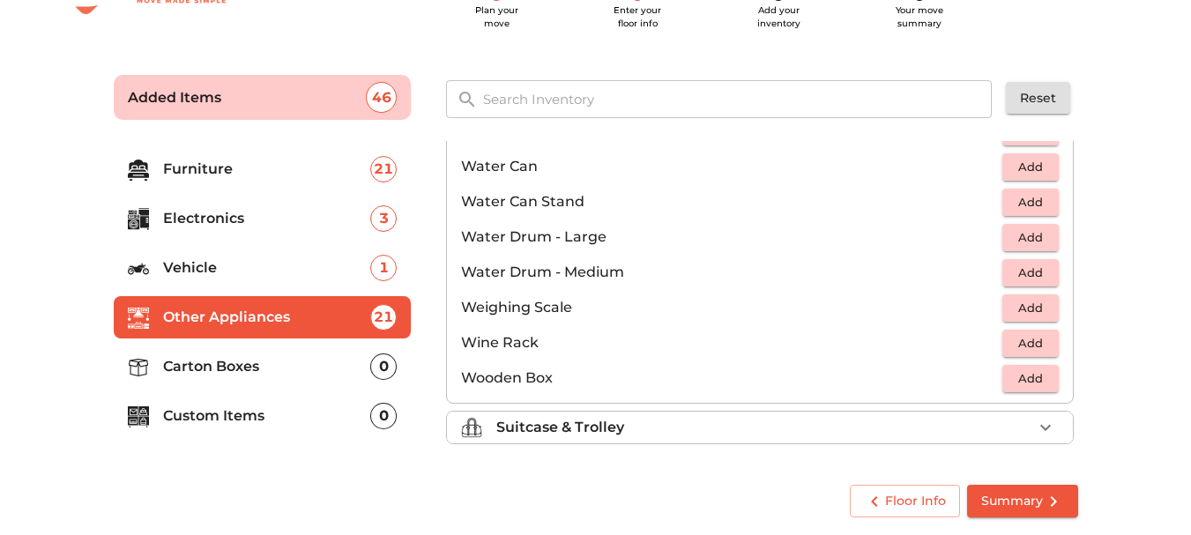
click at [235, 365] on p "Carton Boxes" at bounding box center [267, 366] width 208 height 21
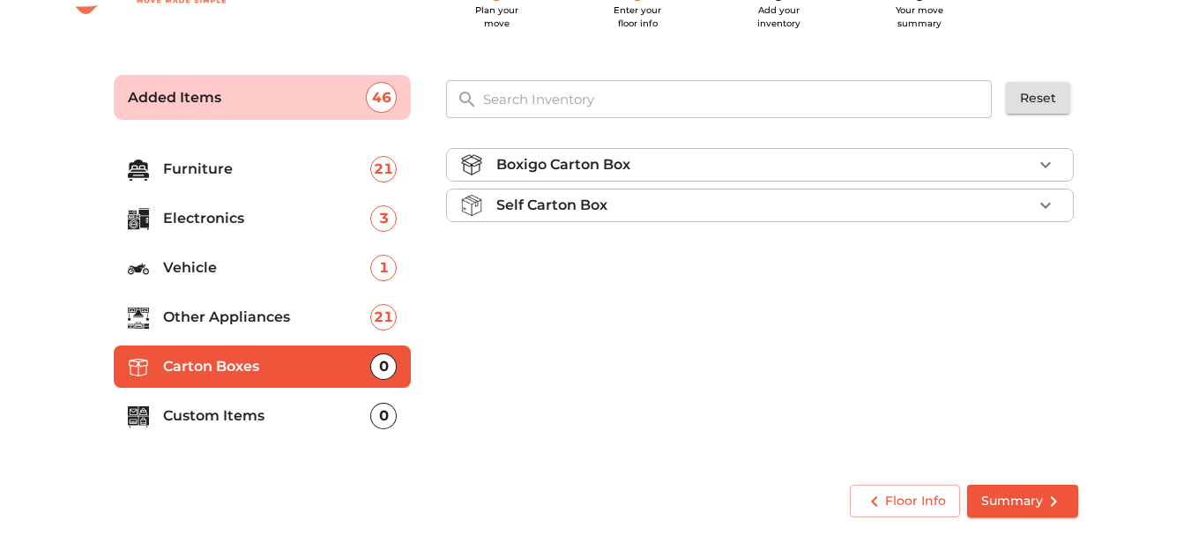
click at [1044, 163] on icon "button" at bounding box center [1045, 164] width 21 height 21
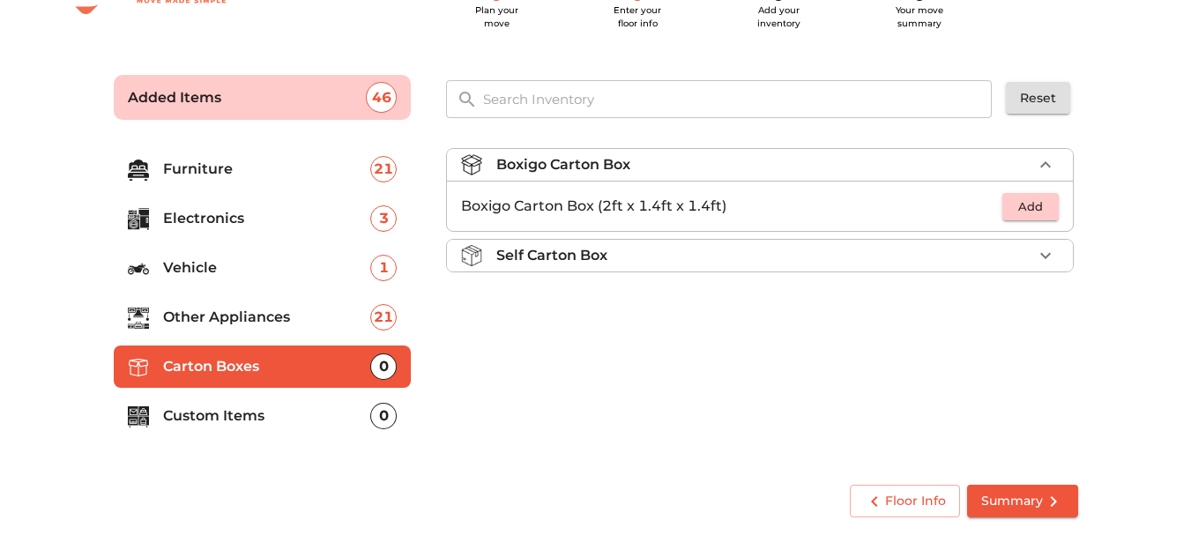
click at [1040, 205] on span "Add" at bounding box center [1030, 207] width 39 height 20
click at [1040, 205] on icon "button" at bounding box center [1045, 206] width 21 height 21
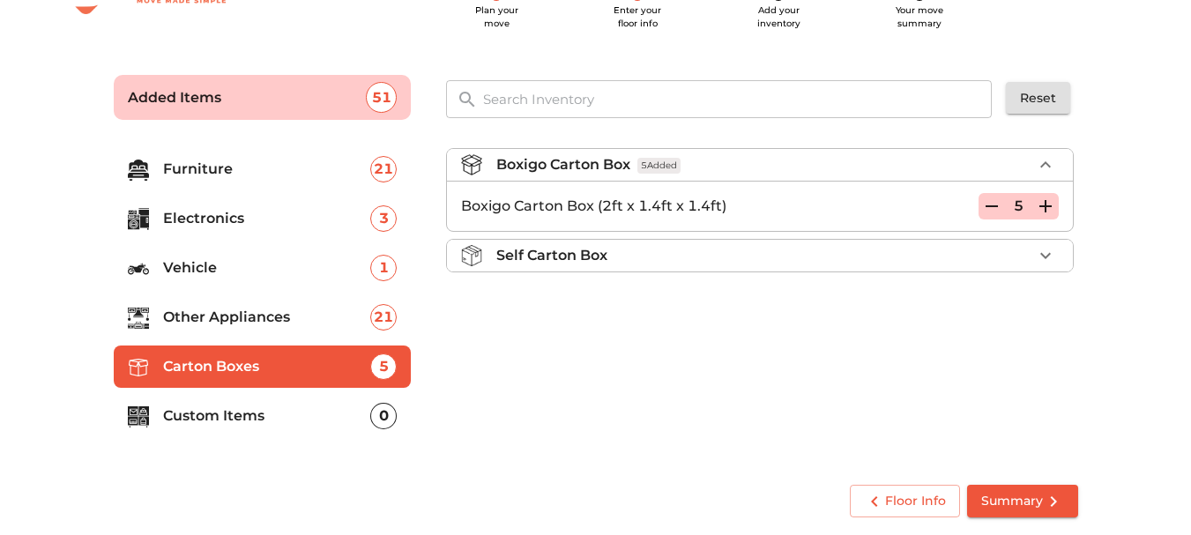
click at [1020, 242] on li "Self Carton Box" at bounding box center [760, 256] width 626 height 32
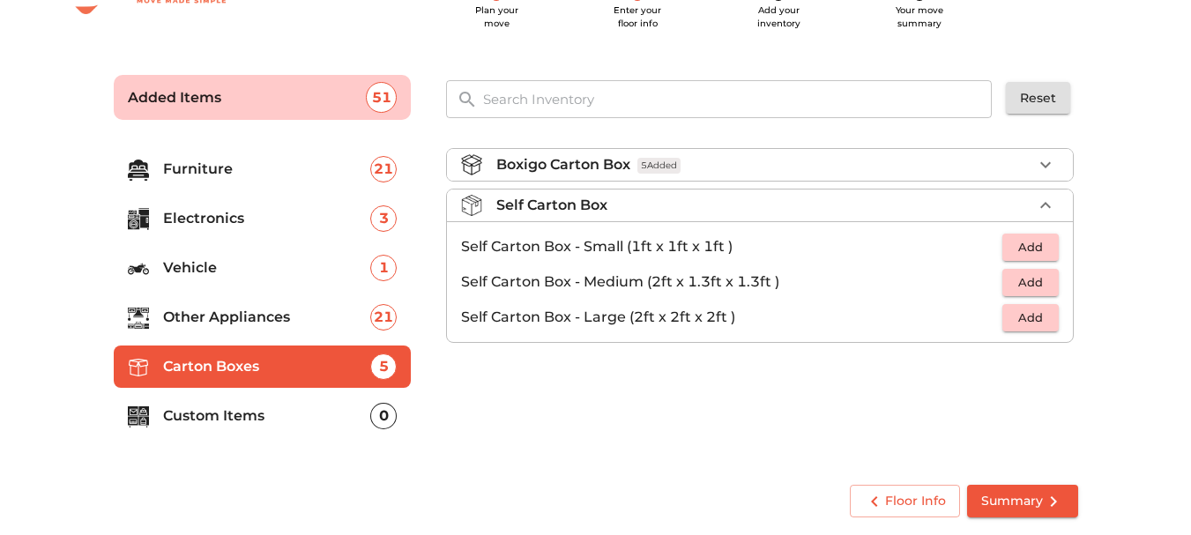
click at [748, 377] on div "Boxigo Carton Box 5 Added Self Carton Box Self Carton Box - Small (1ft x 1ft x …" at bounding box center [761, 300] width 645 height 333
click at [194, 407] on p "Custom Items" at bounding box center [267, 416] width 208 height 21
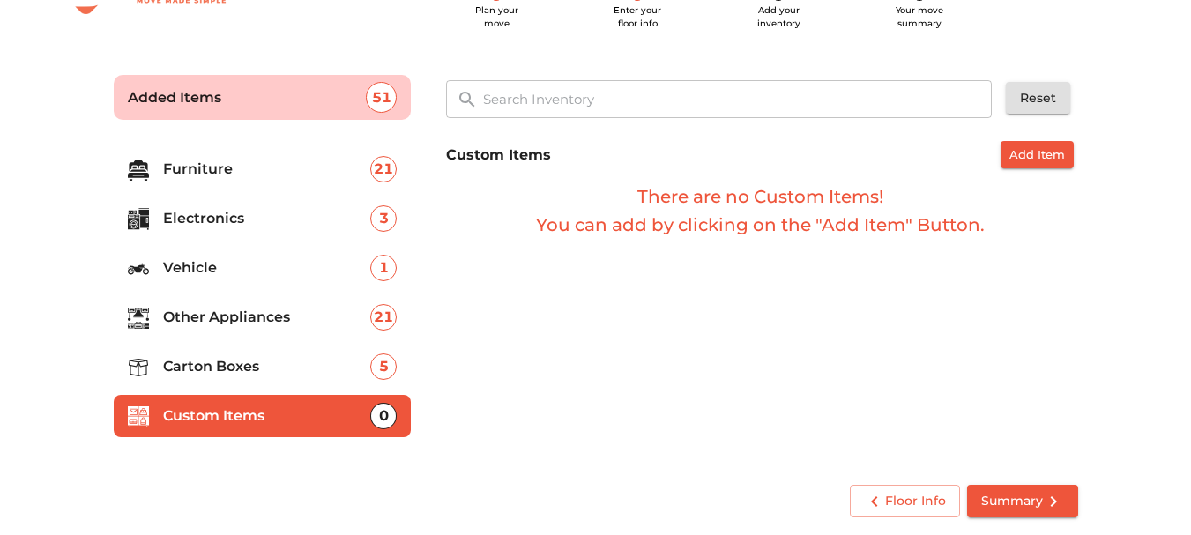
click at [1048, 505] on icon "submit" at bounding box center [1053, 501] width 21 height 21
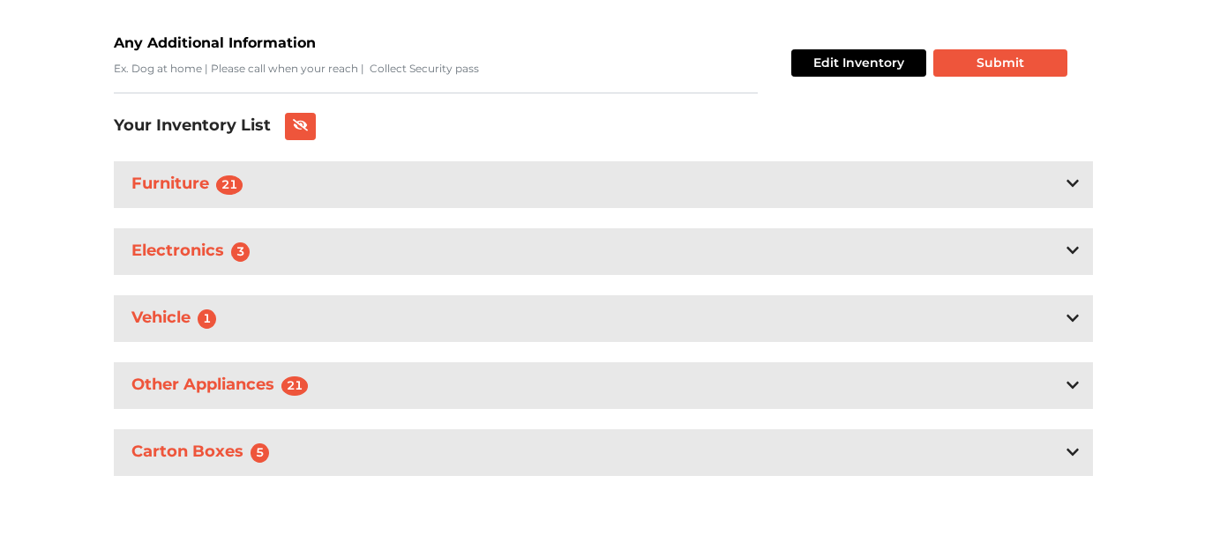
scroll to position [347, 0]
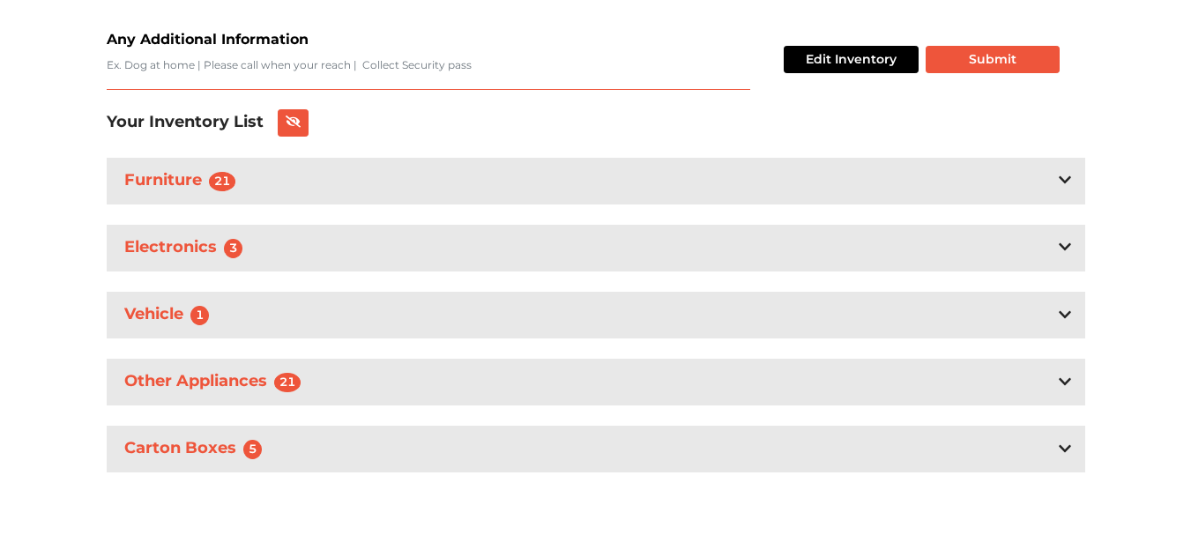
click at [199, 60] on textarea "Any Additional Information" at bounding box center [429, 73] width 644 height 33
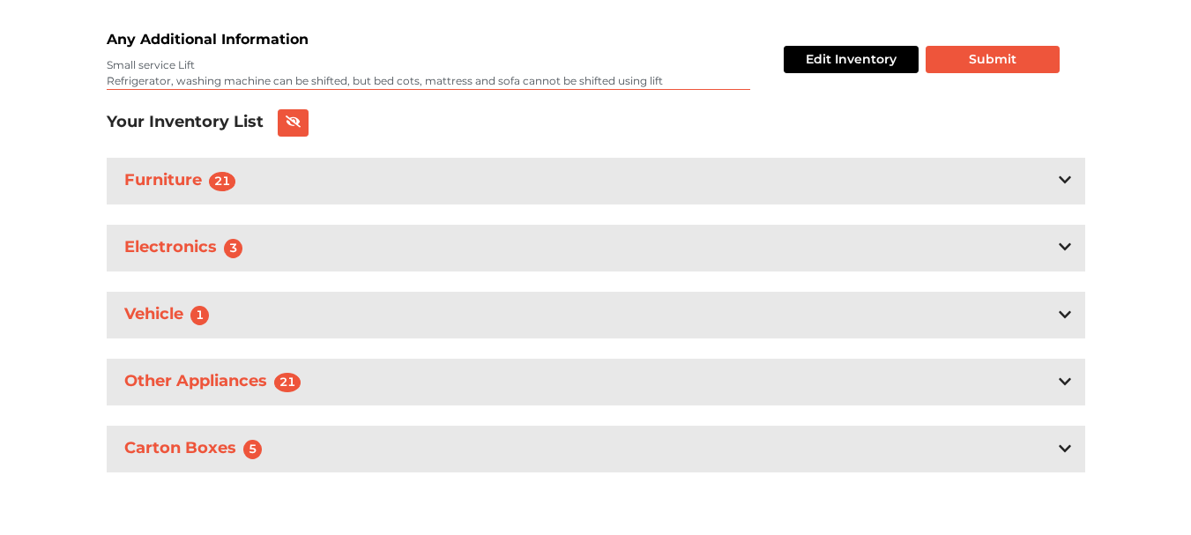
click at [199, 60] on textarea "Small service Lift Refrigerator, washing machine can be shifted, but bed cots, …" at bounding box center [429, 73] width 644 height 33
type textarea "Small service Lift with a cap of 5-6 people Refrigerator, washing machine can b…"
click at [972, 57] on button "Submit" at bounding box center [993, 59] width 134 height 27
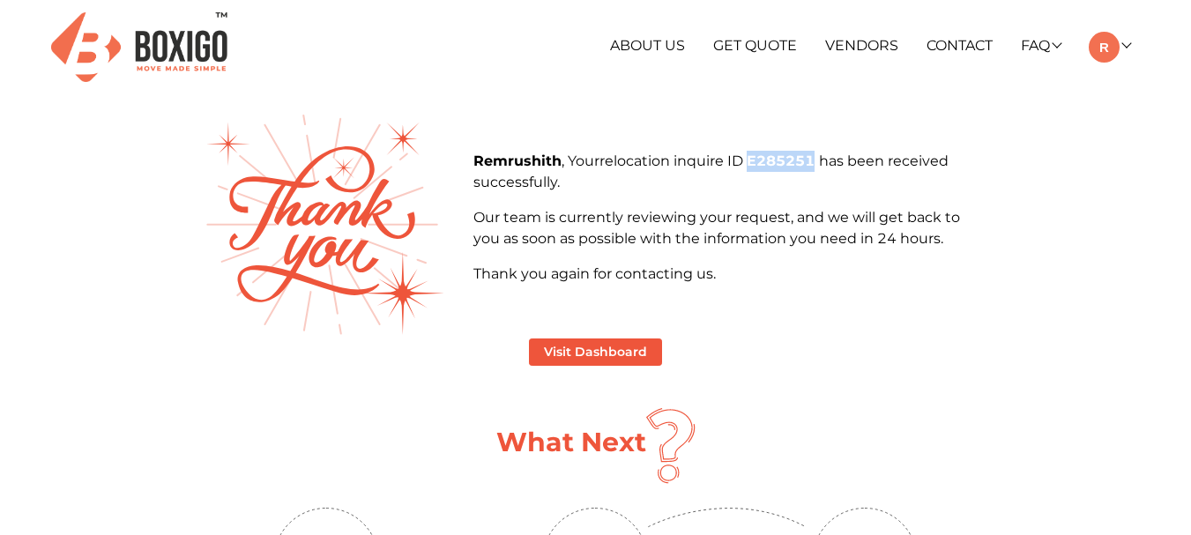
drag, startPoint x: 824, startPoint y: 164, endPoint x: 757, endPoint y: 163, distance: 67.9
click at [757, 163] on b "E285251" at bounding box center [783, 161] width 72 height 17
click at [983, 341] on div "Visit Dashboard" at bounding box center [596, 352] width 783 height 27
